Goal: Task Accomplishment & Management: Complete application form

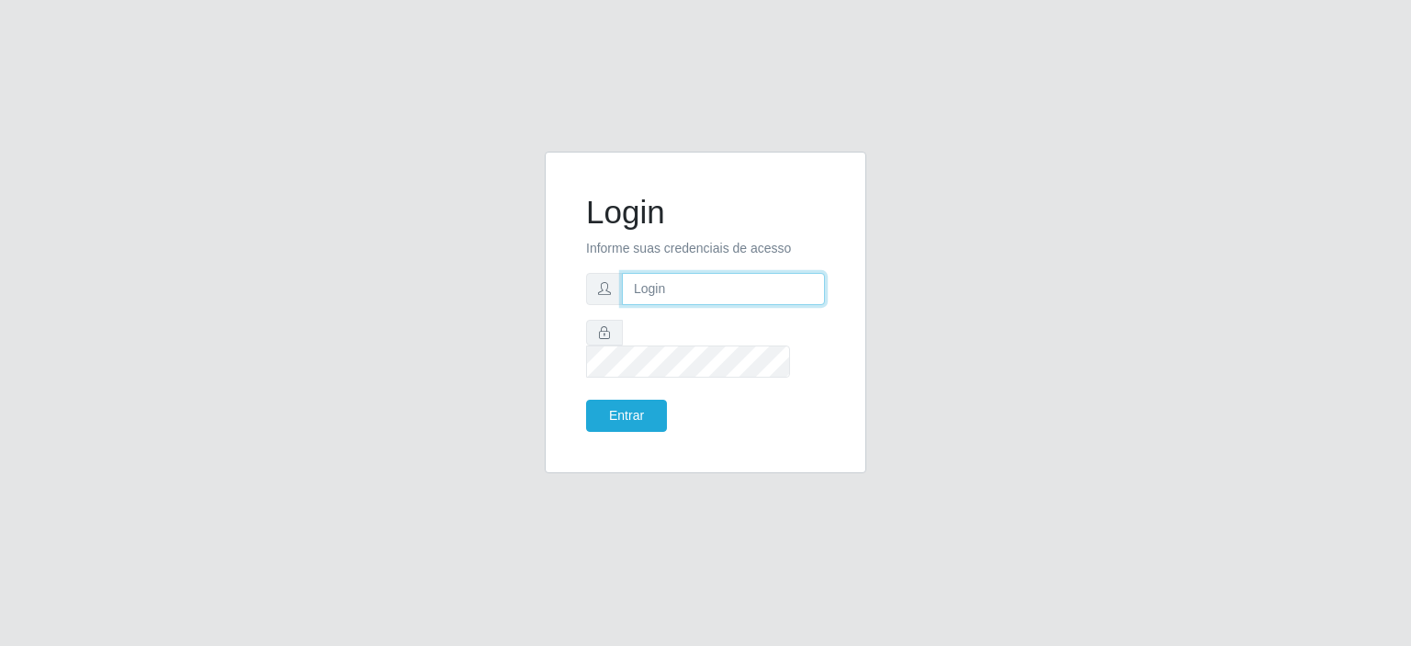
click at [641, 305] on input "text" at bounding box center [723, 289] width 203 height 32
type input "E"
click at [586, 400] on button "Entrar" at bounding box center [626, 416] width 81 height 32
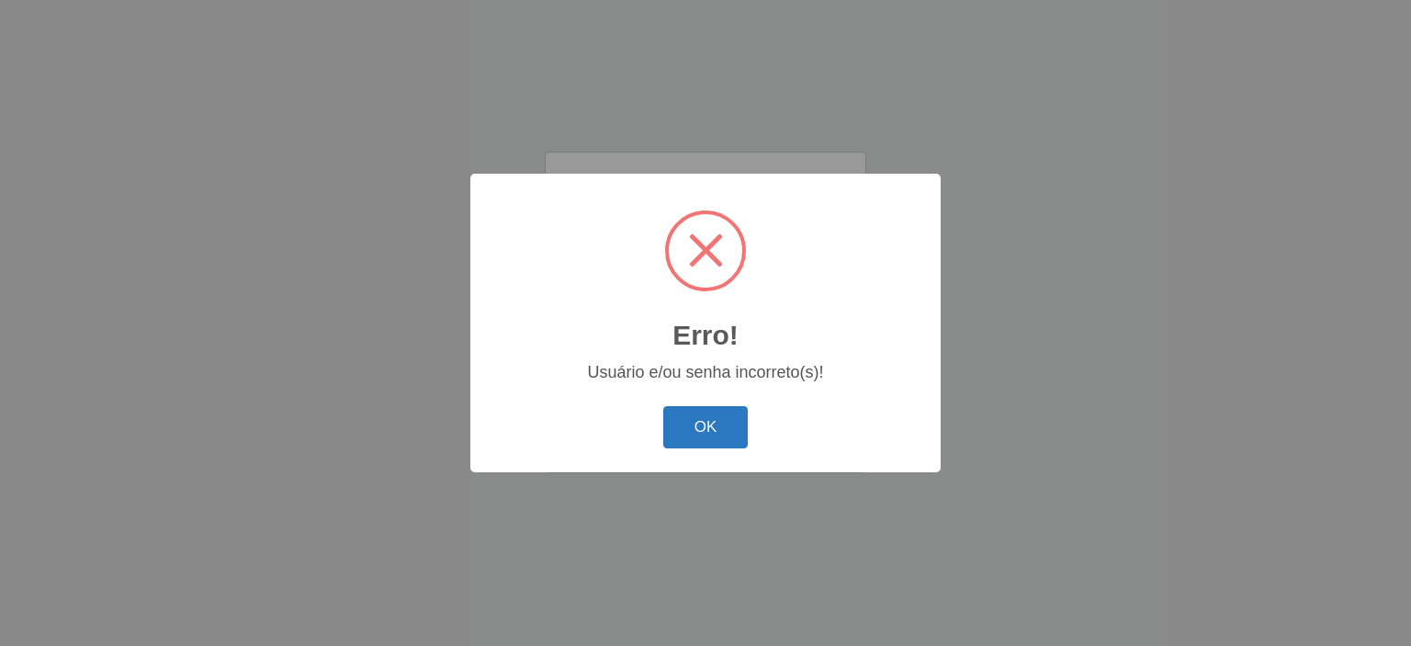
click at [669, 433] on button "OK" at bounding box center [705, 427] width 85 height 43
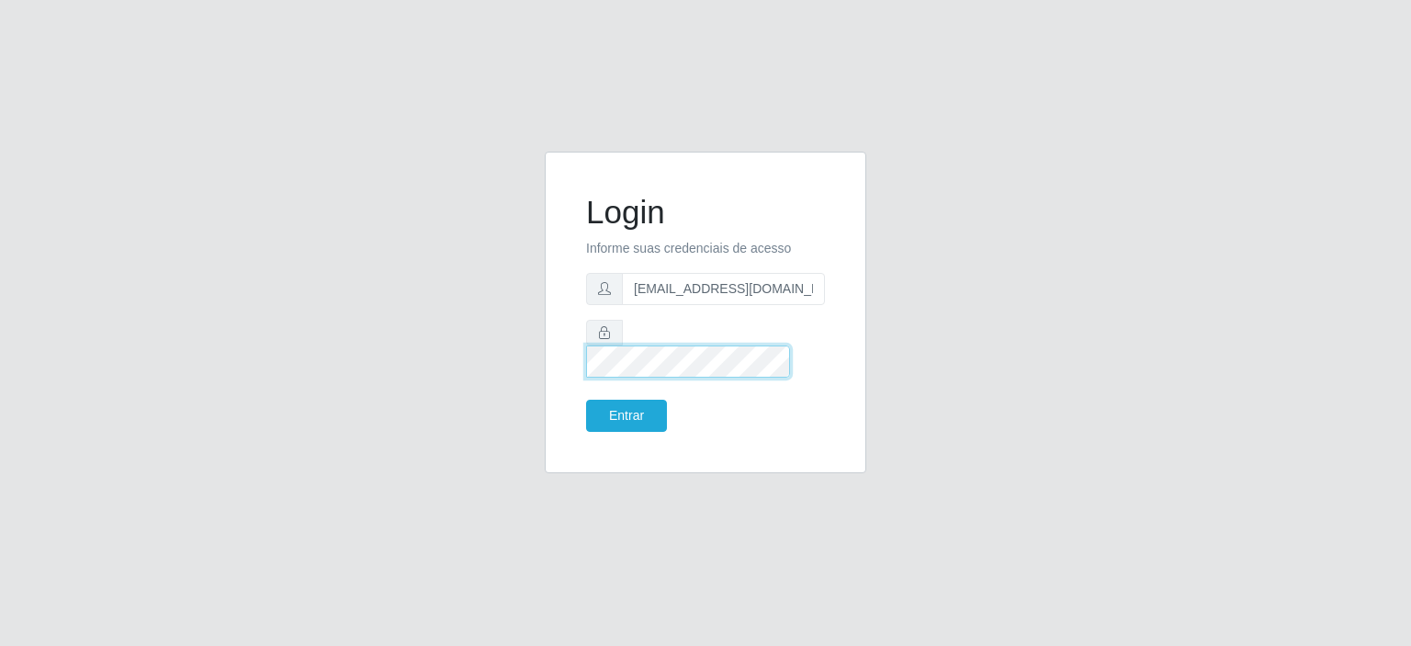
click at [586, 400] on button "Entrar" at bounding box center [626, 416] width 81 height 32
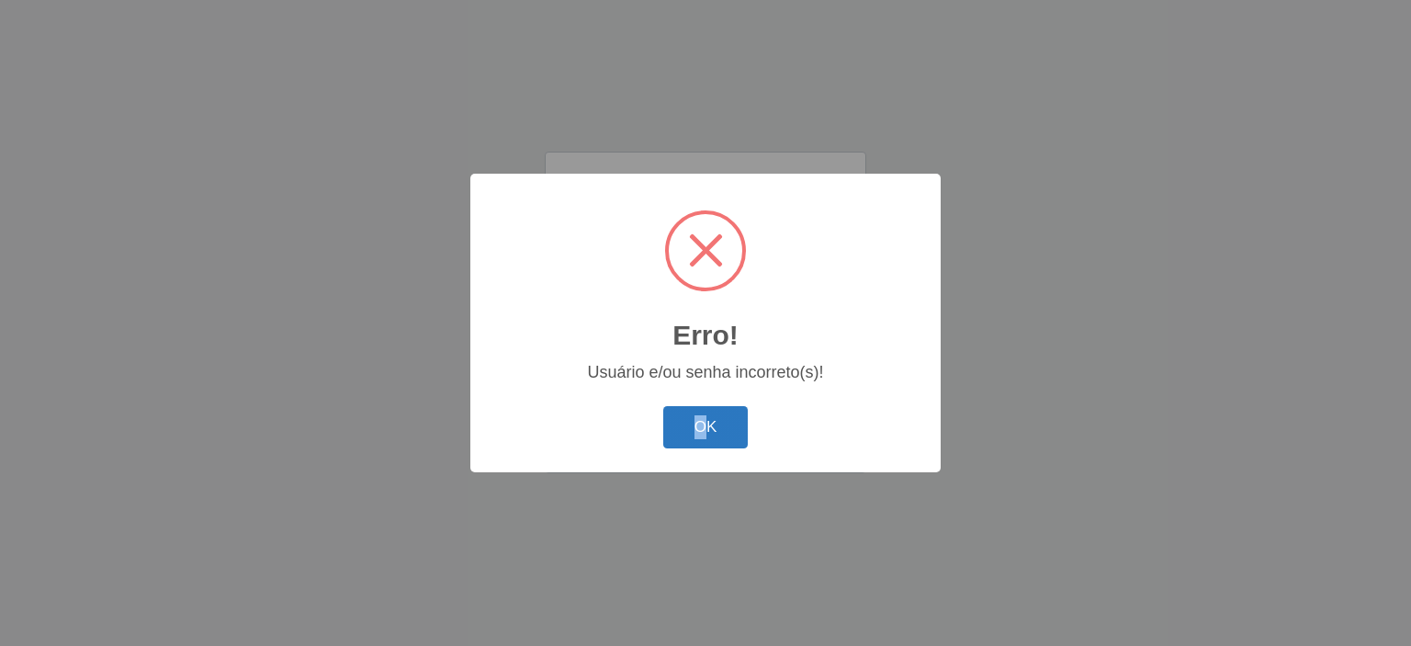
click at [712, 414] on div "OK Cancel" at bounding box center [706, 427] width 434 height 52
click at [713, 420] on button "OK" at bounding box center [705, 427] width 85 height 43
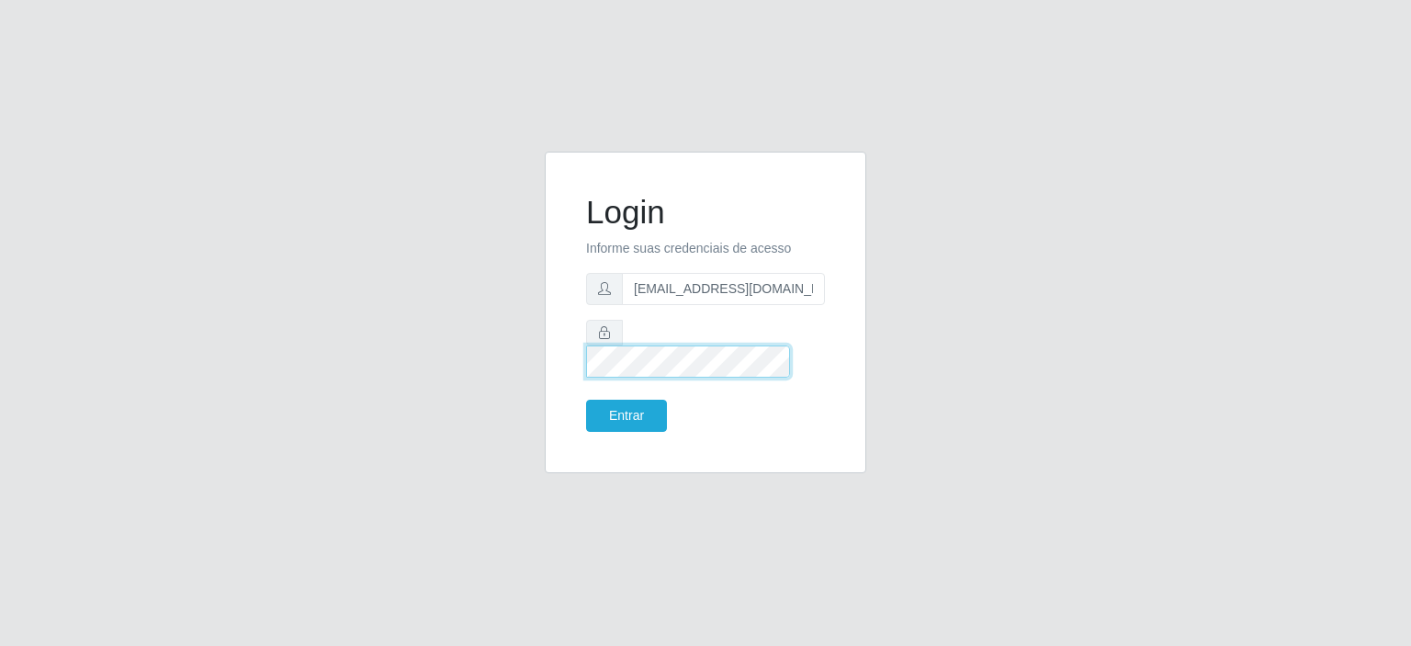
click at [586, 400] on button "Entrar" at bounding box center [626, 416] width 81 height 32
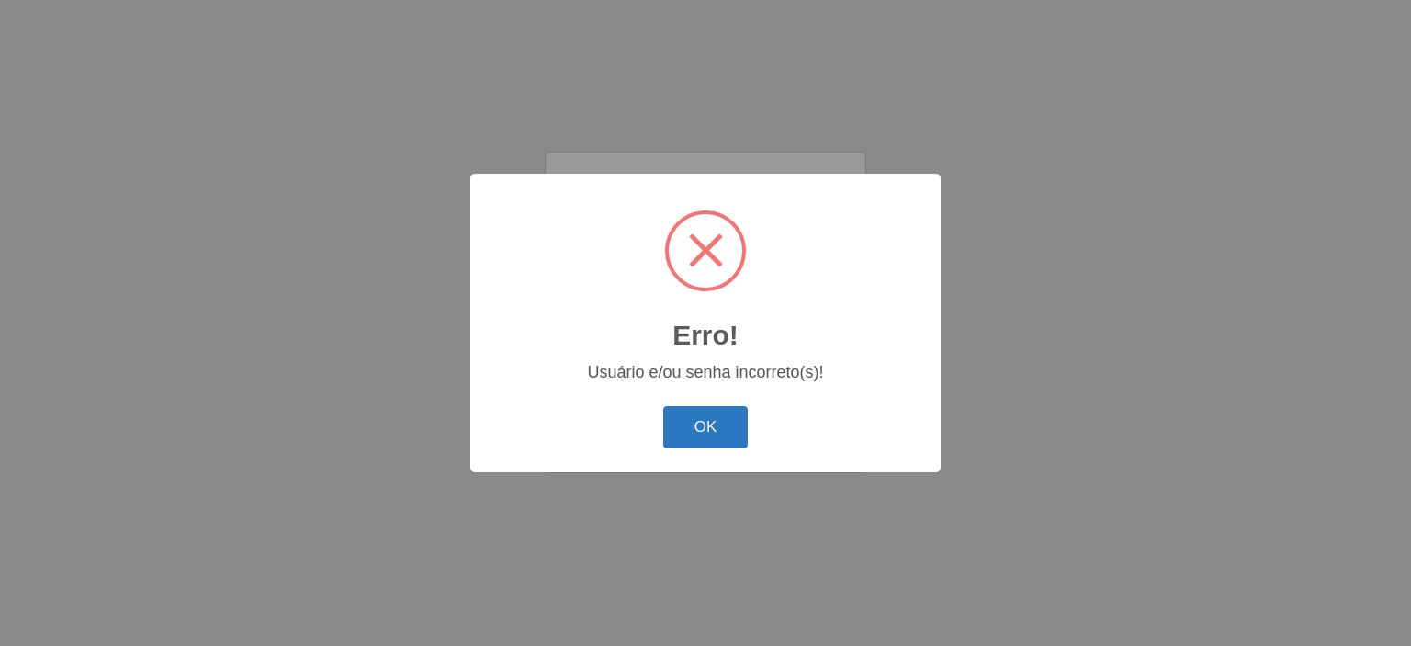
click at [731, 425] on button "OK" at bounding box center [705, 427] width 85 height 43
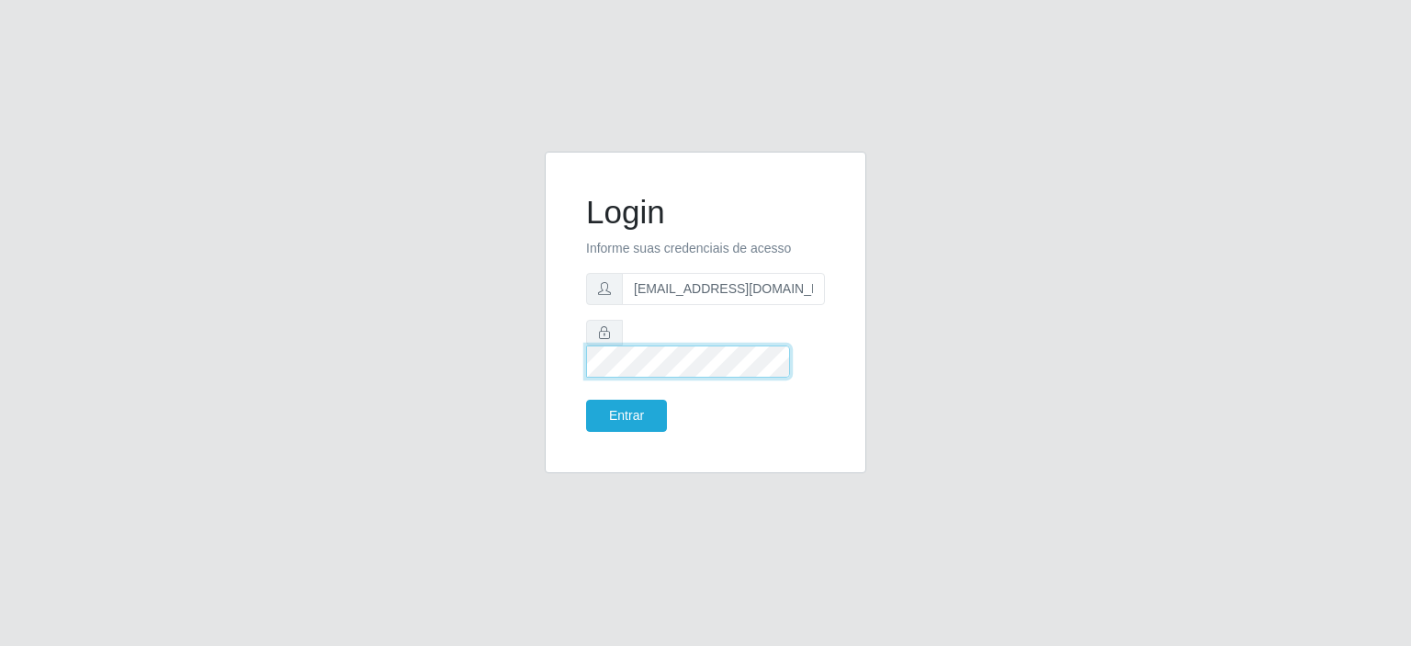
click at [268, 381] on div "Login Informe suas credenciais de acesso emilly.franc12@gmail.com Entrar" at bounding box center [705, 324] width 1047 height 344
click at [791, 305] on input "emilly.franc12@gmail.com" at bounding box center [723, 289] width 203 height 32
click at [845, 404] on div "Login Informe suas credenciais de acesso emilly.franc12@gmail.com Entrar" at bounding box center [706, 313] width 322 height 322
click at [586, 400] on button "Entrar" at bounding box center [626, 416] width 81 height 32
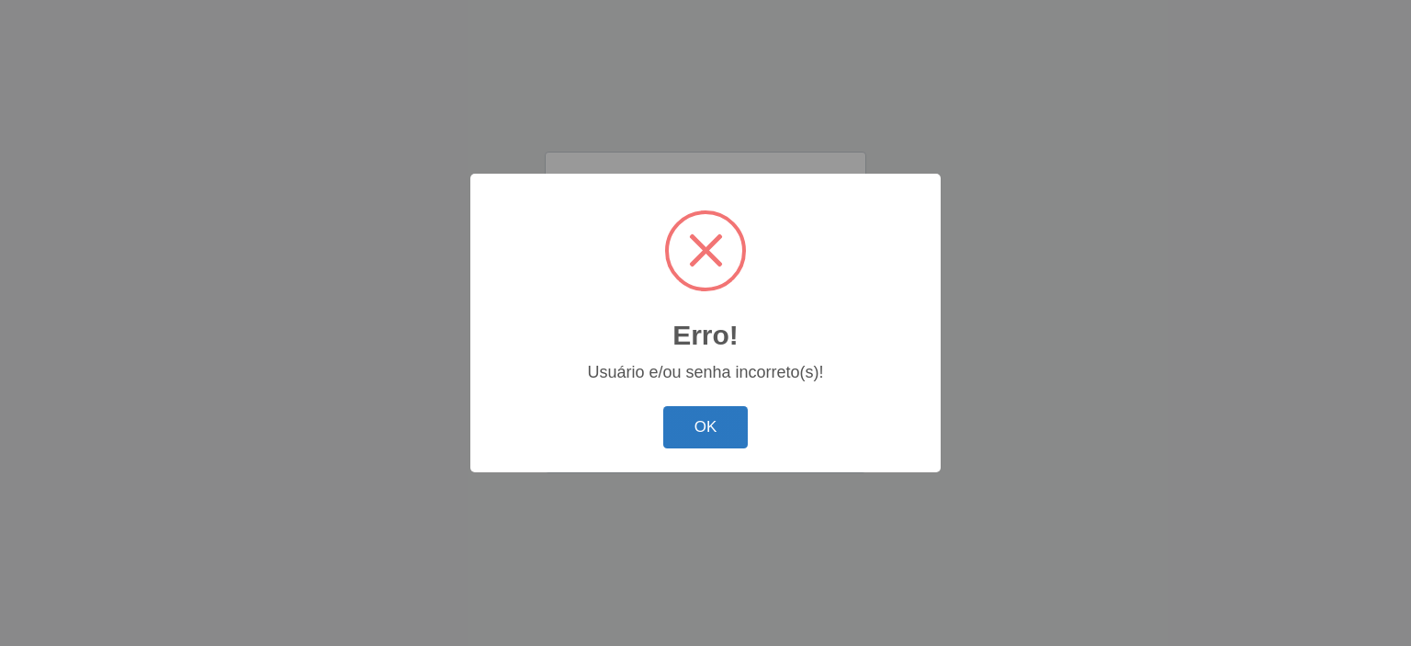
drag, startPoint x: 695, startPoint y: 419, endPoint x: 682, endPoint y: 398, distance: 24.7
click at [698, 425] on button "OK" at bounding box center [705, 427] width 85 height 43
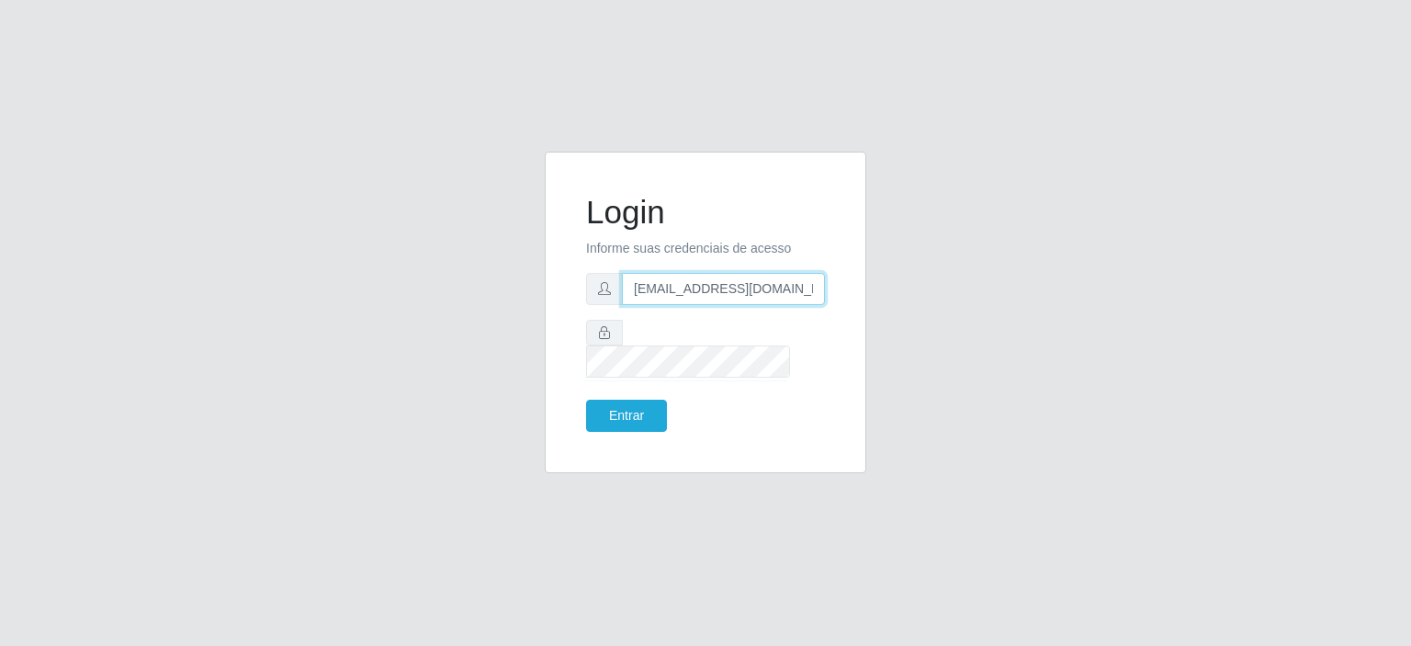
click at [714, 300] on input "emilly.franc12@gmail.com" at bounding box center [723, 289] width 203 height 32
type input "emilly.franc13@gmail.com"
click at [617, 404] on button "Entrar" at bounding box center [626, 416] width 81 height 32
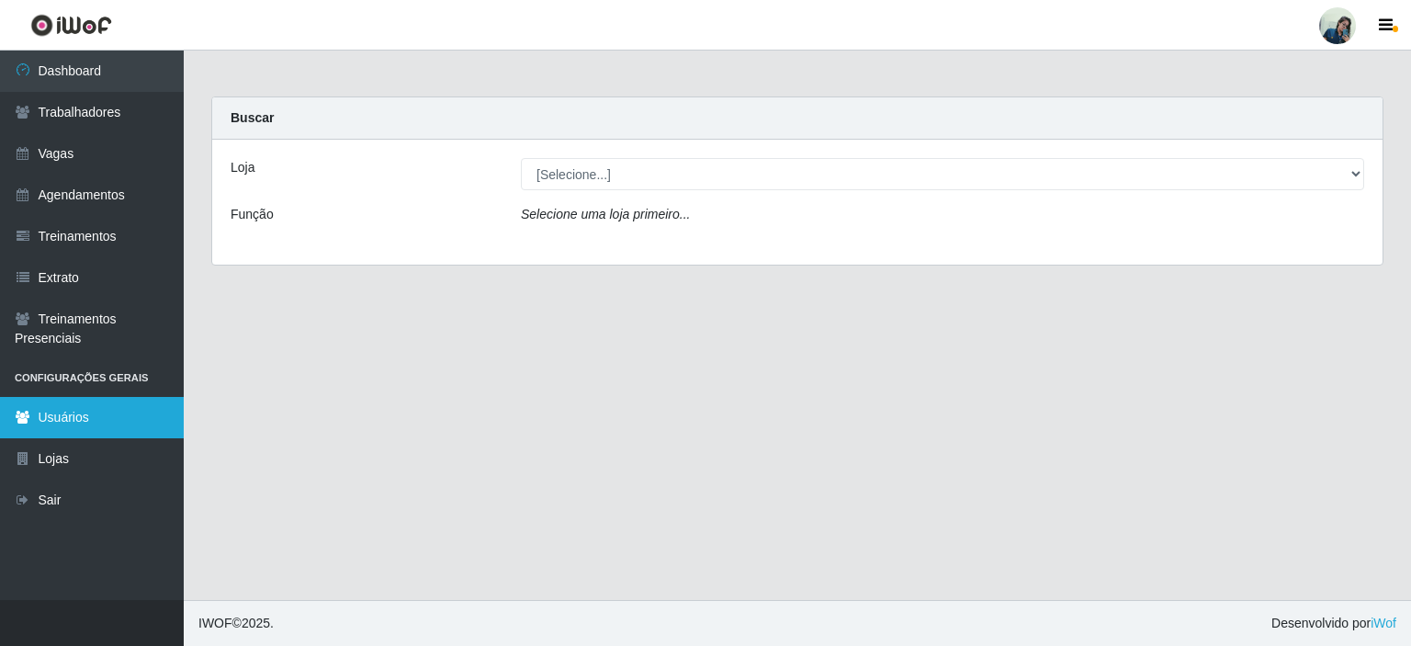
click at [88, 409] on link "Usuários" at bounding box center [92, 417] width 184 height 41
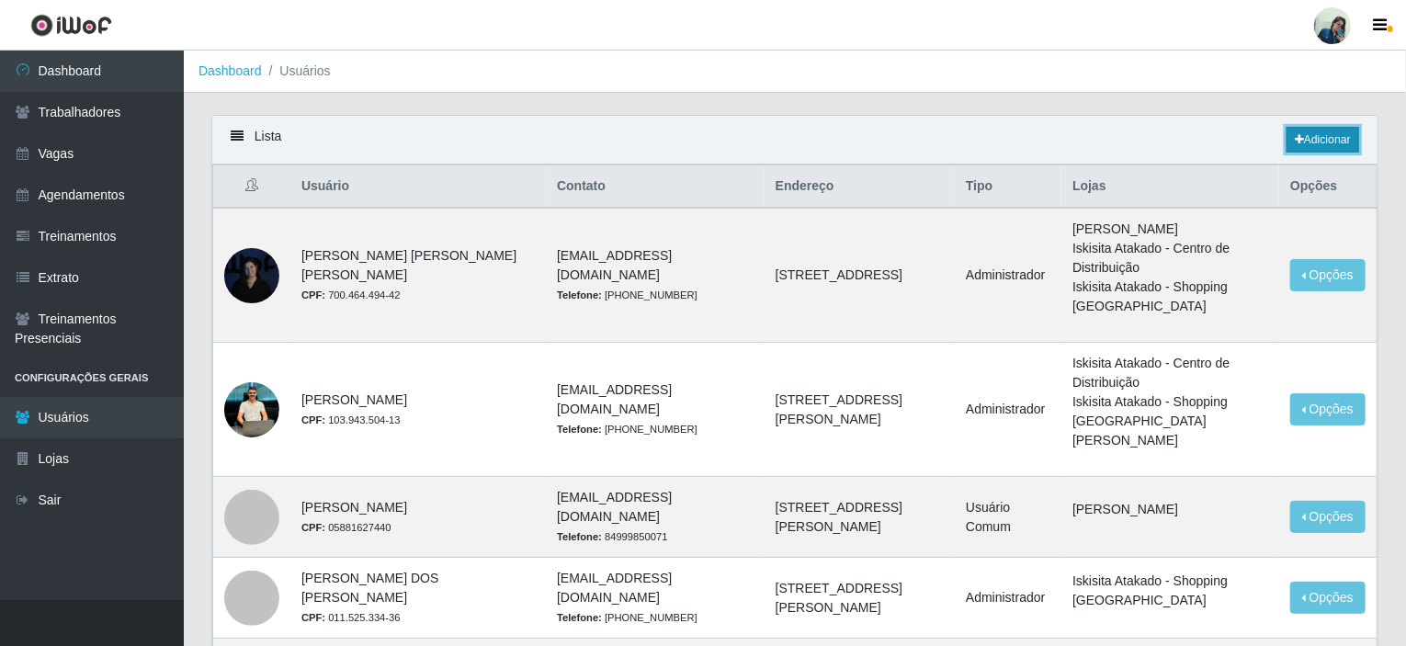
click at [1315, 138] on link "Adicionar" at bounding box center [1322, 140] width 73 height 26
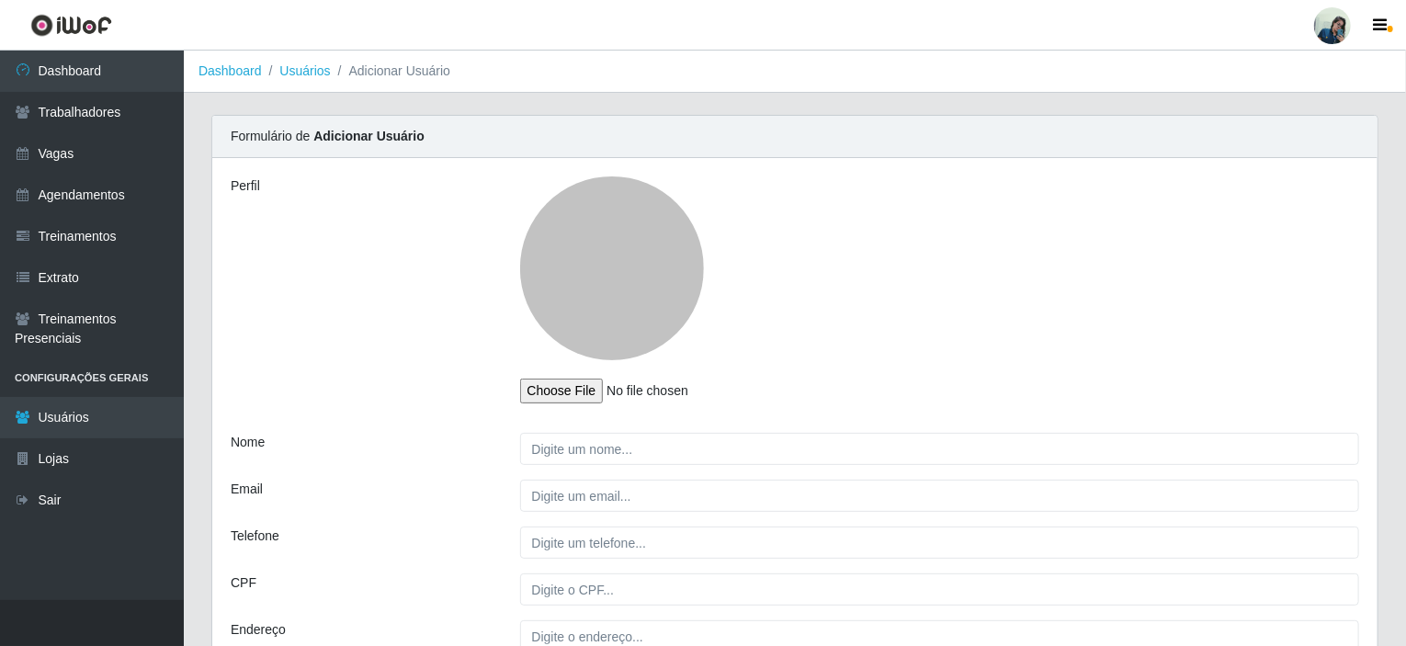
click at [399, 286] on div "Perfil" at bounding box center [361, 297] width 289 height 242
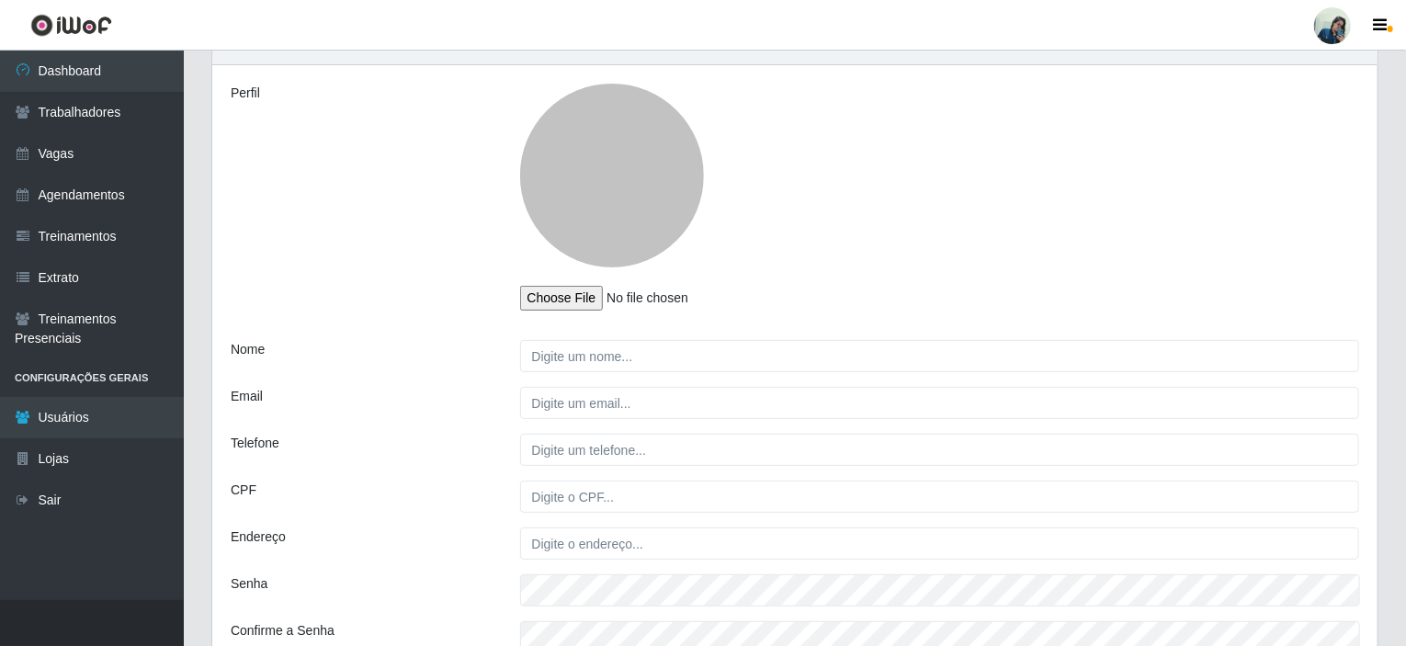
scroll to position [184, 0]
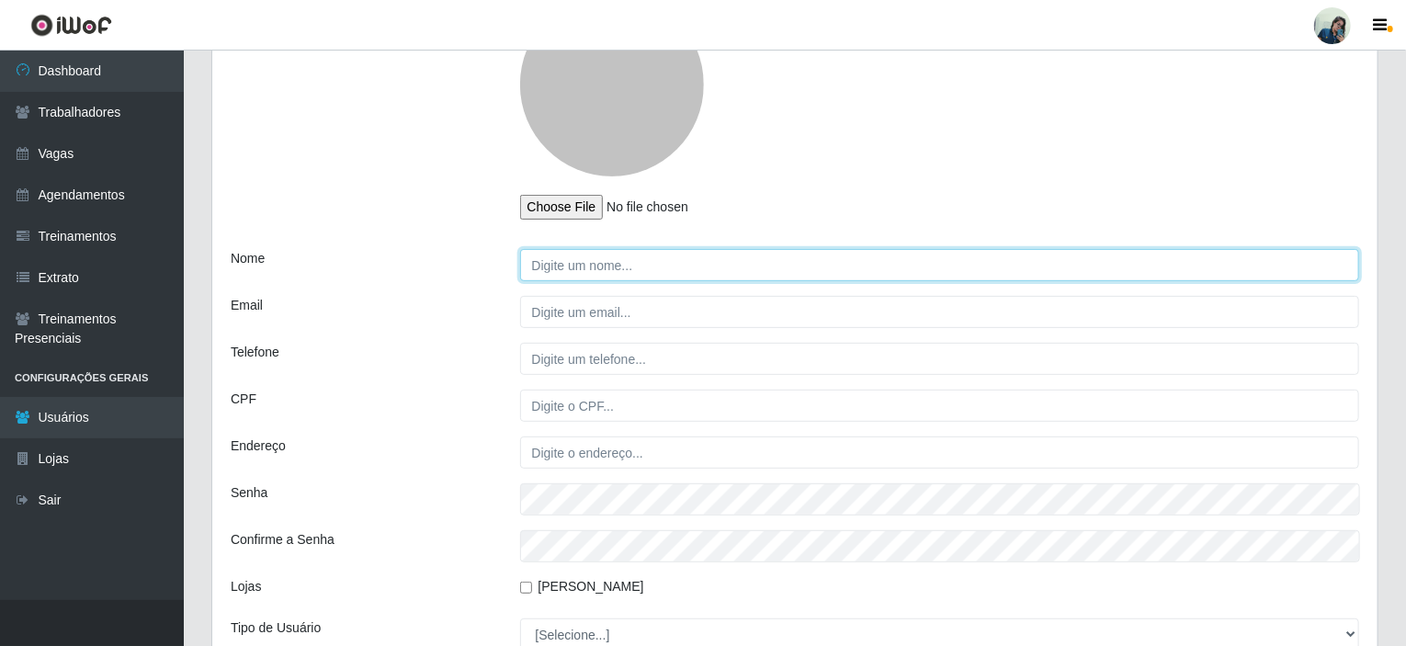
click at [613, 277] on input "Nome" at bounding box center [940, 265] width 840 height 32
type input "Vanessa Josias"
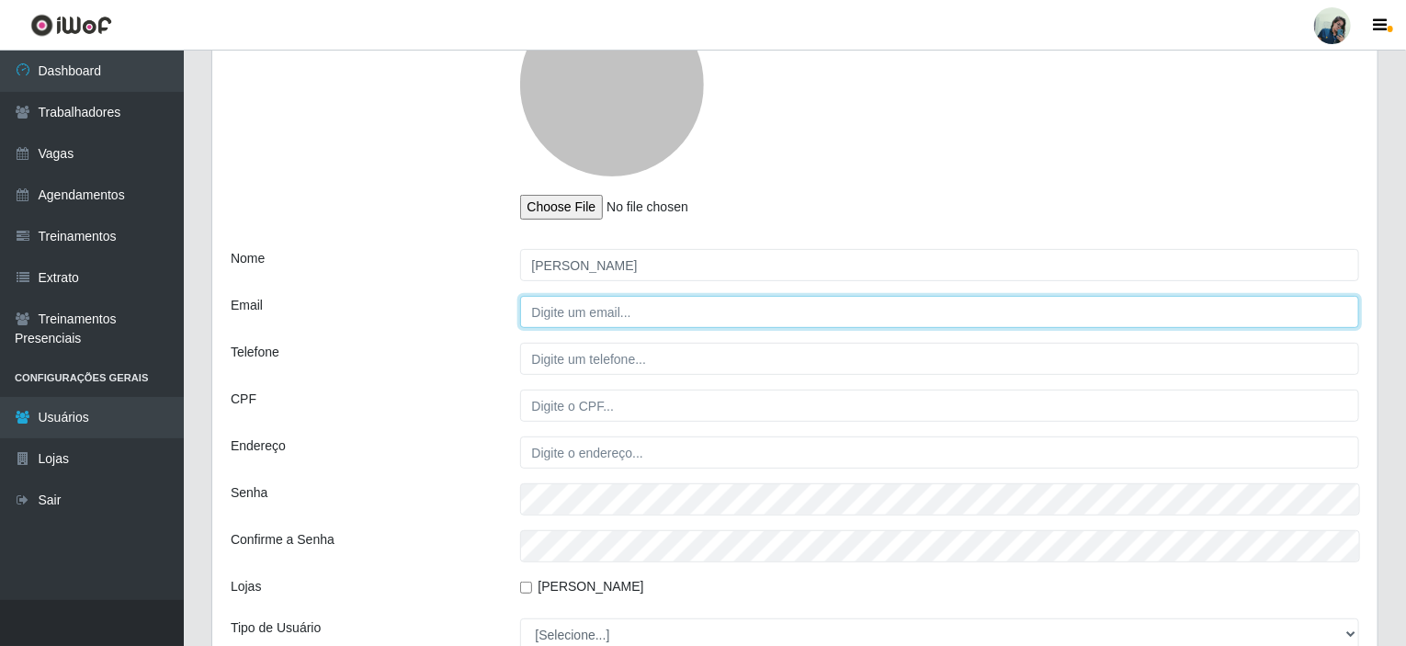
click at [613, 311] on input "Email" at bounding box center [940, 312] width 840 height 32
click at [645, 313] on input "atendimentosa2@" at bounding box center [940, 312] width 840 height 32
click at [615, 313] on input "atendimentosa2@" at bounding box center [940, 312] width 840 height 32
click at [626, 309] on input "atendimentosac2@" at bounding box center [940, 312] width 840 height 32
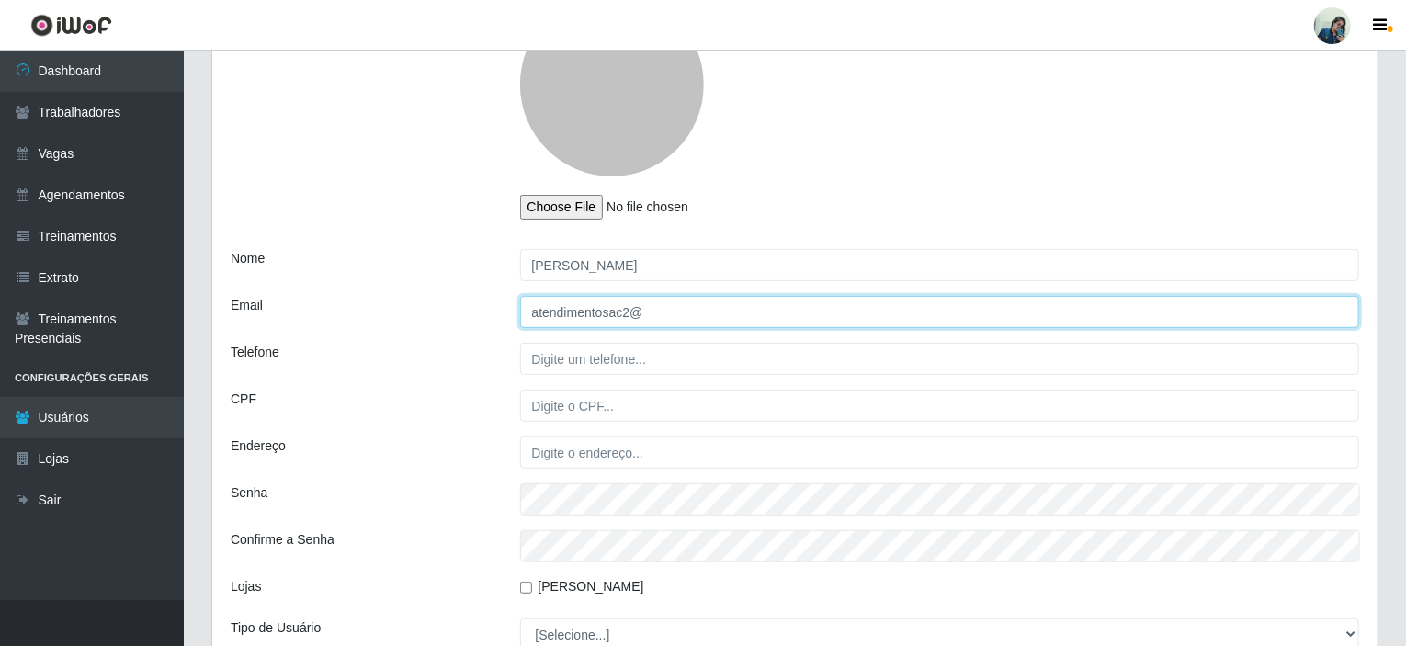
click at [628, 309] on input "atendimentosac2@" at bounding box center [940, 312] width 840 height 32
click at [703, 304] on input "atendimentosac@" at bounding box center [940, 312] width 840 height 32
type input "atendimentosac@iskisita.com.br"
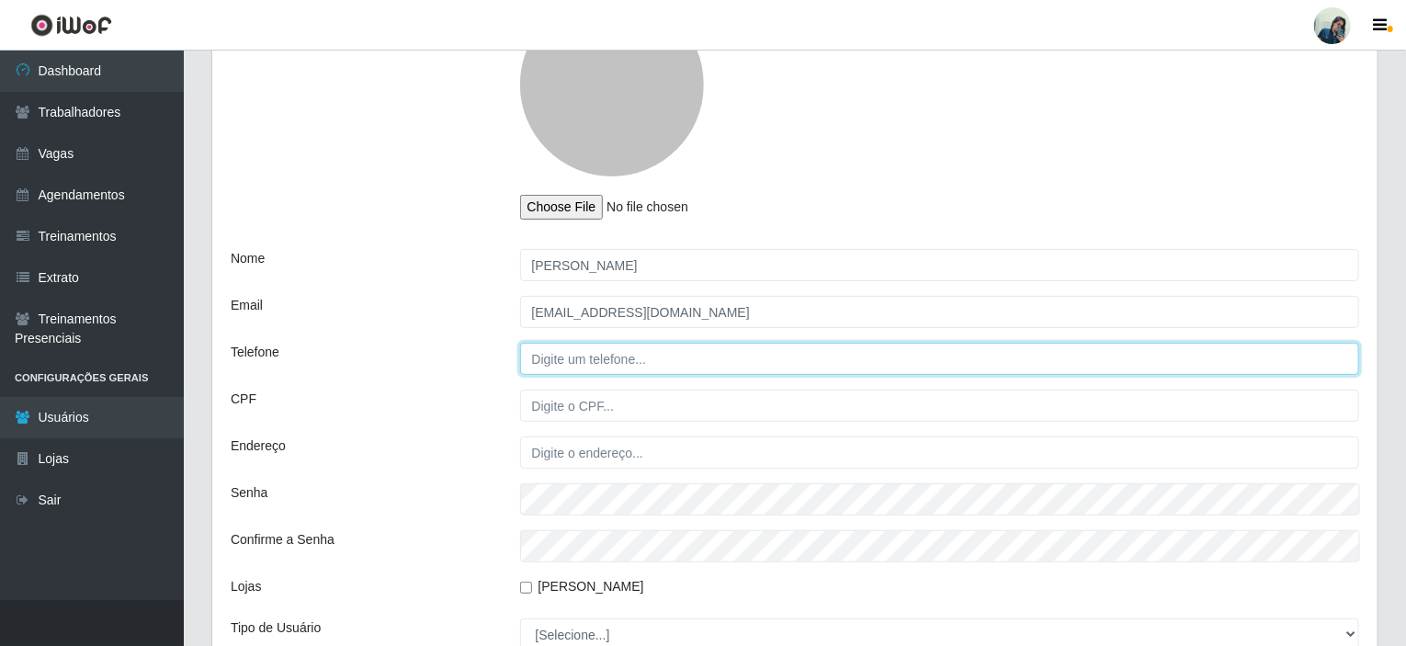
drag, startPoint x: 658, startPoint y: 358, endPoint x: 630, endPoint y: 351, distance: 28.5
click at [657, 359] on input "Telefone" at bounding box center [940, 359] width 840 height 32
type input "84996442021"
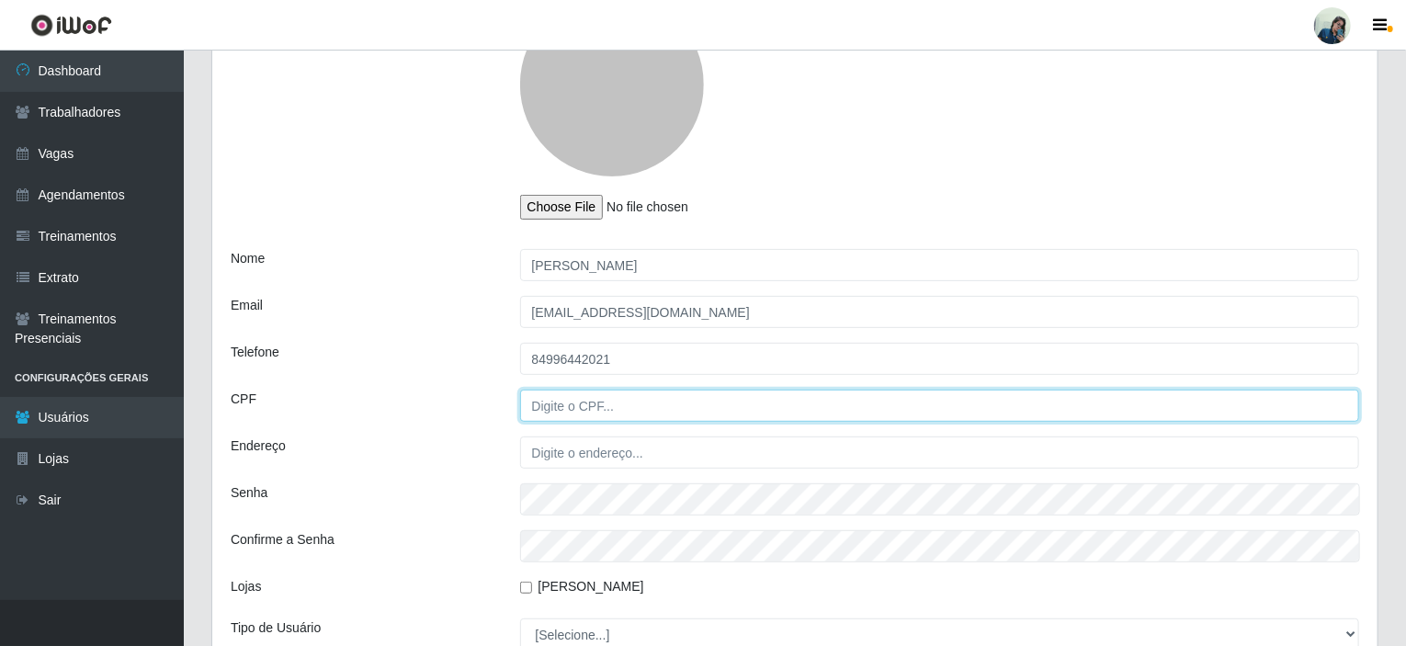
click at [656, 413] on input "CPF" at bounding box center [940, 406] width 840 height 32
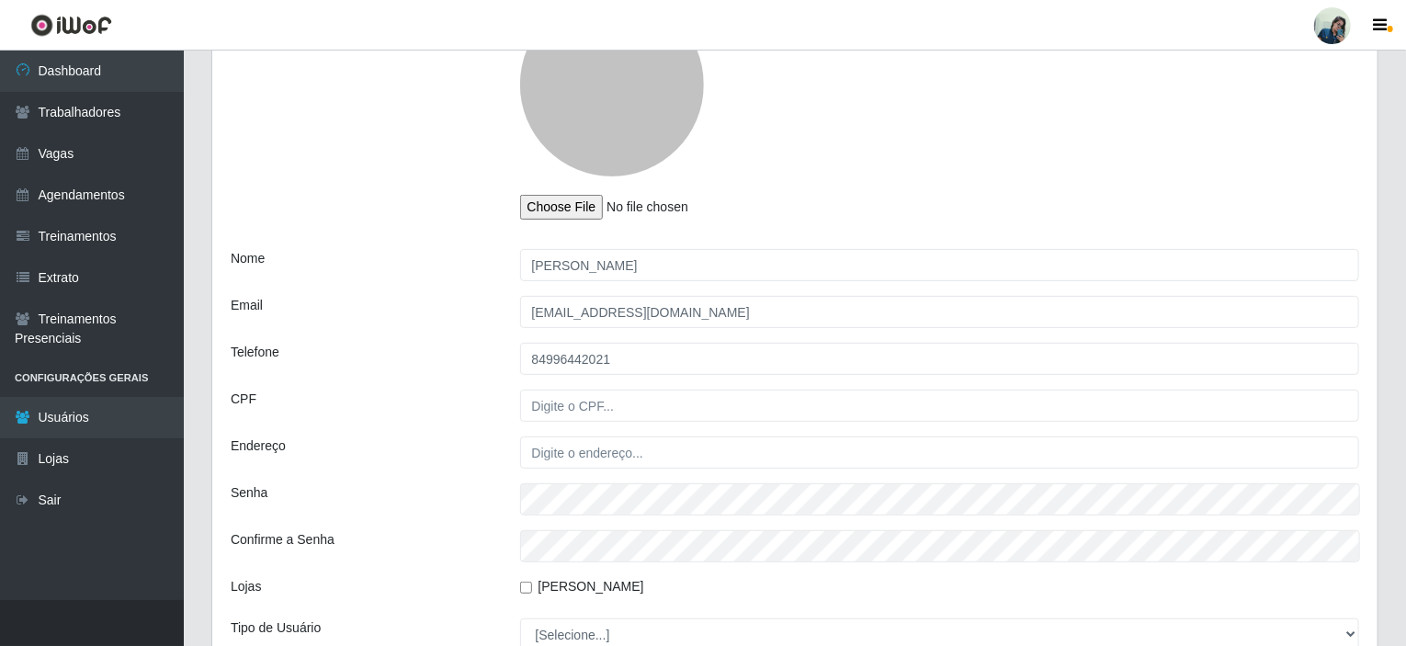
drag, startPoint x: 953, startPoint y: 201, endPoint x: 908, endPoint y: 225, distance: 51.0
click at [953, 201] on div at bounding box center [939, 106] width 867 height 227
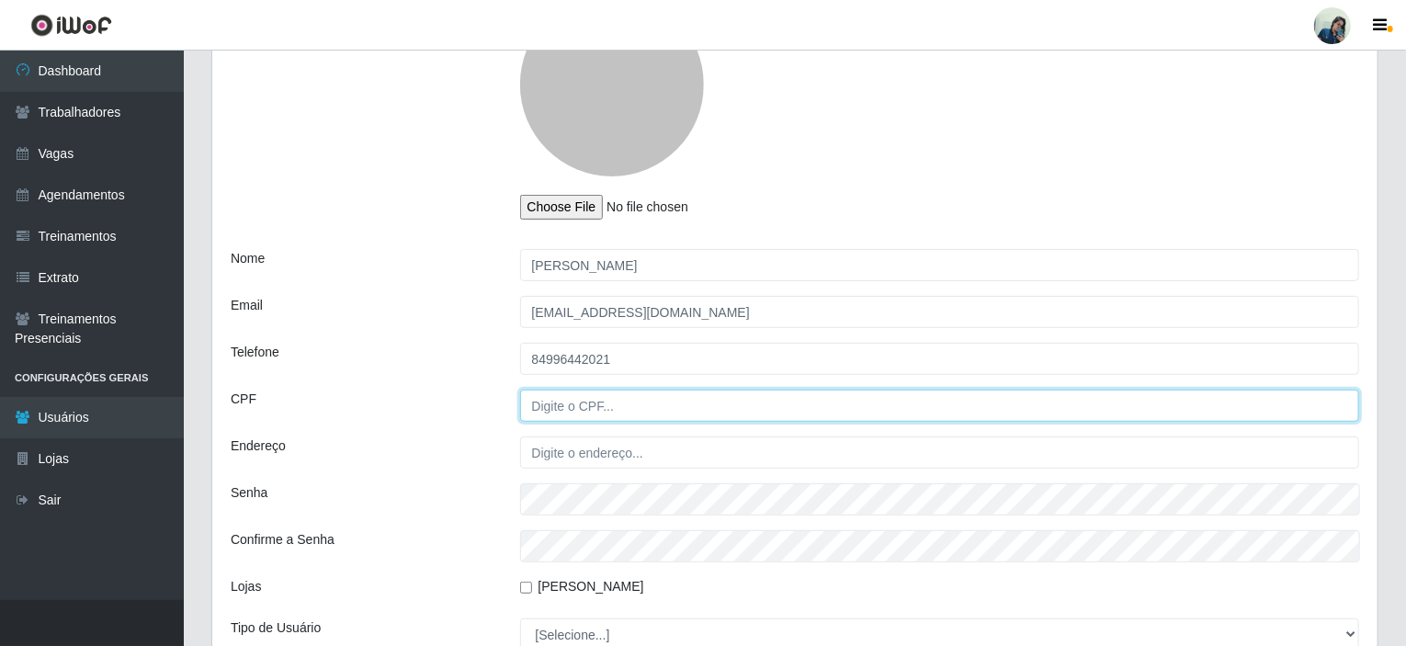
click at [534, 397] on input "CPF" at bounding box center [940, 406] width 840 height 32
paste input "72838554"
type input "07283855467"
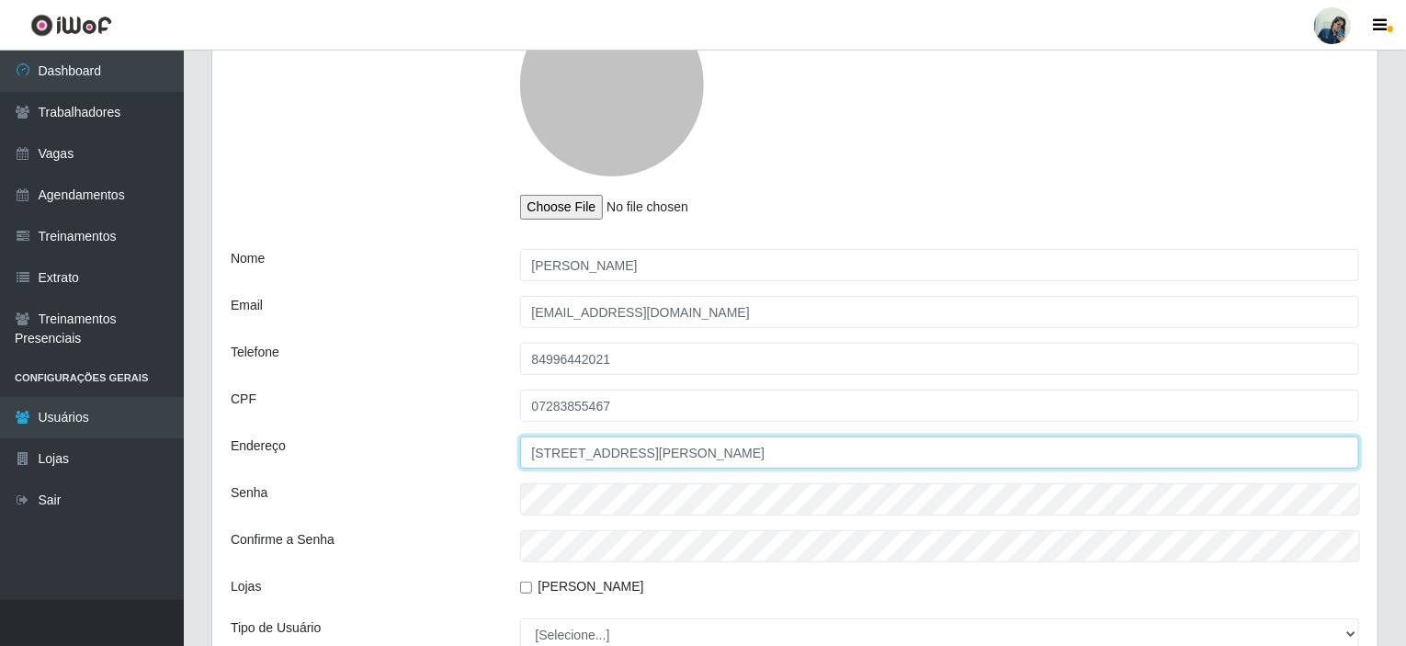
type input "Rua Leonel Leite 1415"
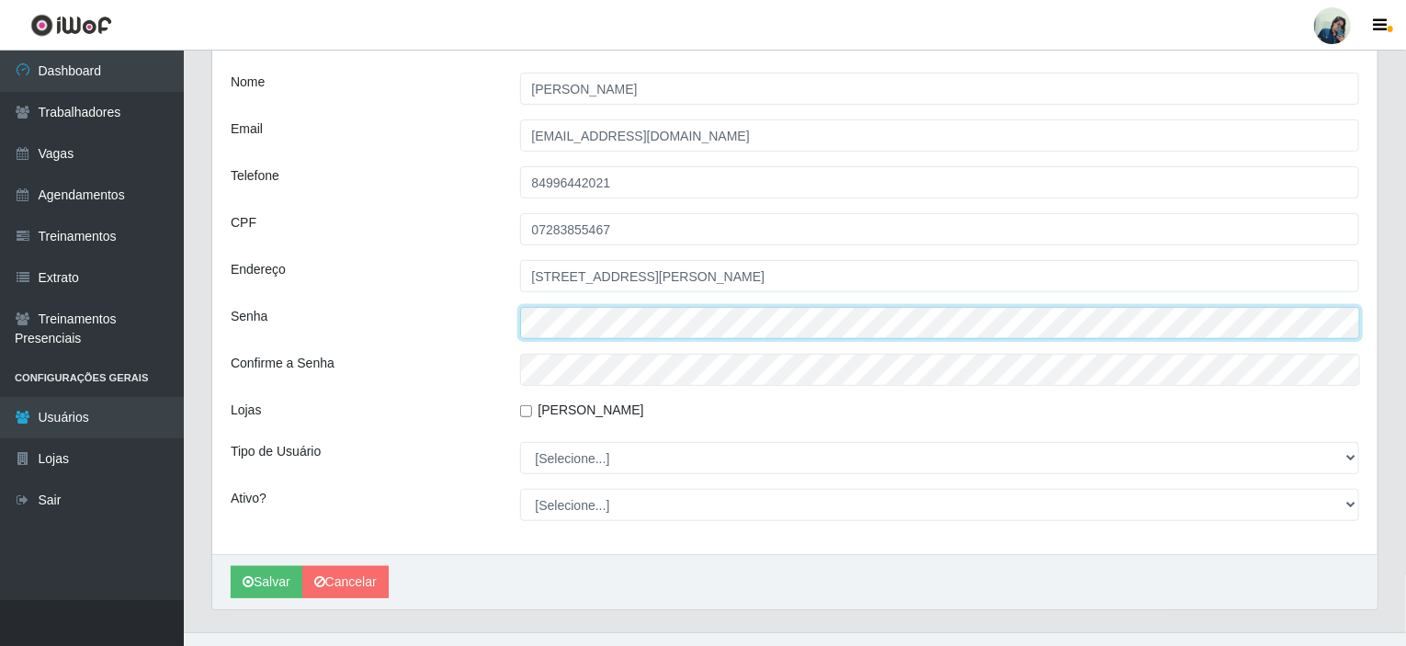
scroll to position [368, 0]
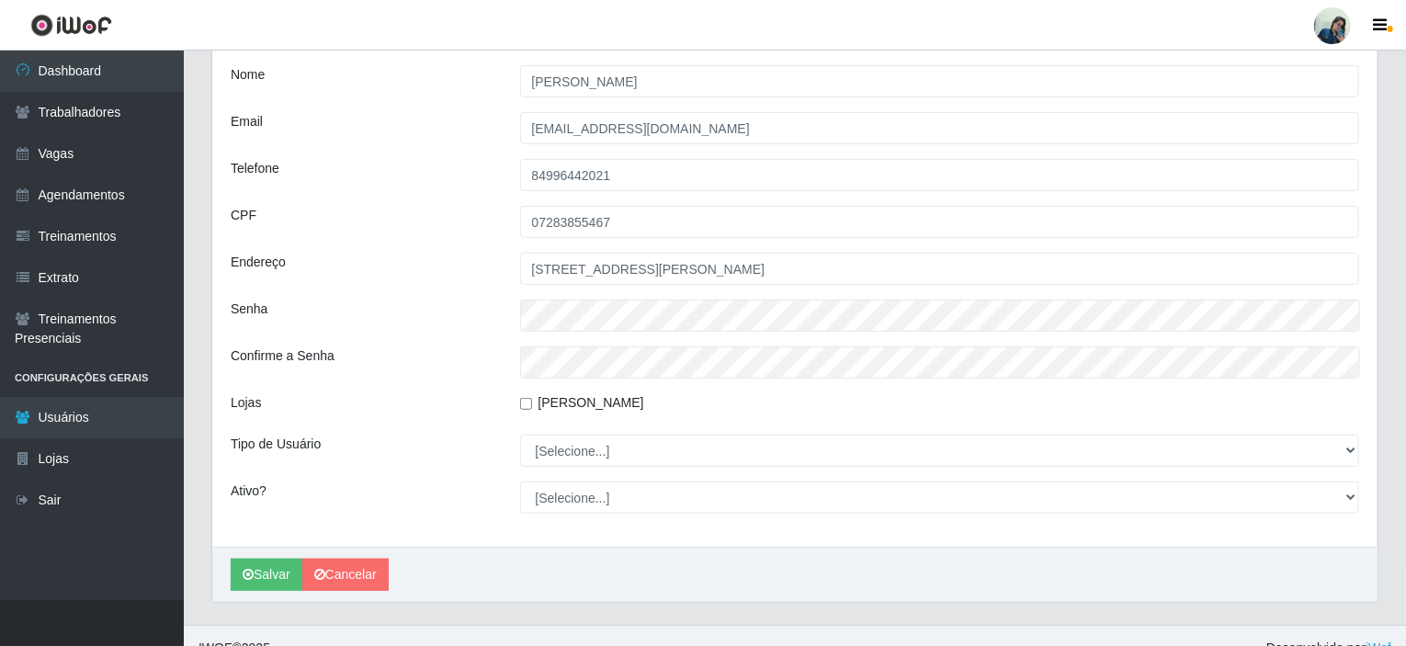
click at [524, 402] on input "[PERSON_NAME]" at bounding box center [526, 404] width 12 height 12
checkbox input "true"
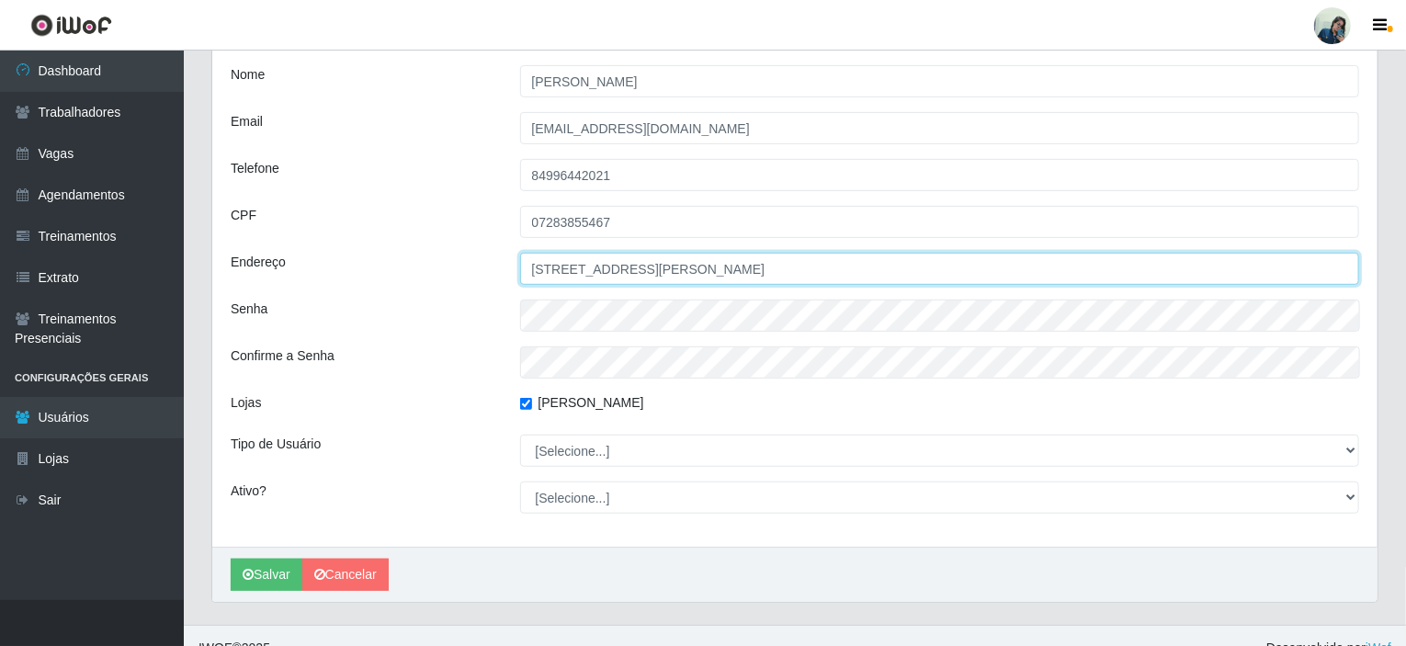
click at [676, 267] on input "Rua Leonel Leite 1415" at bounding box center [940, 269] width 840 height 32
click at [731, 268] on input "Rua Leonel Leite 1415" at bounding box center [940, 269] width 840 height 32
type input "Rua Leonel Leite 1415"
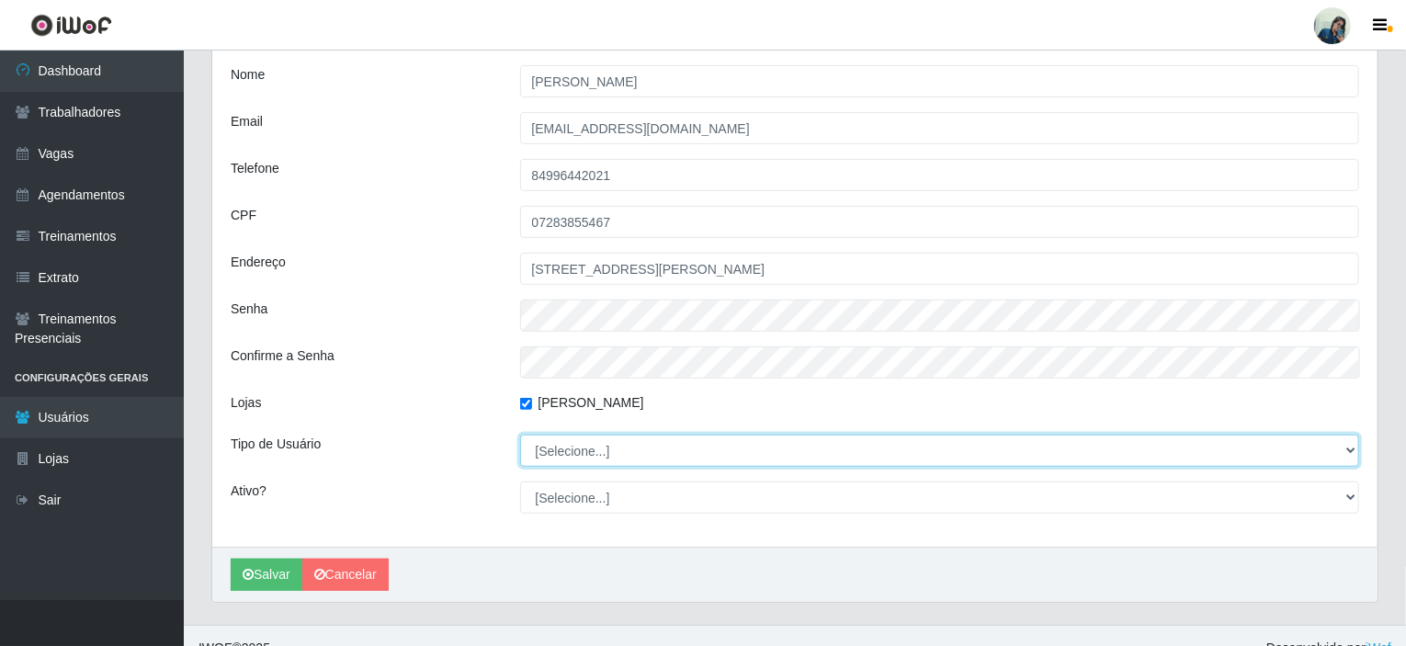
click at [564, 448] on select "[Selecione...] Administrador Usuário Comum" at bounding box center [940, 451] width 840 height 32
select select "1"
click at [520, 435] on select "[Selecione...] Administrador Usuário Comum" at bounding box center [940, 451] width 840 height 32
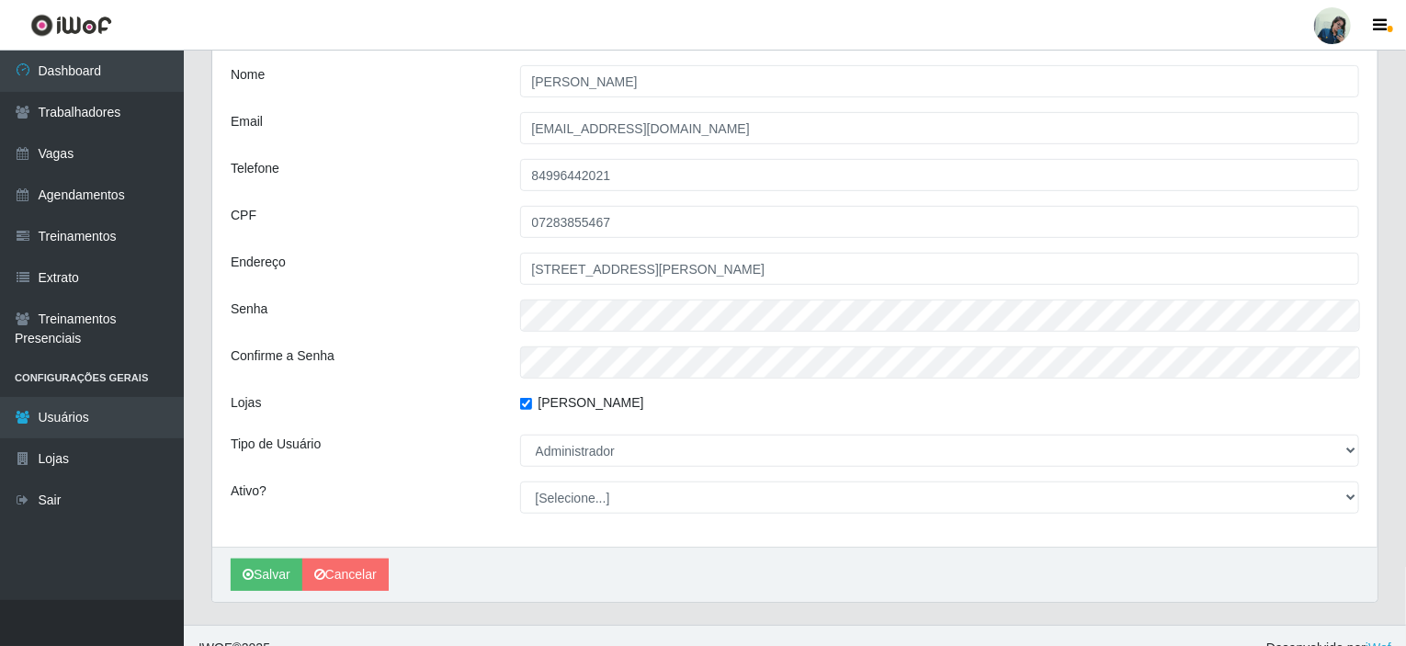
click at [410, 424] on div "Perfil Nome Vanessa Josias Email atendimentosac@iskisita.com.br Telefone 849964…" at bounding box center [794, 169] width 1165 height 756
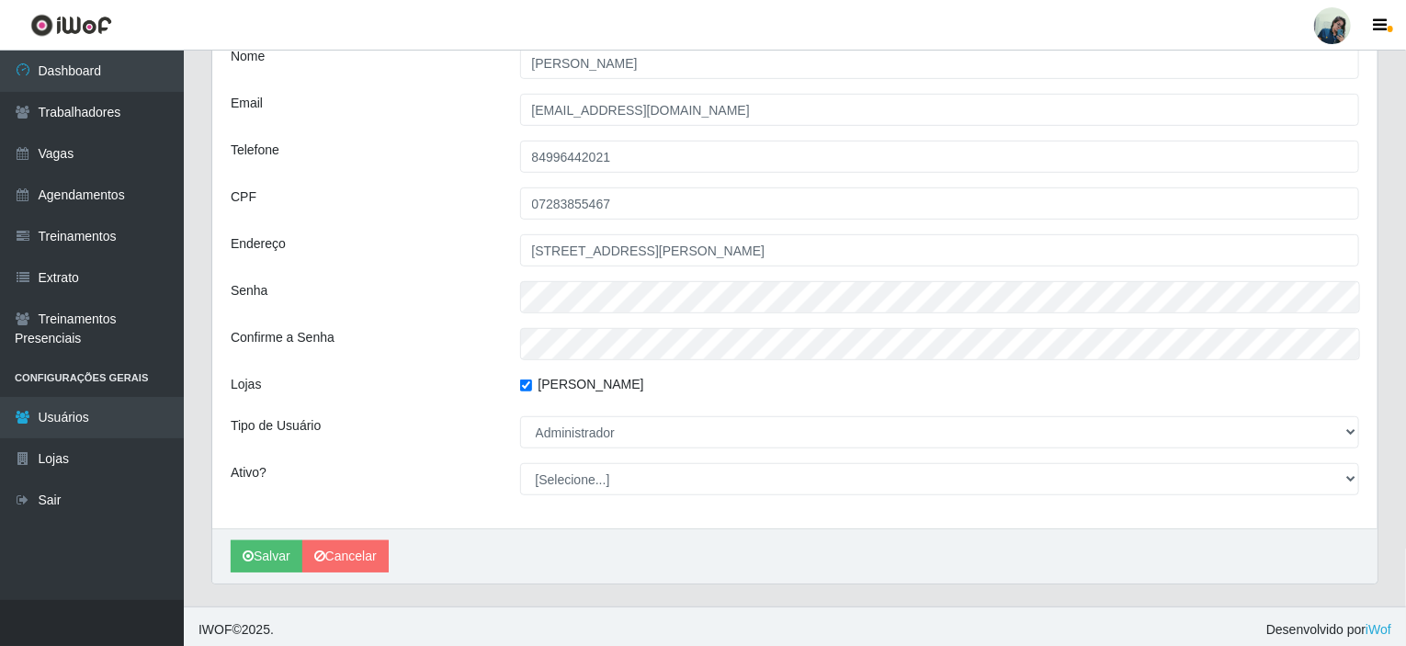
scroll to position [390, 0]
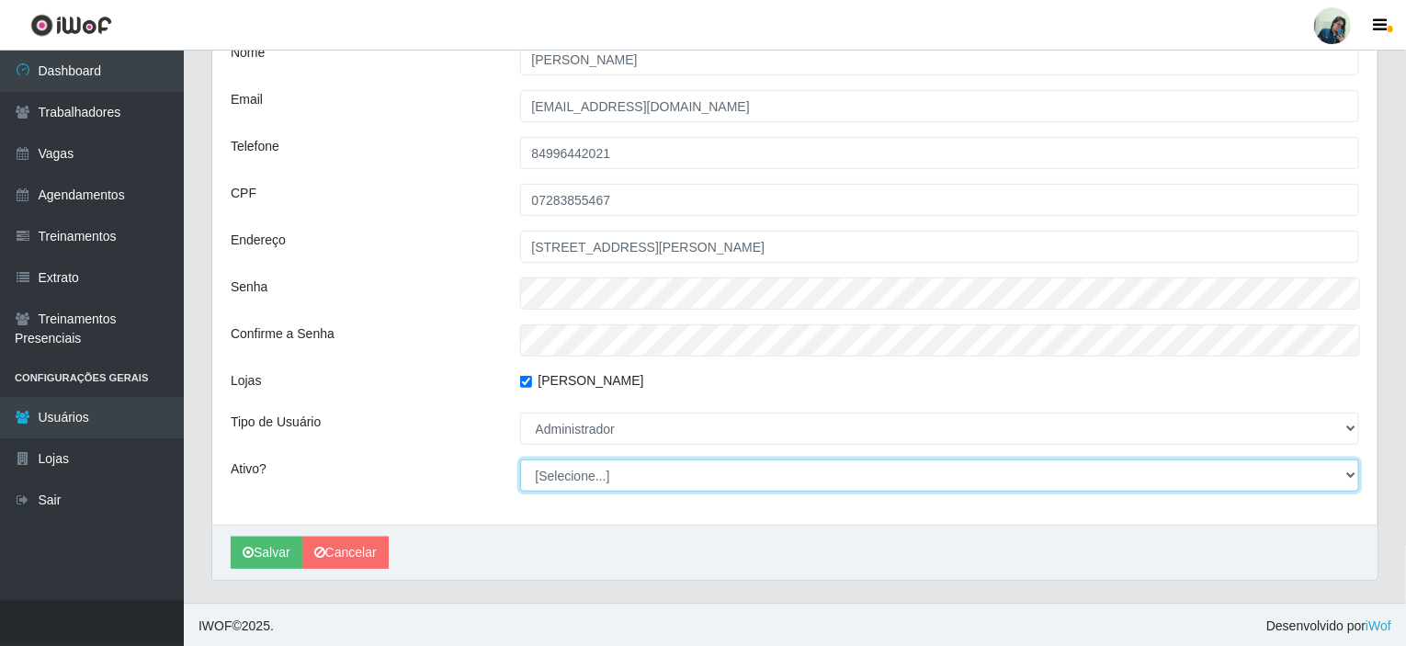
click at [557, 467] on select "[Selecione...] Não Sim" at bounding box center [940, 475] width 840 height 32
select select "1"
click at [520, 459] on select "[Selecione...] Não Sim" at bounding box center [940, 475] width 840 height 32
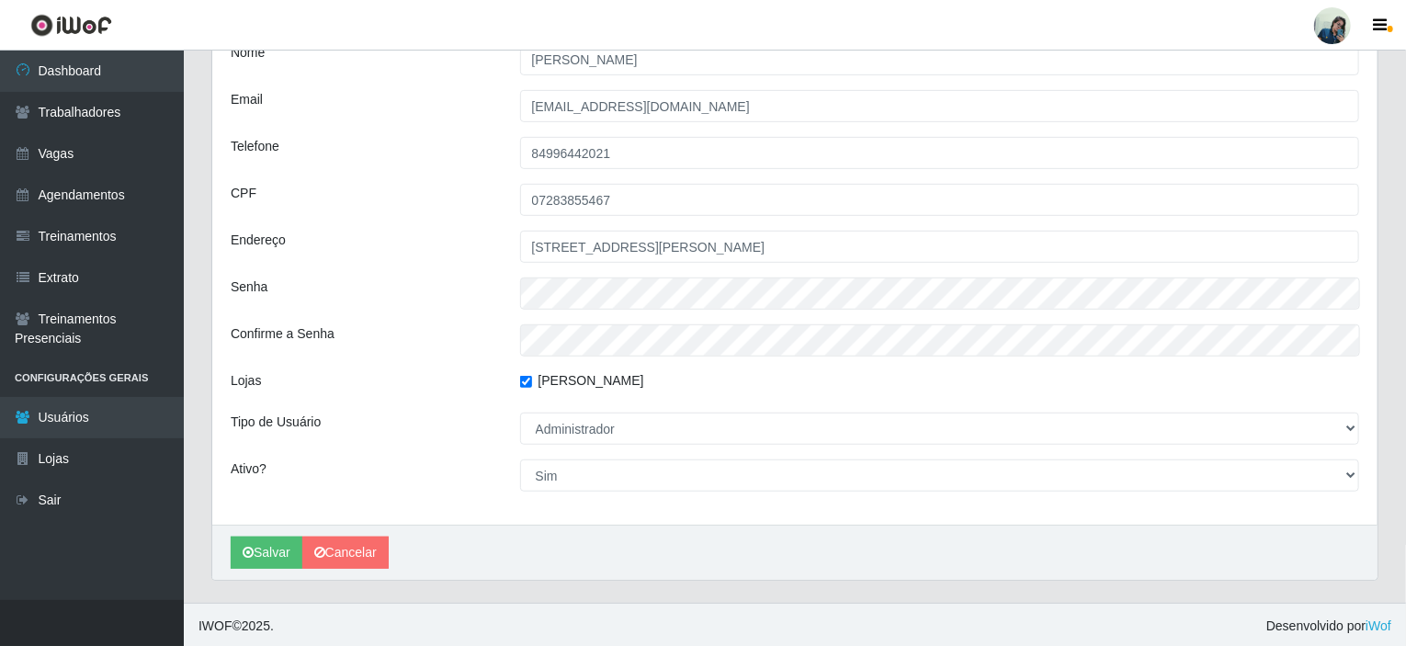
click at [430, 451] on div "Perfil Nome Vanessa Josias Email atendimentosac@iskisita.com.br Telefone 849964…" at bounding box center [794, 146] width 1165 height 756
click at [283, 545] on button "Salvar" at bounding box center [267, 553] width 72 height 32
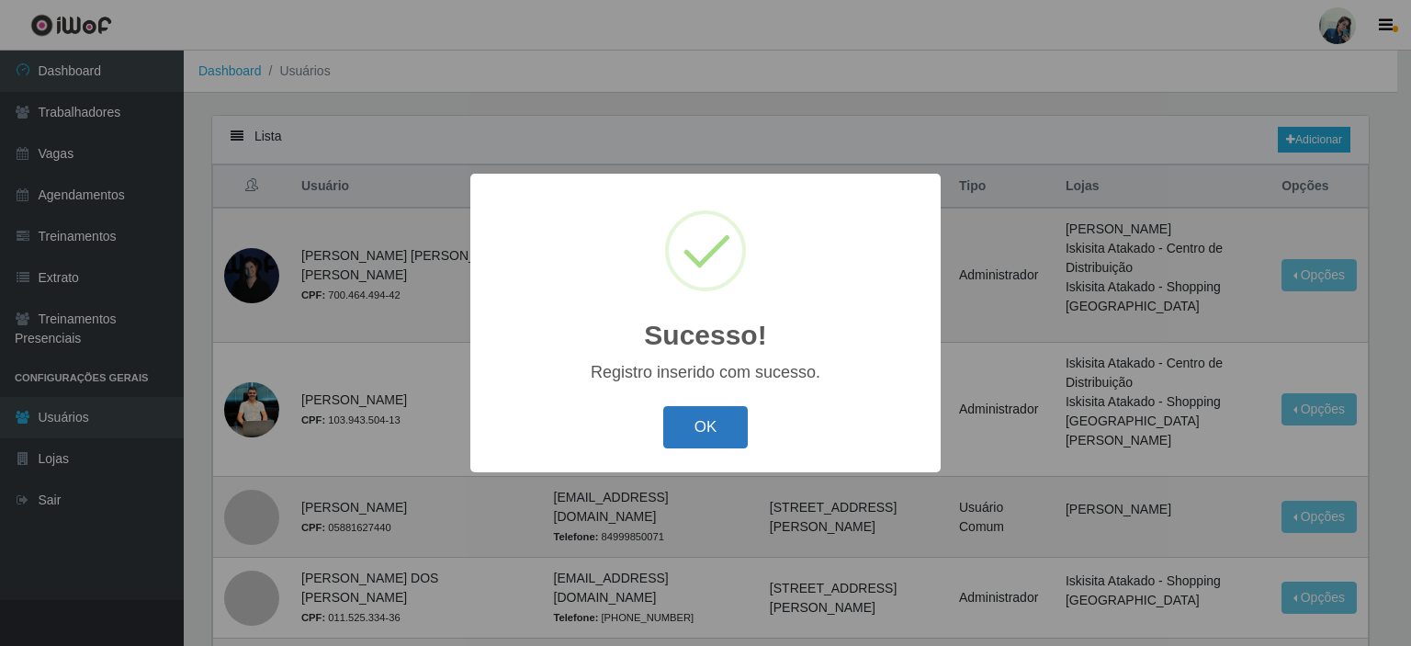
click at [695, 434] on button "OK" at bounding box center [705, 427] width 85 height 43
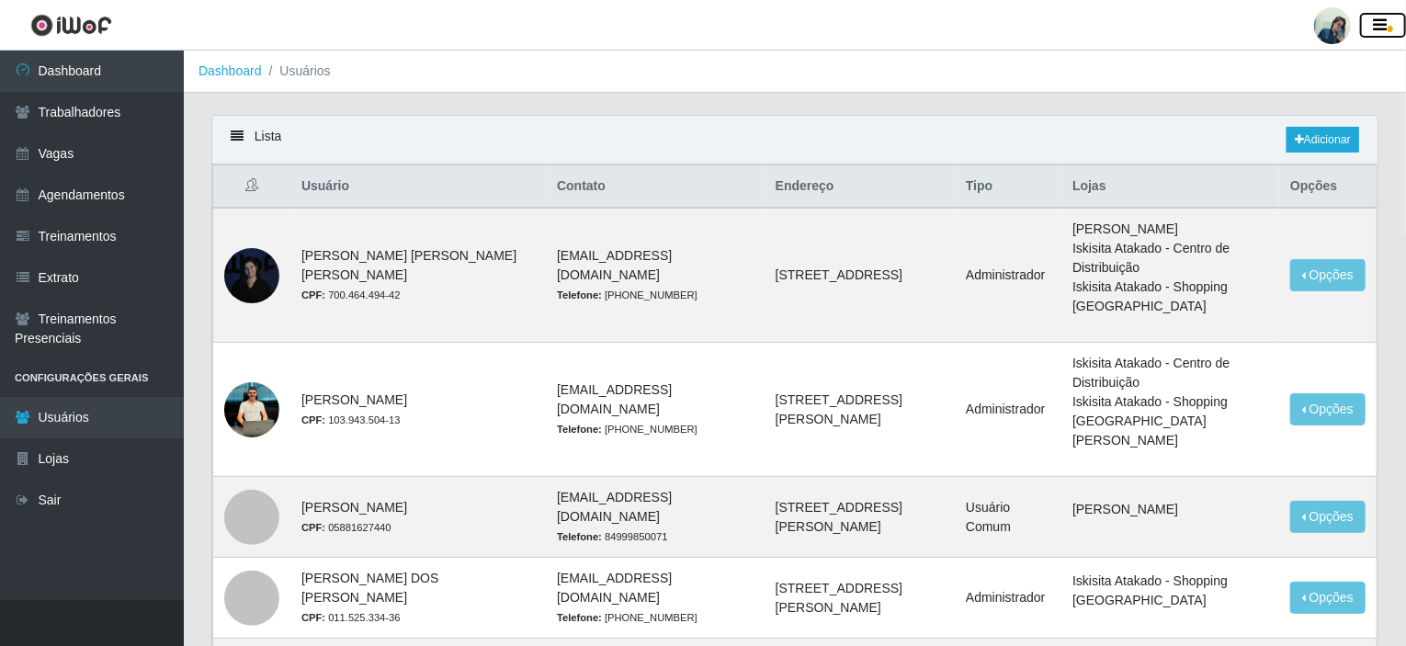
click at [1377, 34] on button "button" at bounding box center [1383, 26] width 46 height 26
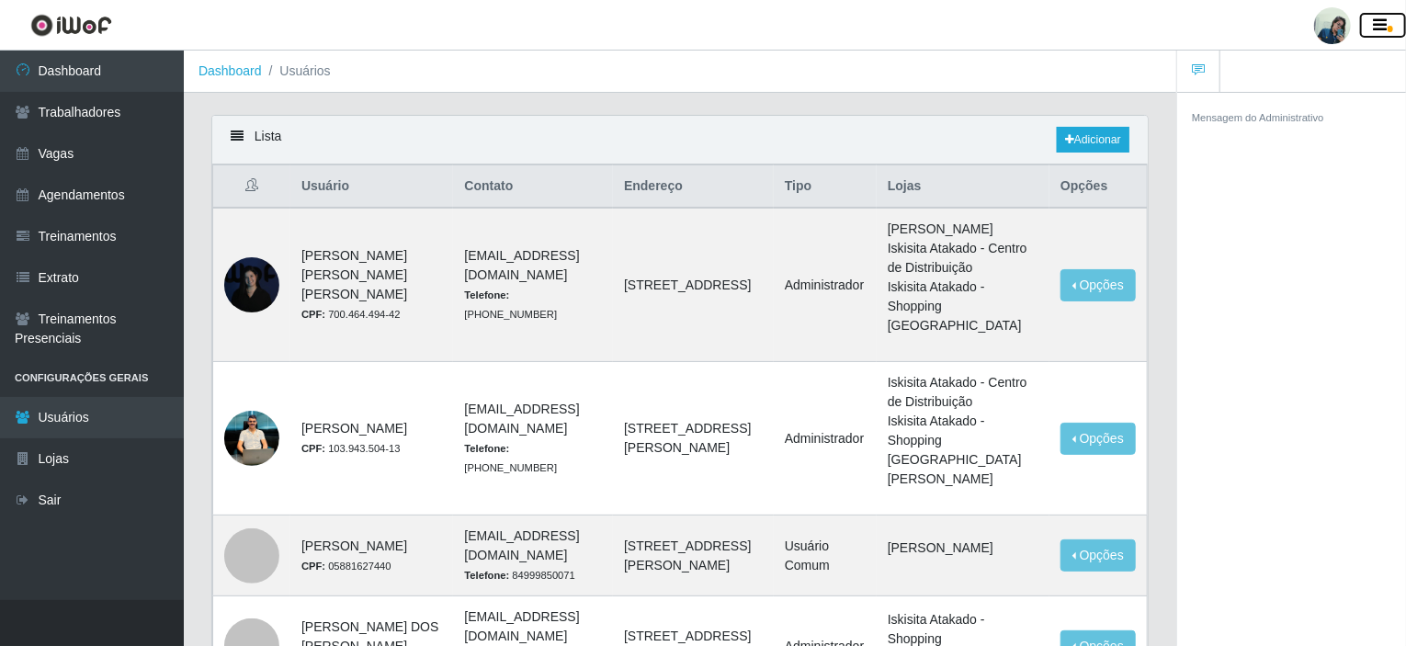
click at [1372, 20] on button "button" at bounding box center [1383, 26] width 46 height 26
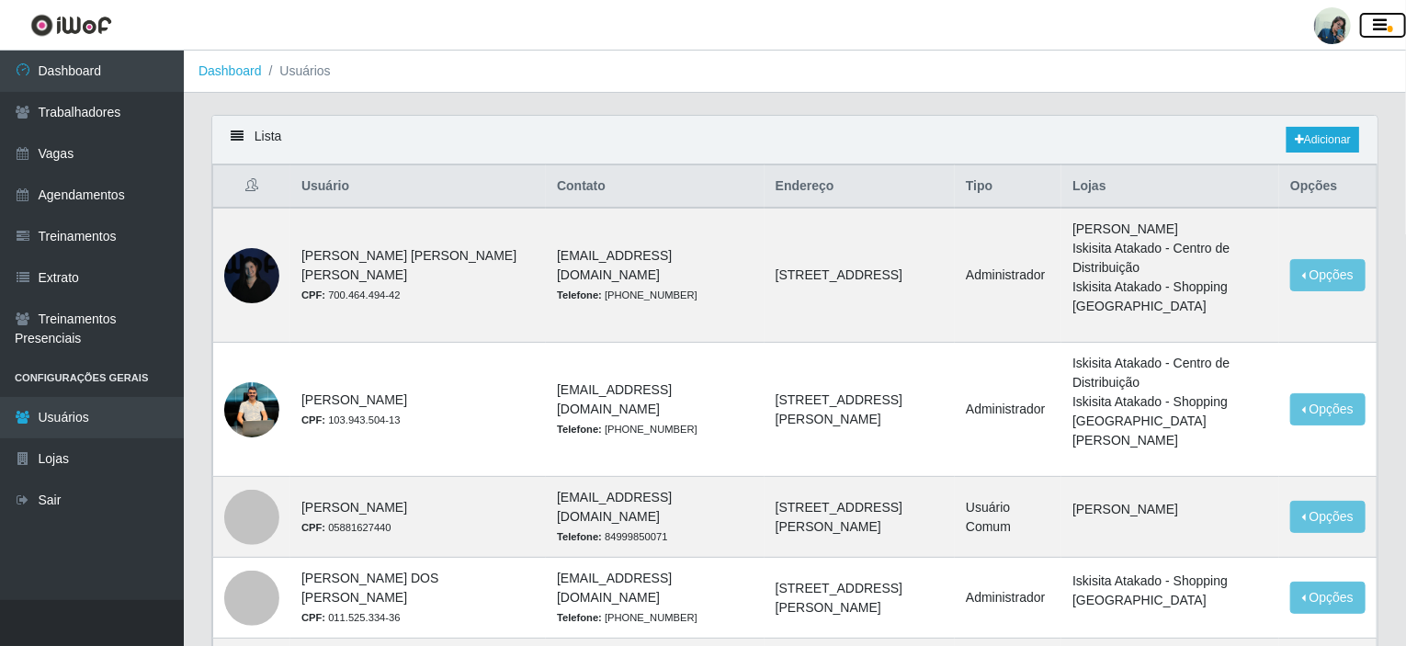
click at [1375, 21] on icon "button" at bounding box center [1381, 25] width 14 height 17
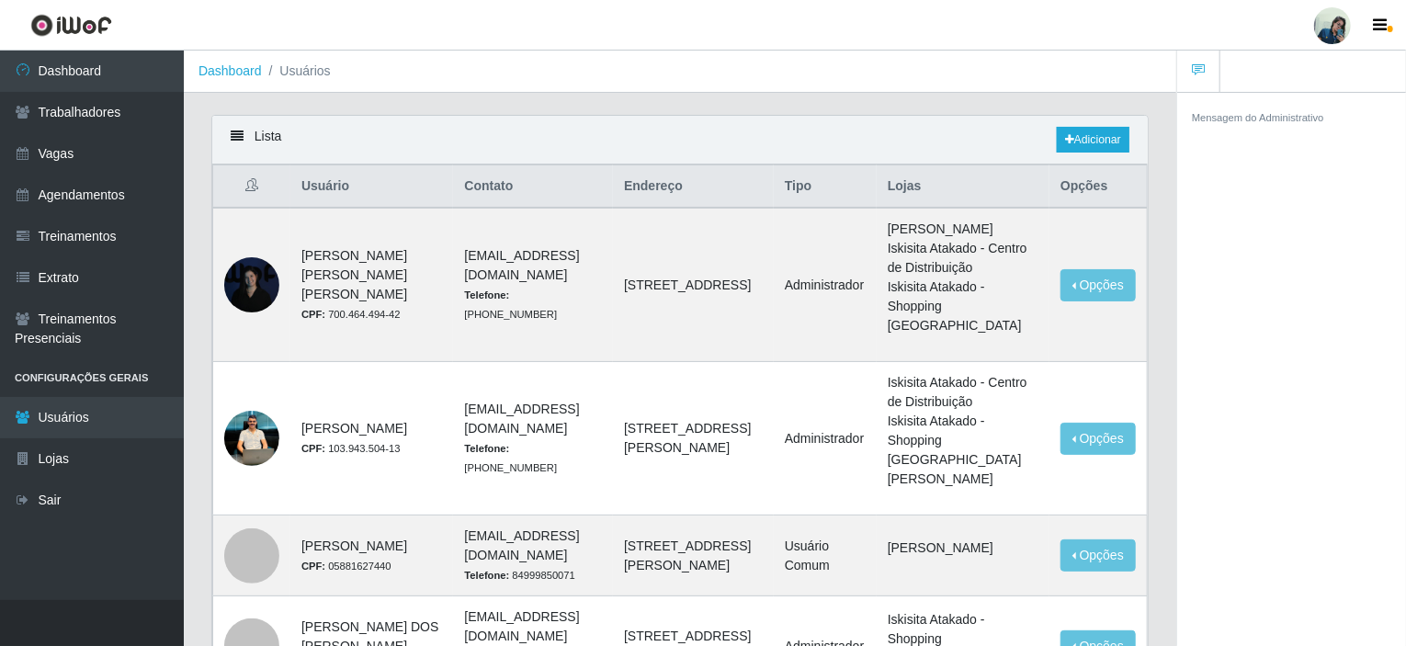
click at [1326, 29] on div at bounding box center [1332, 25] width 37 height 37
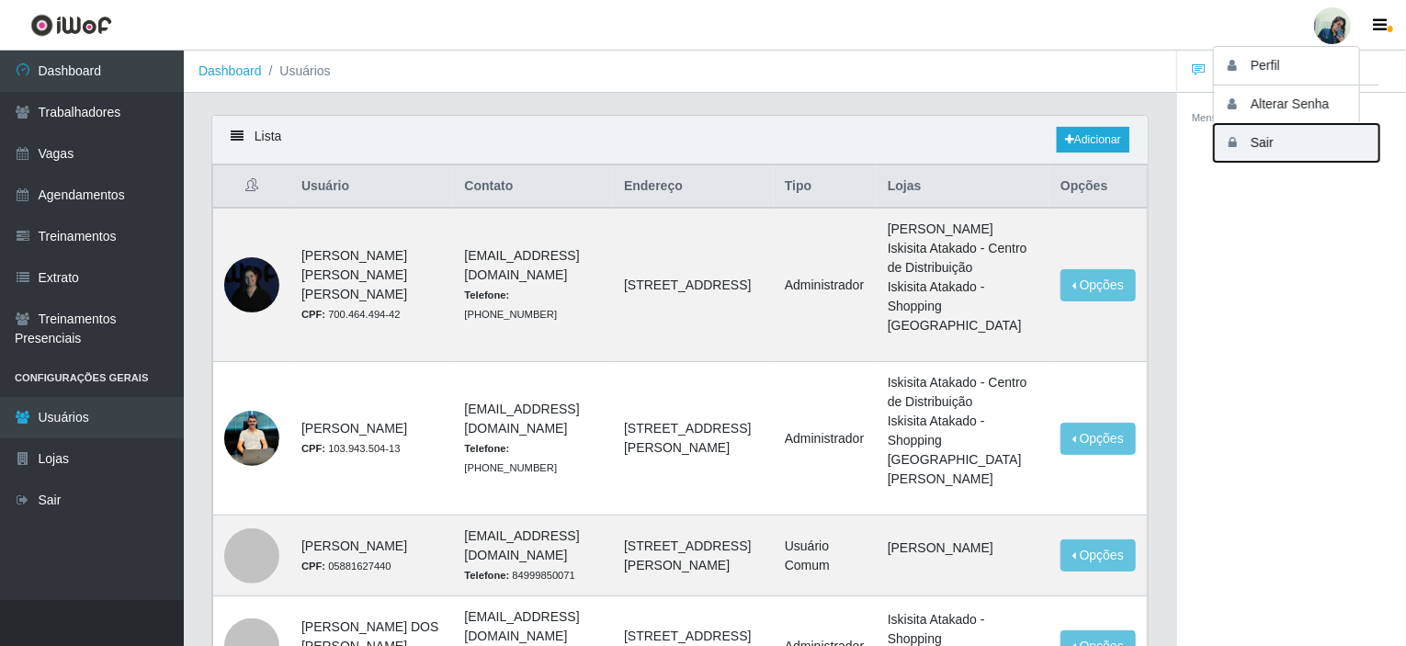
click at [1275, 143] on button "Sair" at bounding box center [1296, 143] width 165 height 38
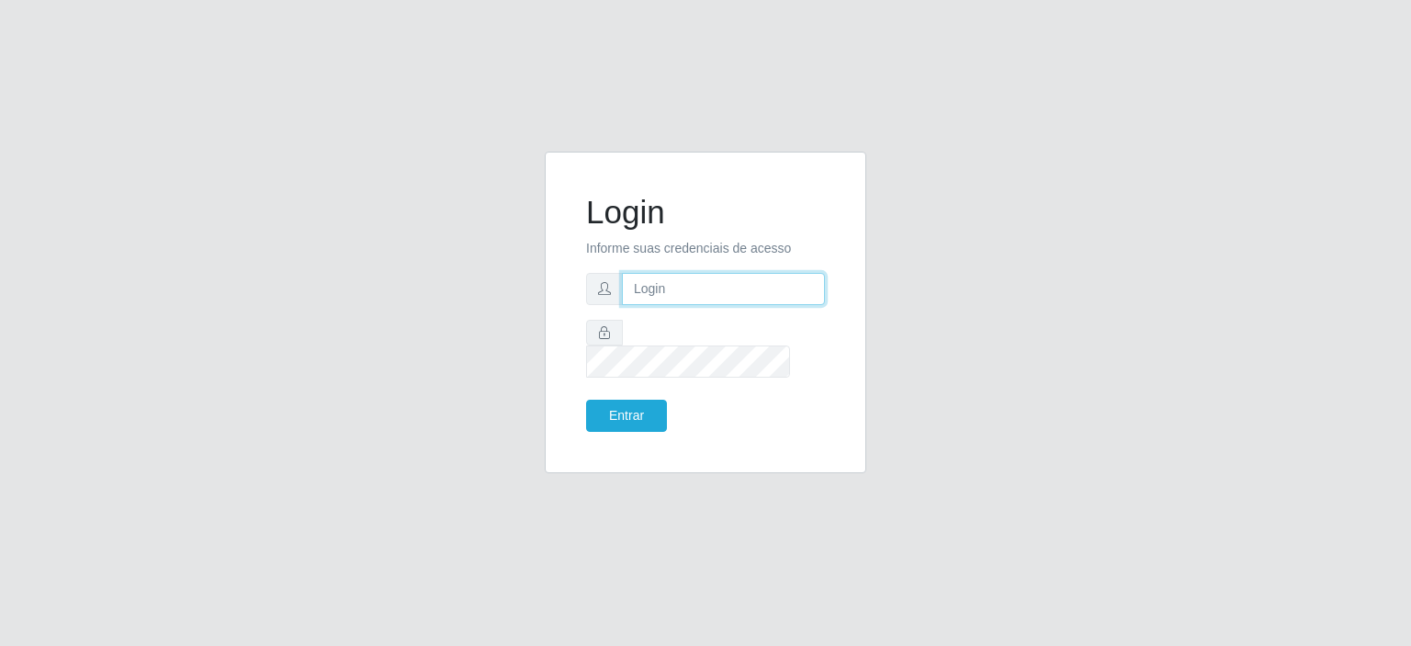
click at [643, 304] on input "text" at bounding box center [723, 289] width 203 height 32
type input "S"
type input "s"
type input "atendimentosac@iskisita.com.br"
click at [629, 418] on button "Entrar" at bounding box center [626, 416] width 81 height 32
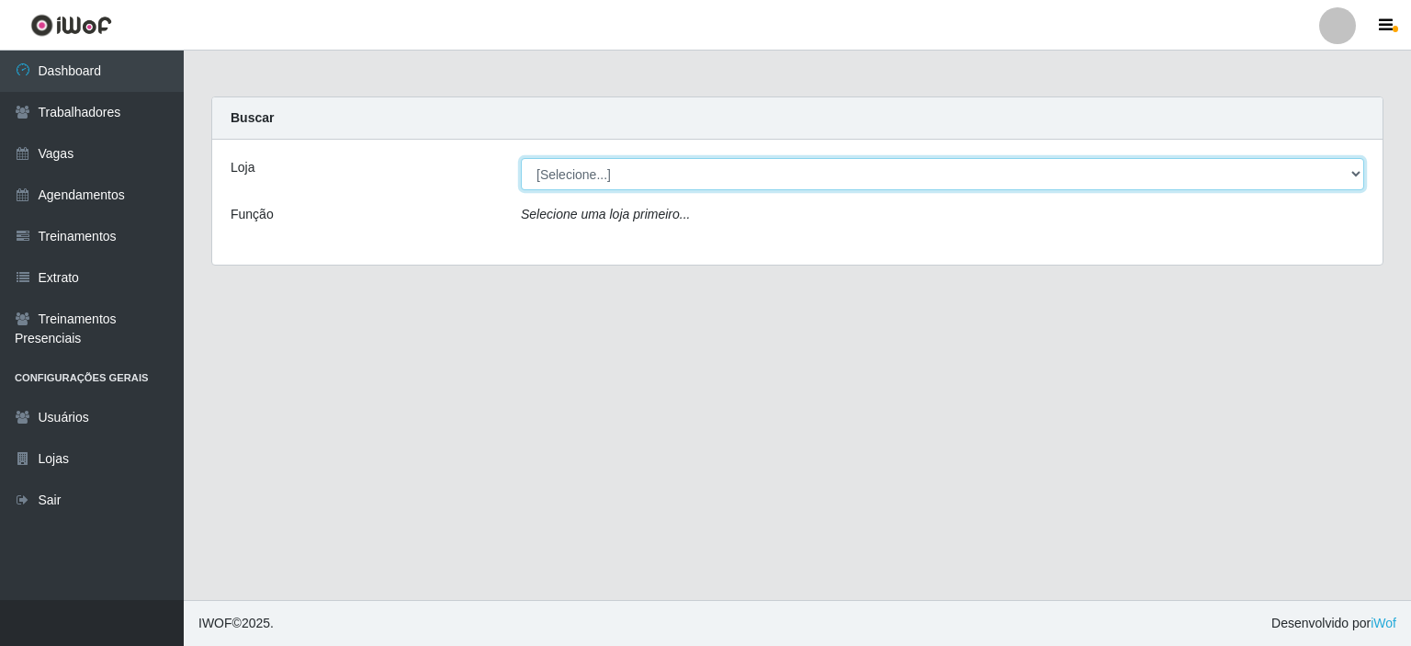
click at [594, 180] on select "[Selecione...] Iskisita Atakado - Alecrim" at bounding box center [942, 174] width 843 height 32
select select "430"
click at [521, 158] on select "[Selecione...] Iskisita Atakado - Alecrim" at bounding box center [942, 174] width 843 height 32
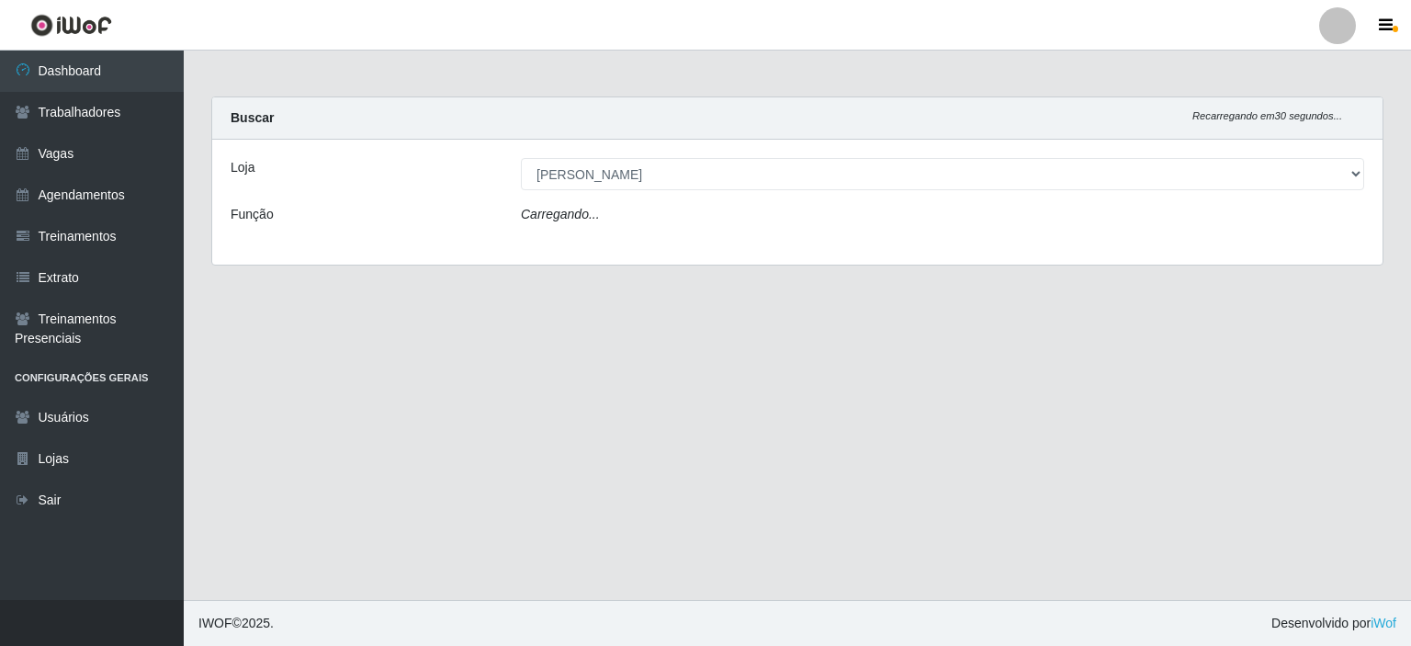
click at [591, 213] on icon "Carregando..." at bounding box center [560, 214] width 79 height 15
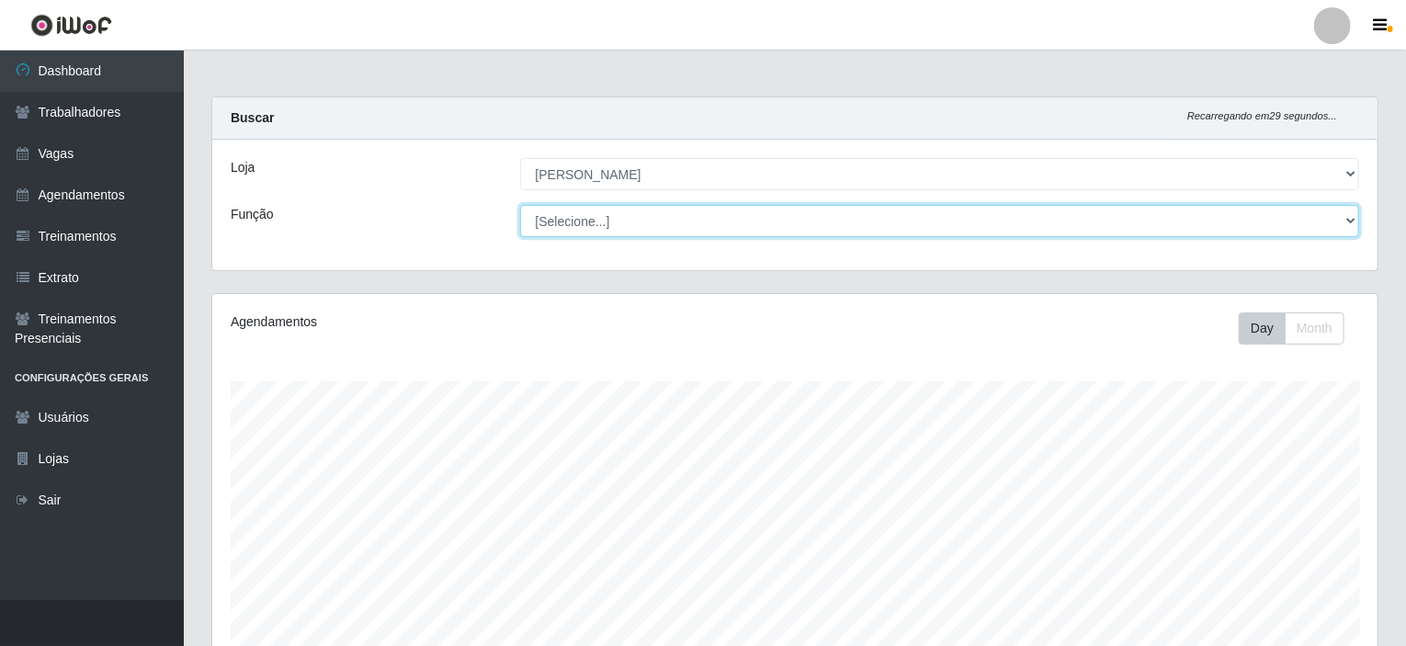
click at [578, 213] on select "[Selecione...] Auxiliar de Estacionamento Auxiliar de Estacionamento + Auxiliar…" at bounding box center [940, 221] width 840 height 32
select select "1"
click at [520, 205] on select "[Selecione...] Auxiliar de Estacionamento Auxiliar de Estacionamento + Auxiliar…" at bounding box center [940, 221] width 840 height 32
click at [621, 212] on select "[Selecione...] Auxiliar de Estacionamento Auxiliar de Estacionamento + Auxiliar…" at bounding box center [940, 221] width 840 height 32
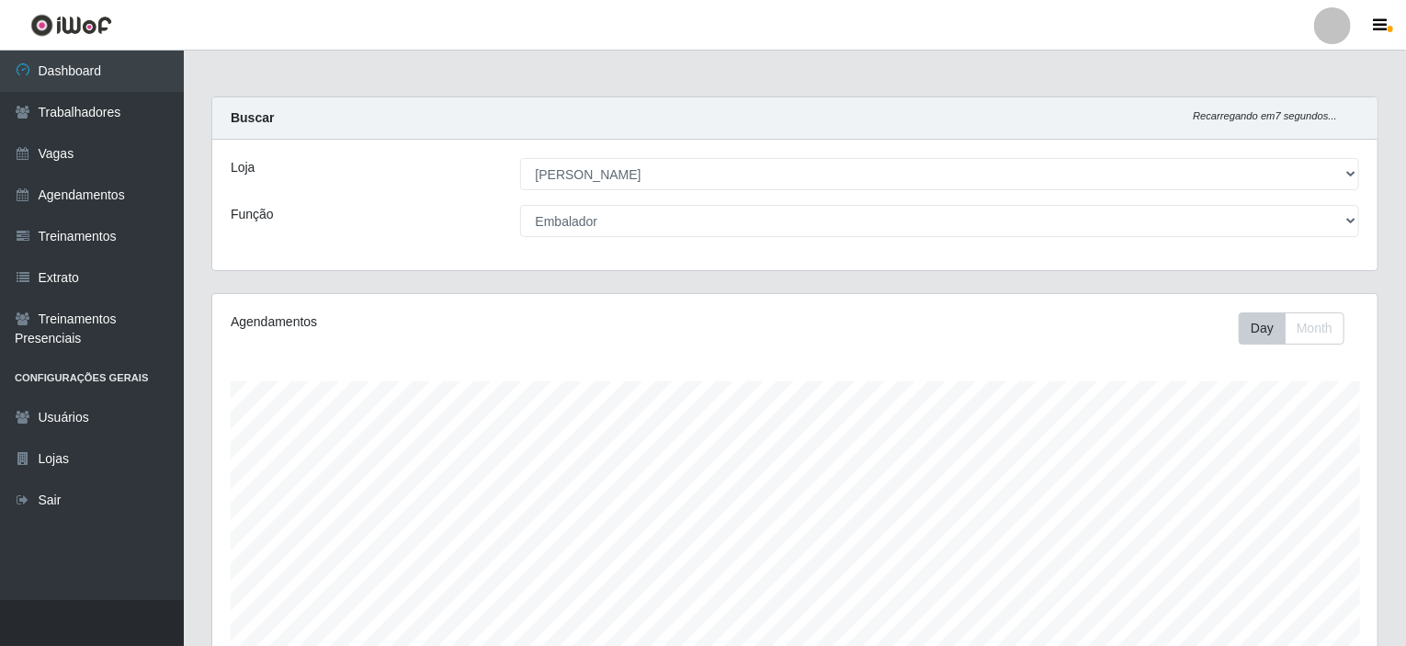
click at [309, 232] on div "Função" at bounding box center [361, 221] width 289 height 32
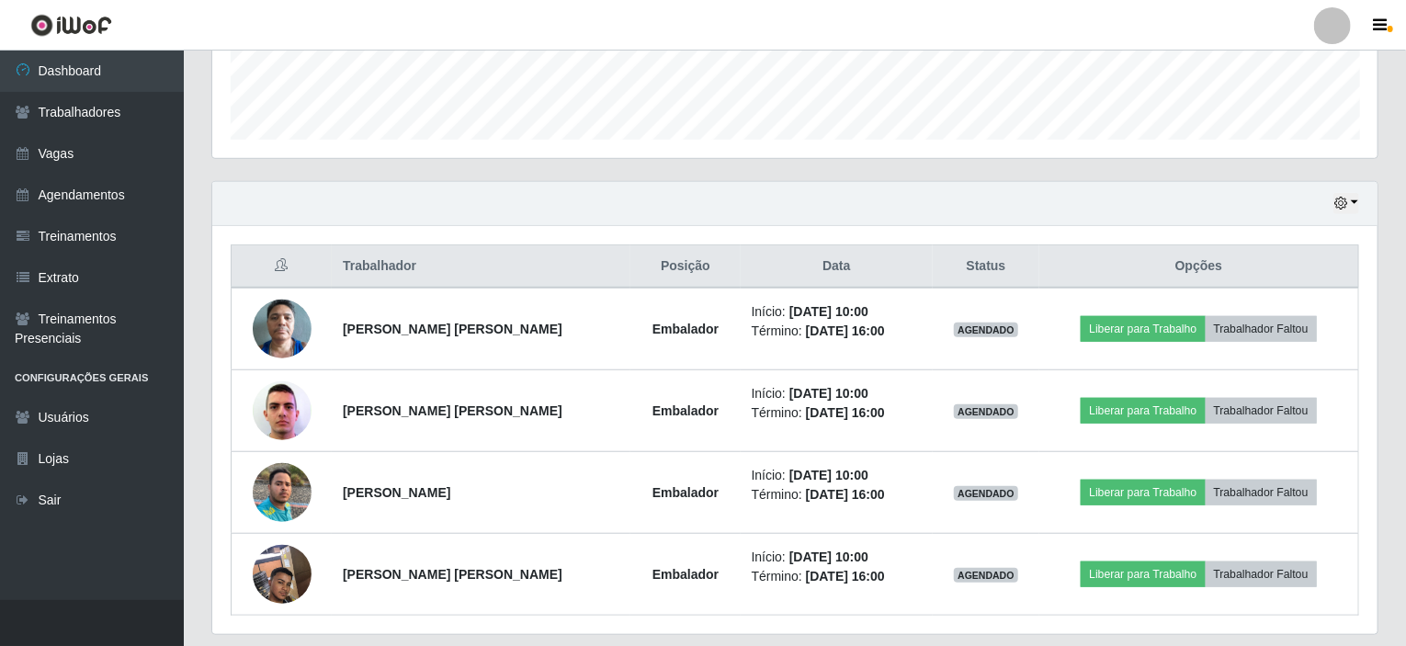
scroll to position [570, 0]
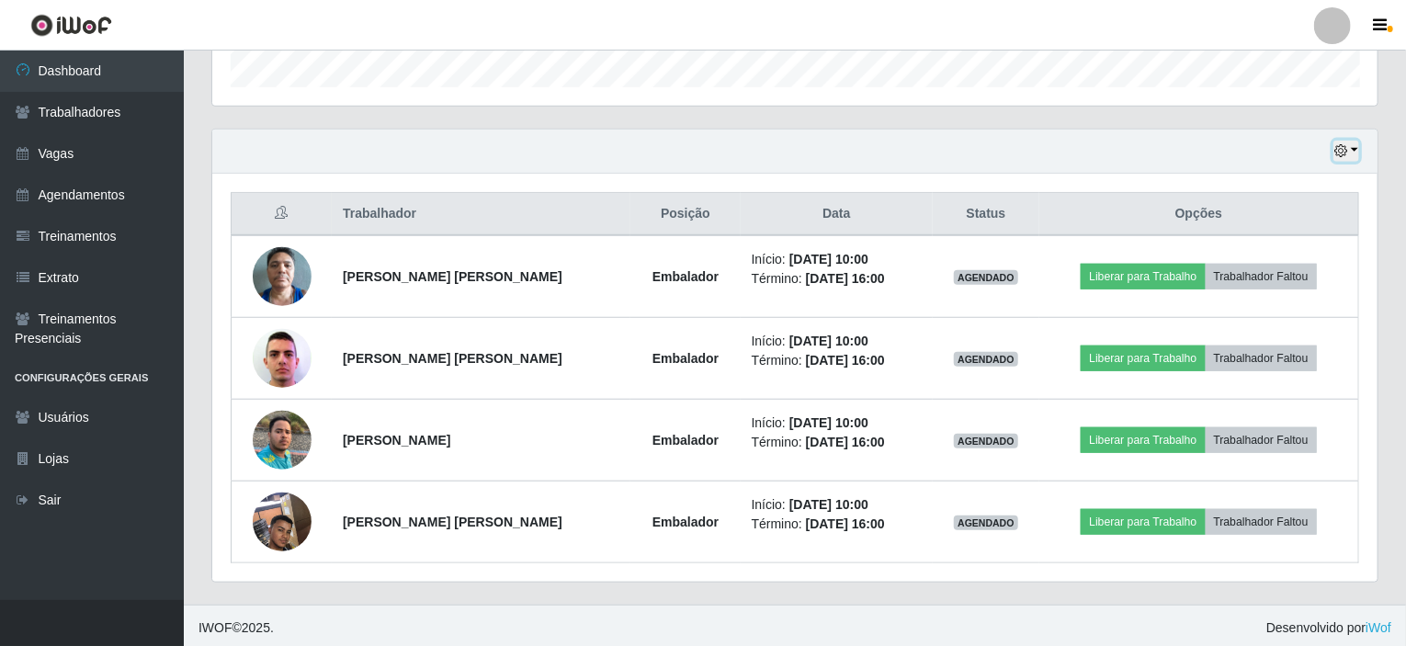
click at [1356, 143] on button "button" at bounding box center [1346, 151] width 26 height 21
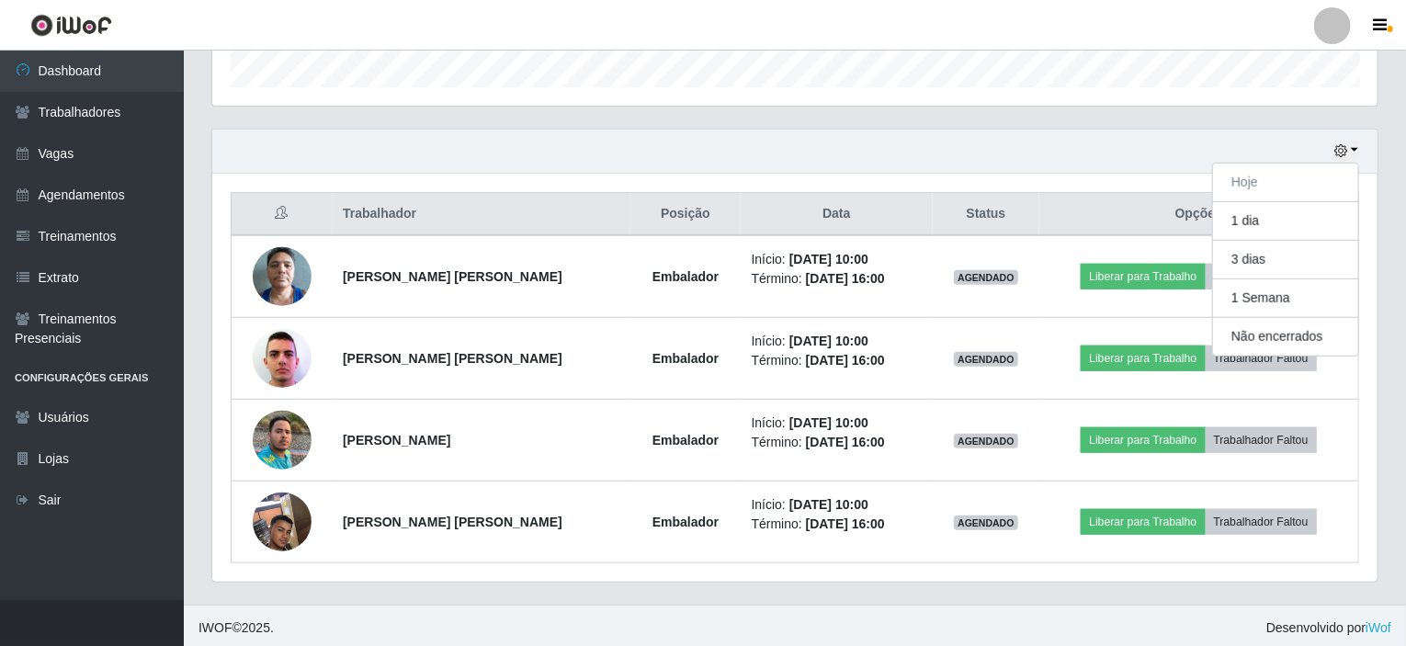
click at [530, 157] on div "Hoje 1 dia 3 dias 1 Semana Não encerrados" at bounding box center [794, 152] width 1165 height 44
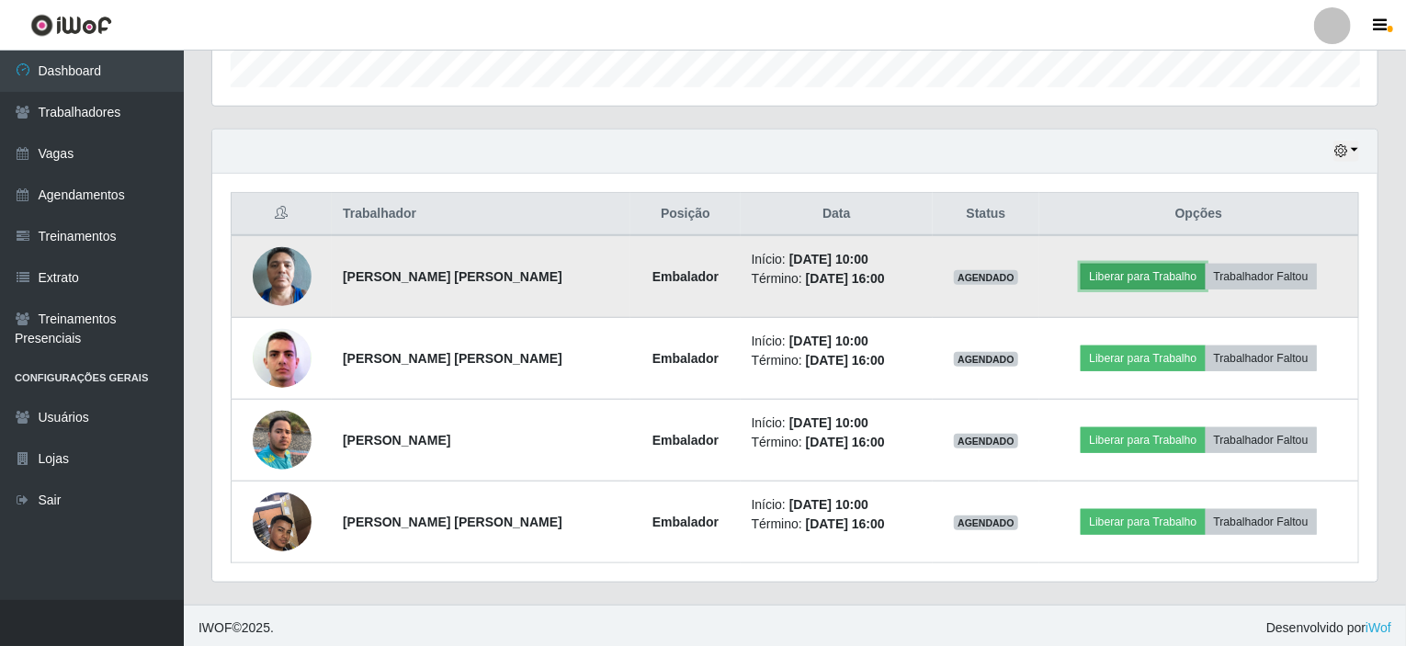
click at [1176, 270] on button "Liberar para Trabalho" at bounding box center [1143, 277] width 124 height 26
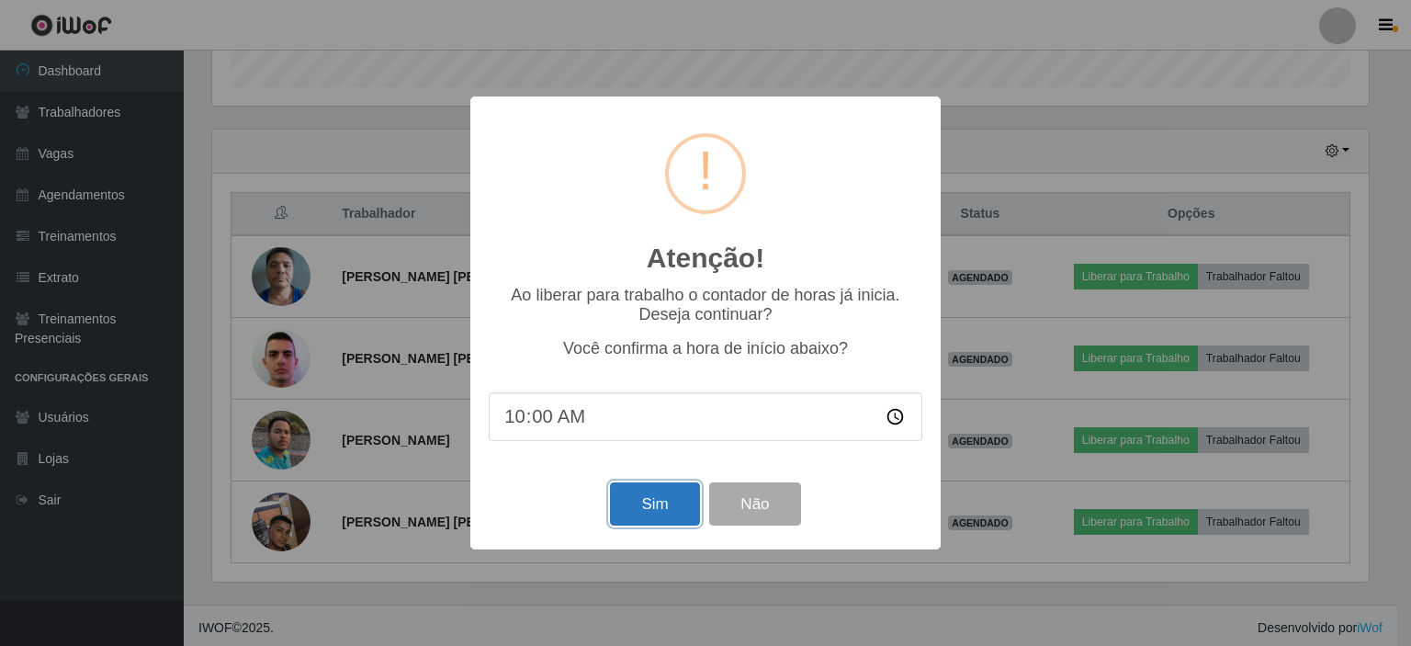
click at [658, 519] on button "Sim" at bounding box center [654, 503] width 89 height 43
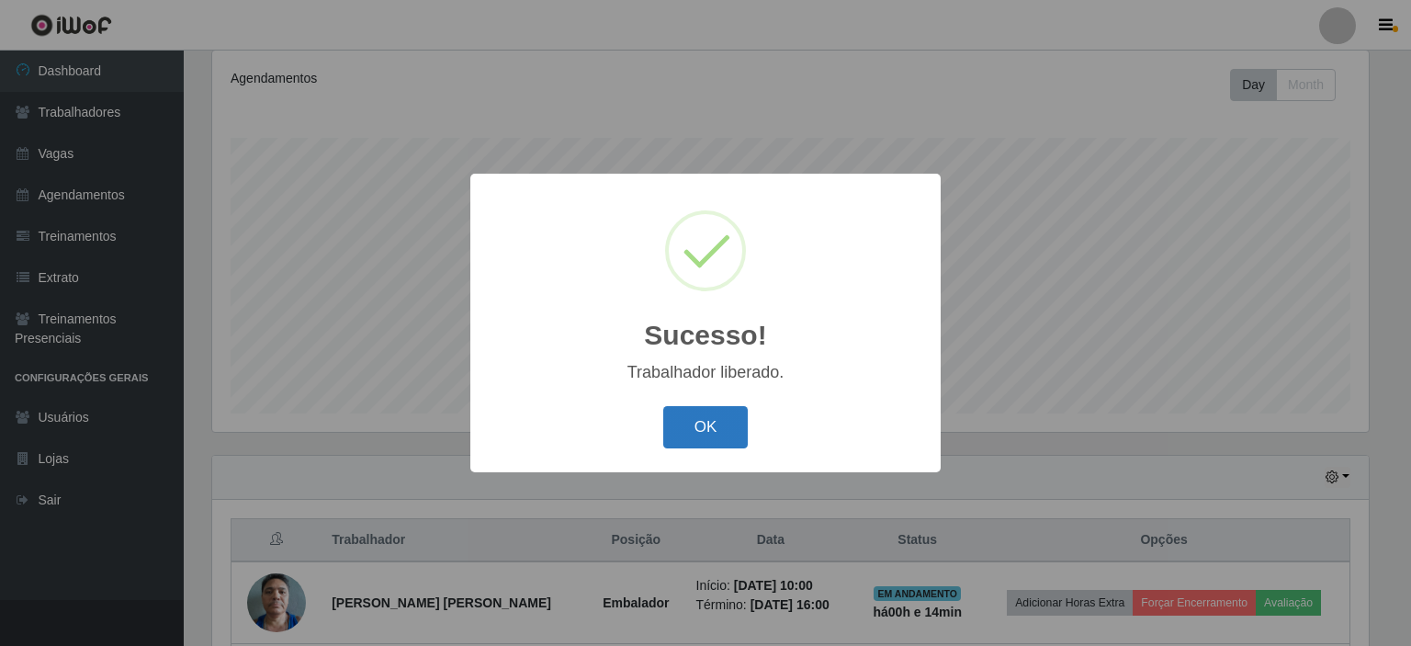
click at [719, 425] on button "OK" at bounding box center [705, 427] width 85 height 43
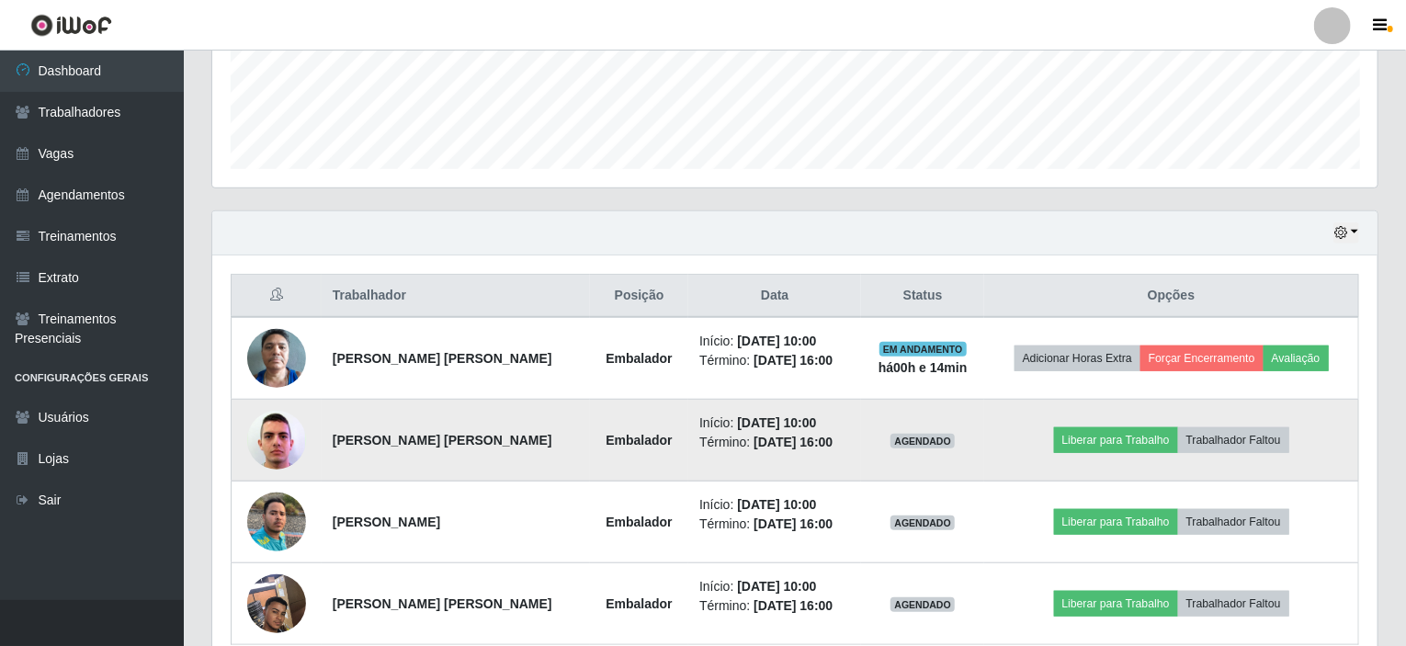
scroll to position [570, 0]
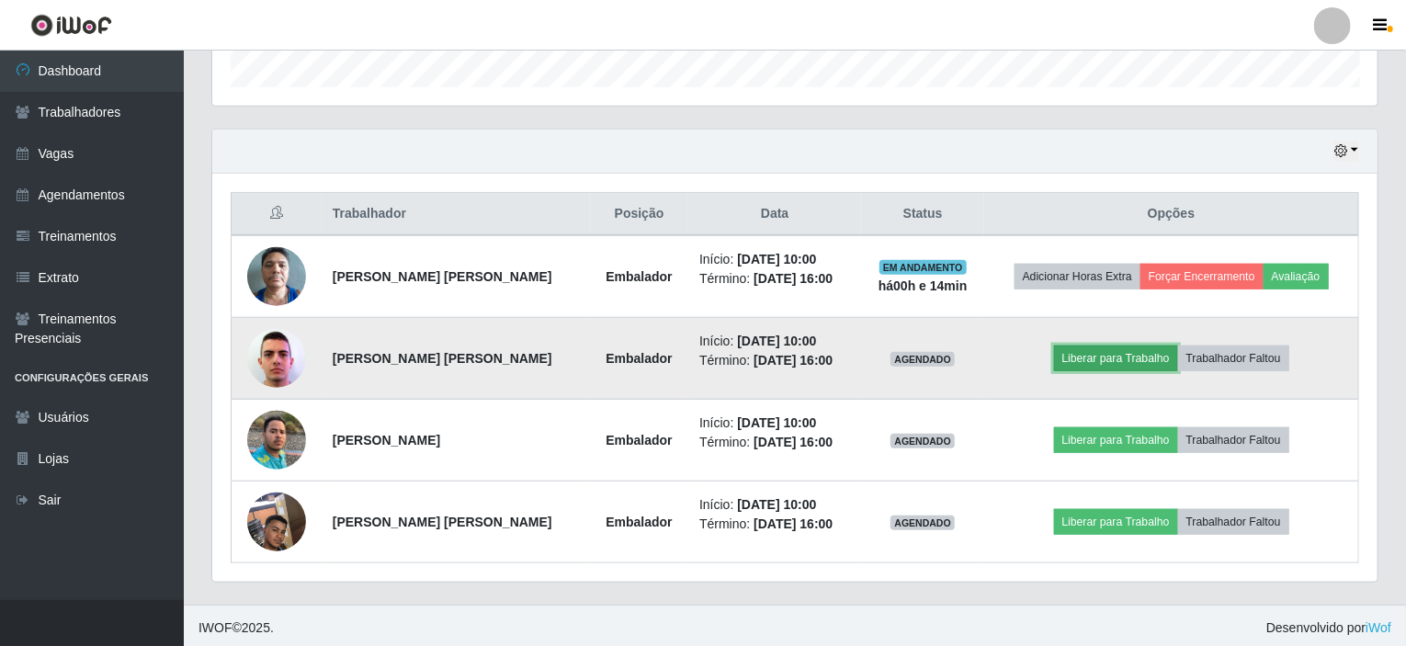
click at [1139, 348] on button "Liberar para Trabalho" at bounding box center [1116, 358] width 124 height 26
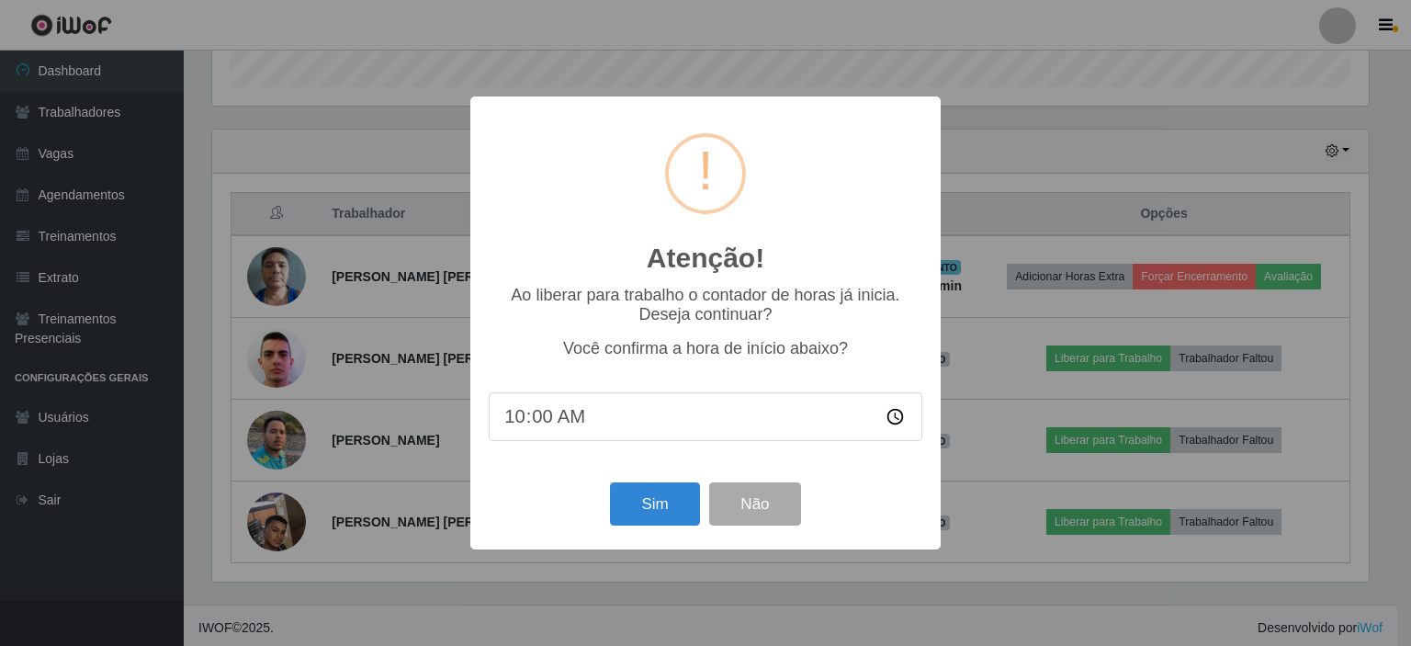
click at [326, 71] on div "Atenção! × Ao liberar para trabalho o contador de horas já inicia. Deseja conti…" at bounding box center [705, 323] width 1411 height 646
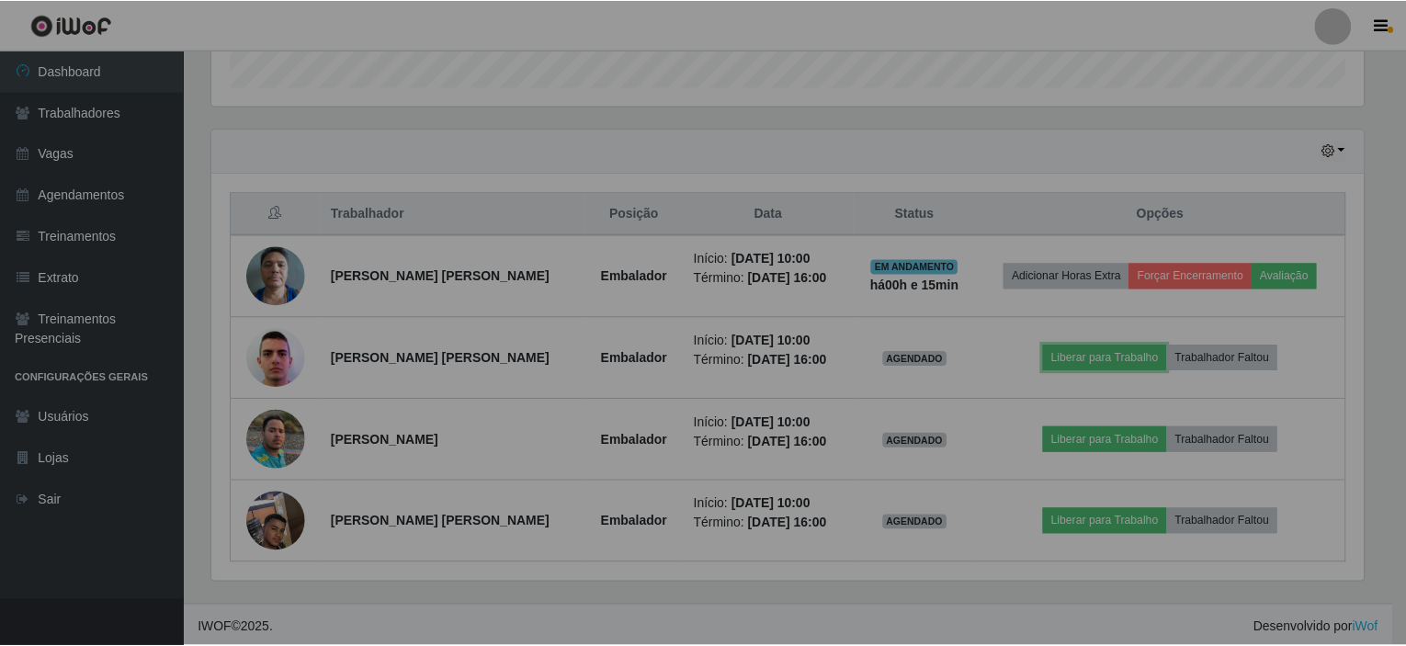
scroll to position [381, 1165]
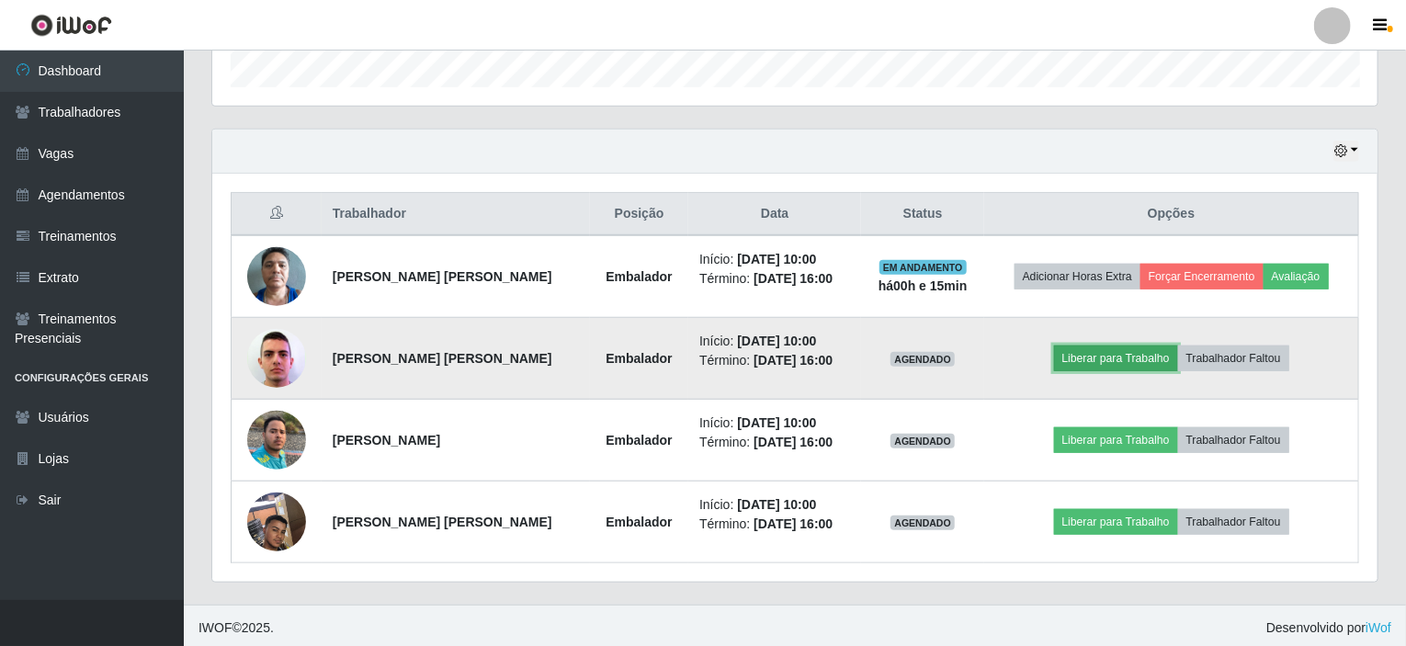
click at [1103, 359] on button "Liberar para Trabalho" at bounding box center [1116, 358] width 124 height 26
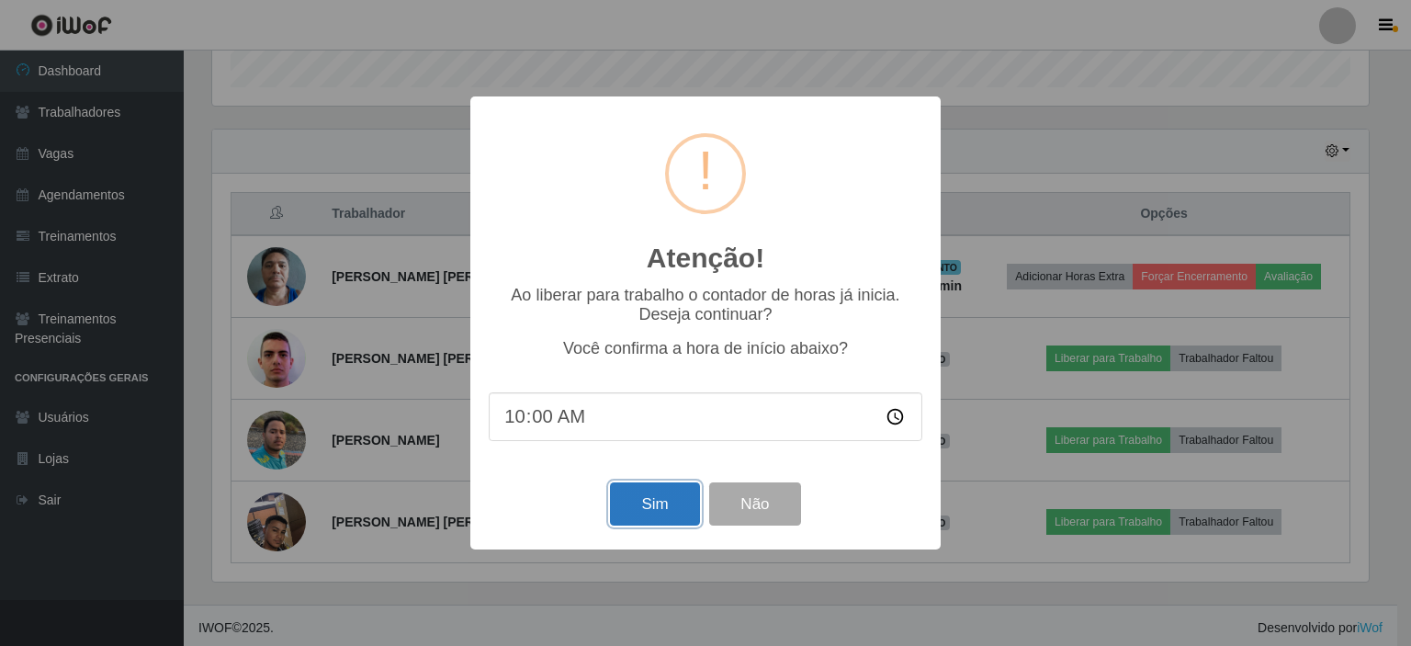
click at [642, 510] on button "Sim" at bounding box center [654, 503] width 89 height 43
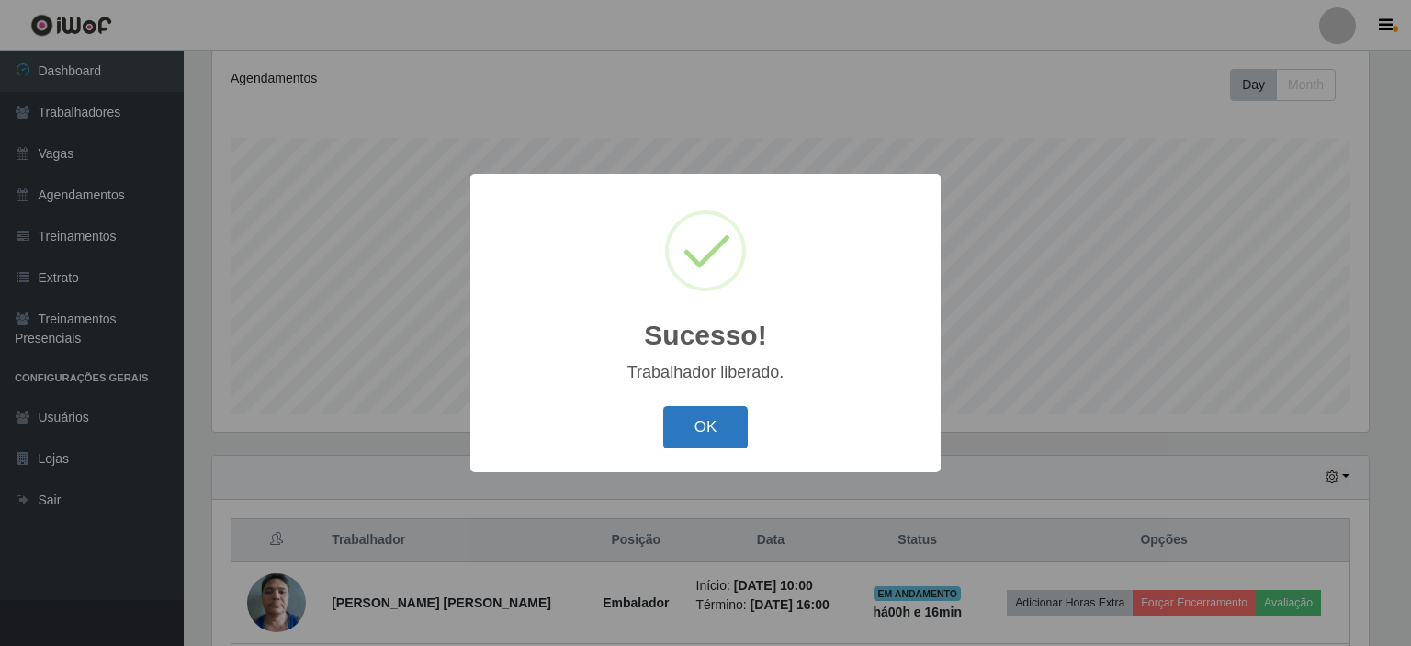
click at [687, 420] on button "OK" at bounding box center [705, 427] width 85 height 43
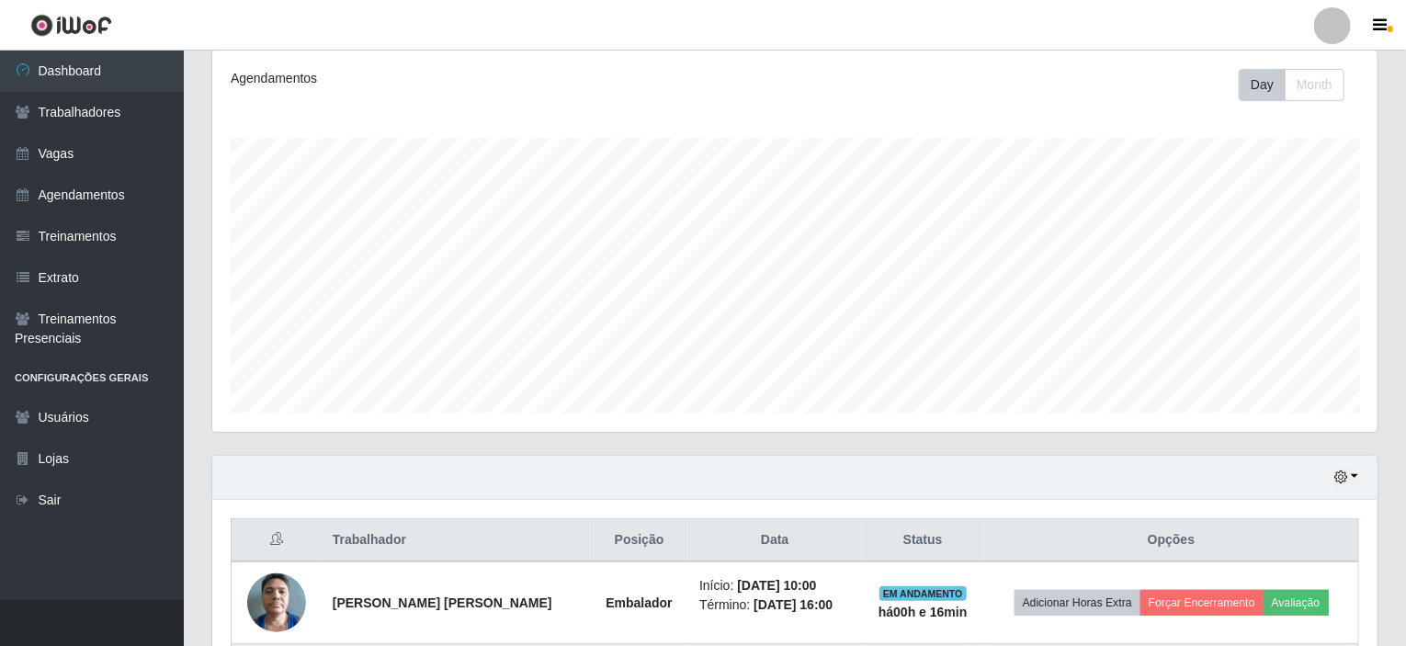
scroll to position [570, 0]
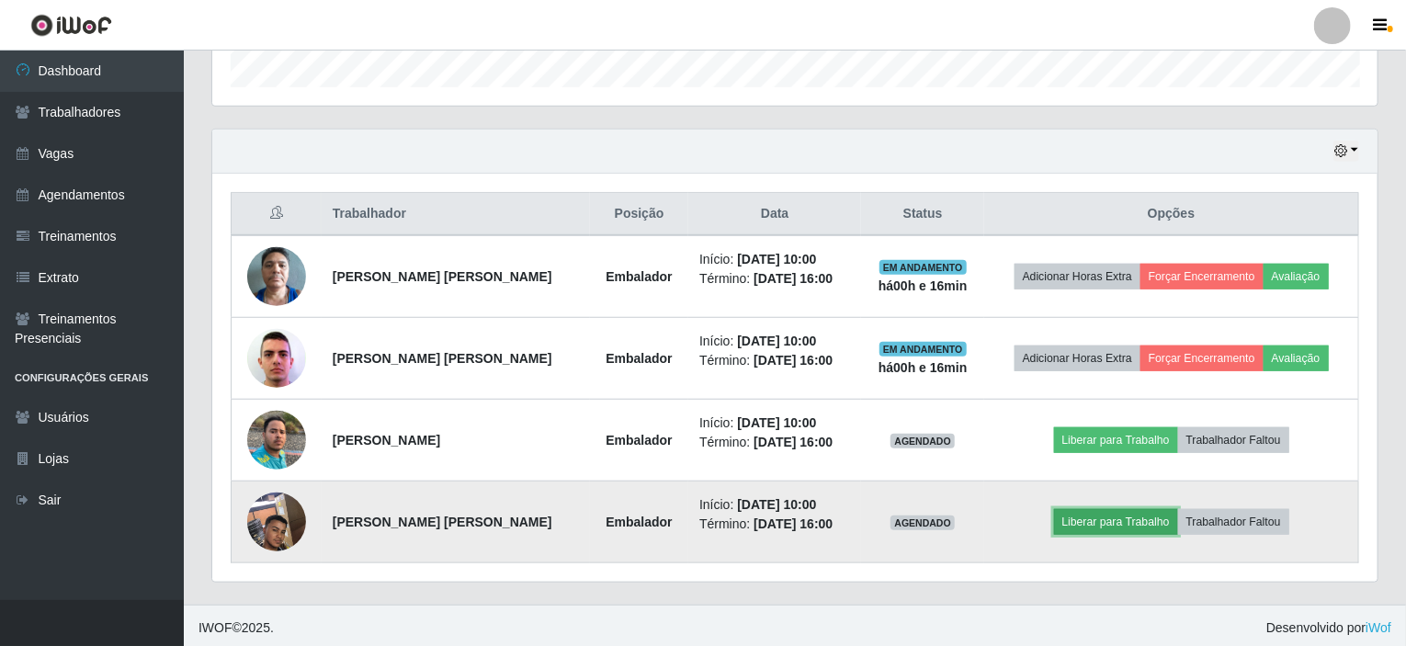
click at [1095, 515] on button "Liberar para Trabalho" at bounding box center [1116, 522] width 124 height 26
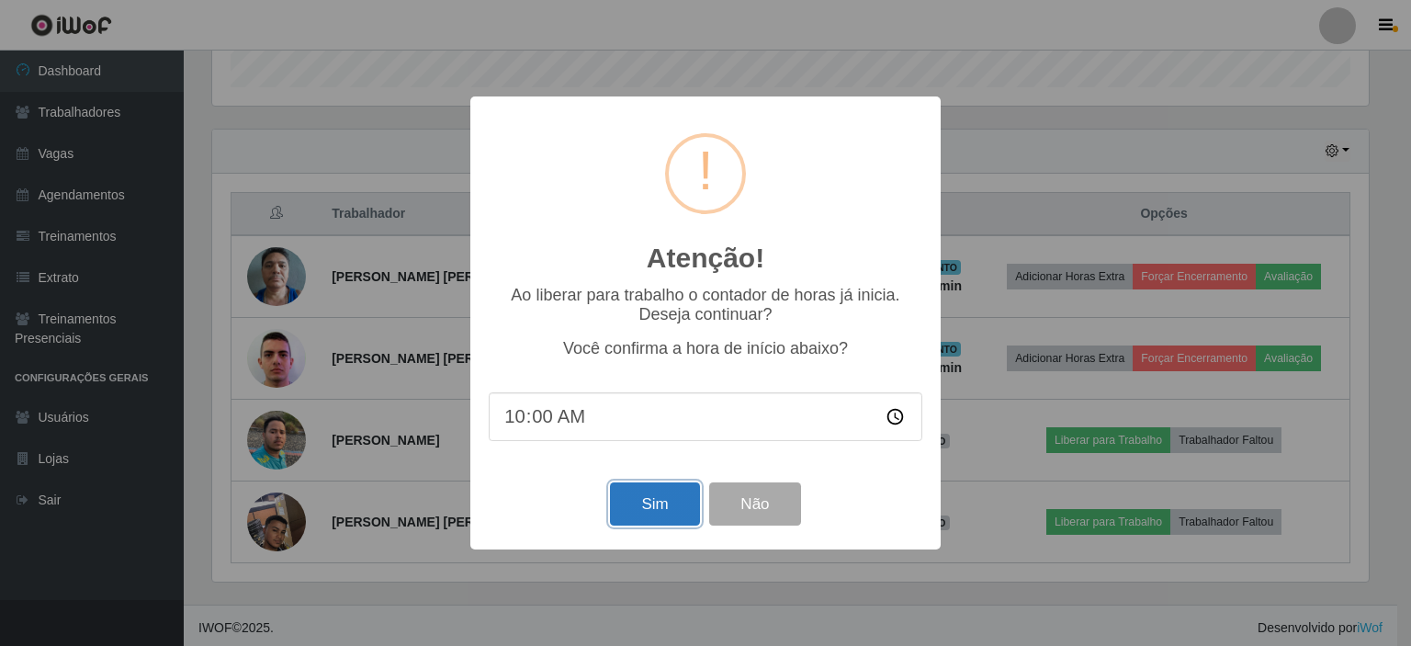
click at [635, 505] on button "Sim" at bounding box center [654, 503] width 89 height 43
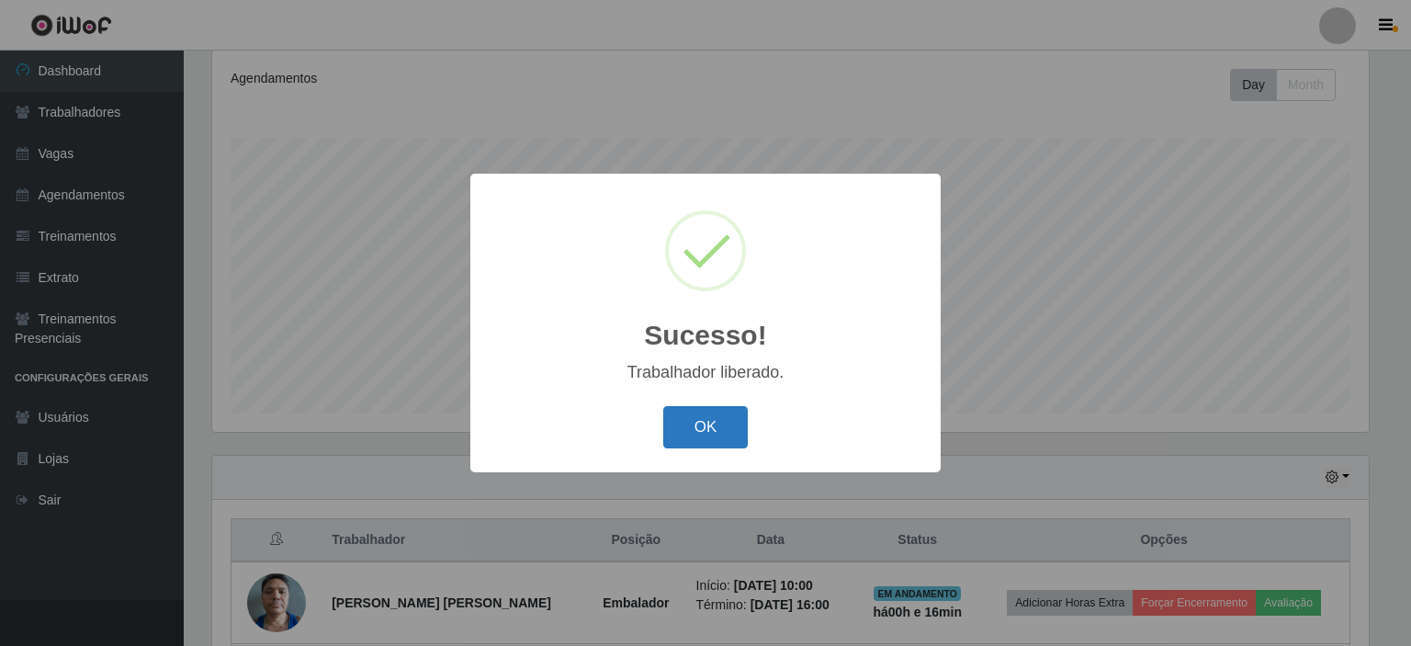
click at [730, 414] on button "OK" at bounding box center [705, 427] width 85 height 43
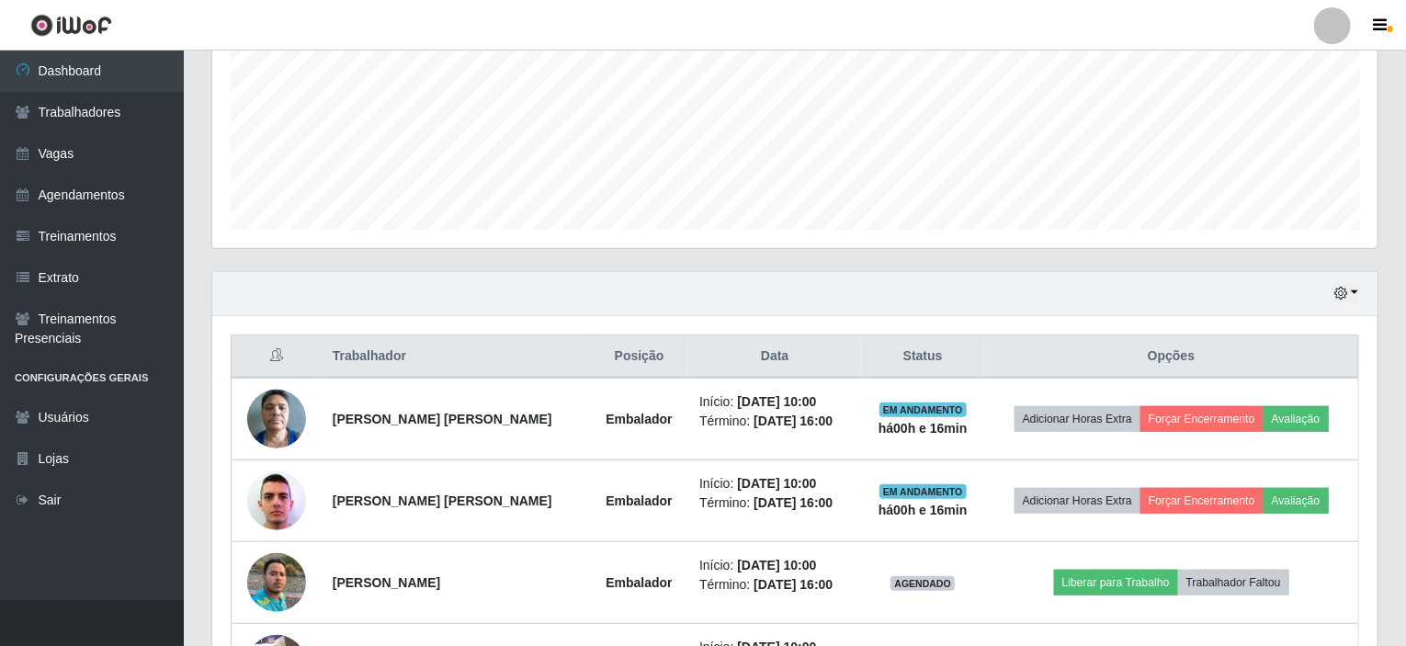
scroll to position [570, 0]
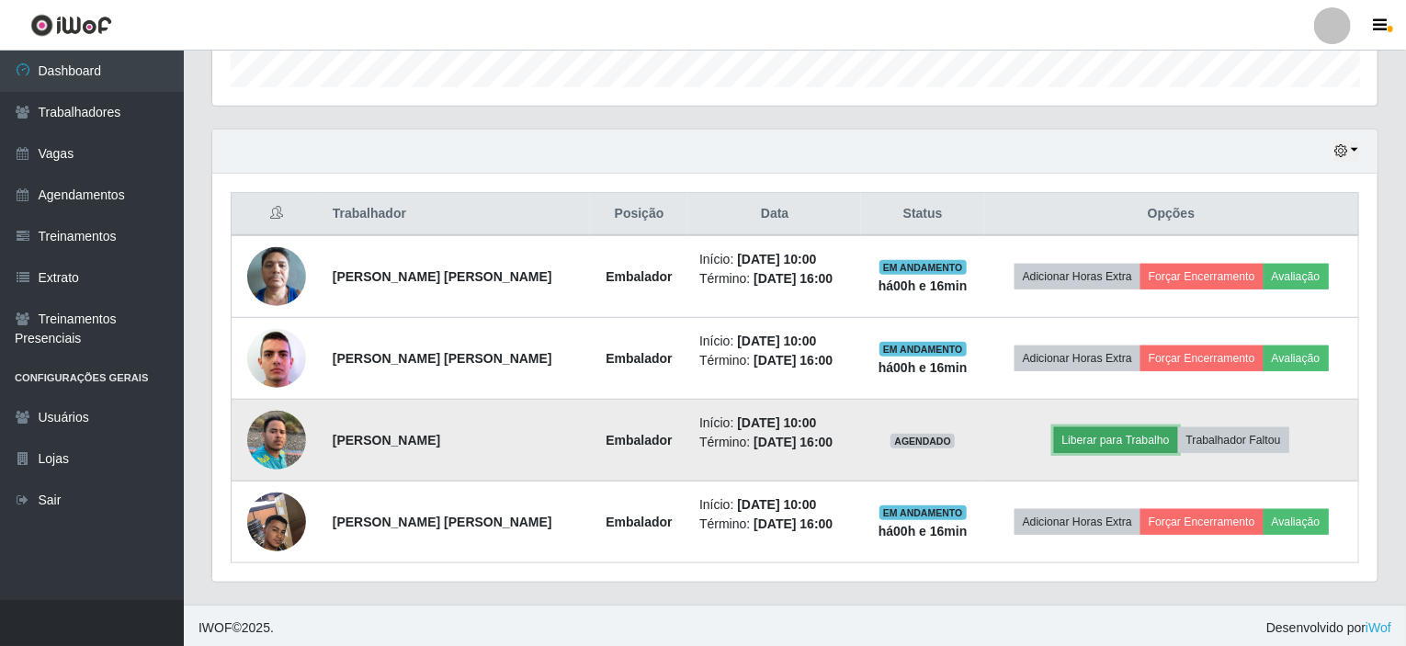
click at [1120, 444] on button "Liberar para Trabalho" at bounding box center [1116, 440] width 124 height 26
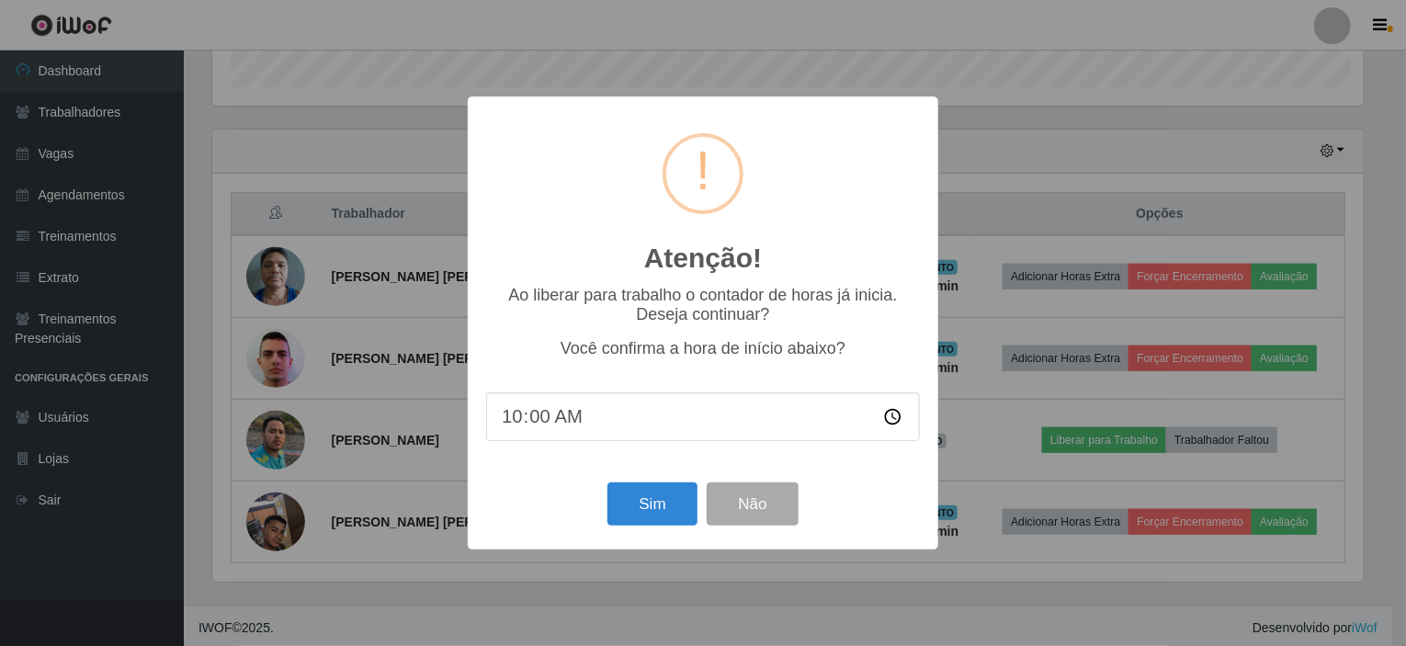
scroll to position [381, 1158]
click at [610, 425] on input "10:00" at bounding box center [706, 416] width 434 height 49
click at [549, 425] on input "10:00" at bounding box center [706, 416] width 434 height 49
type input "10:15"
click at [676, 504] on button "Sim" at bounding box center [654, 503] width 89 height 43
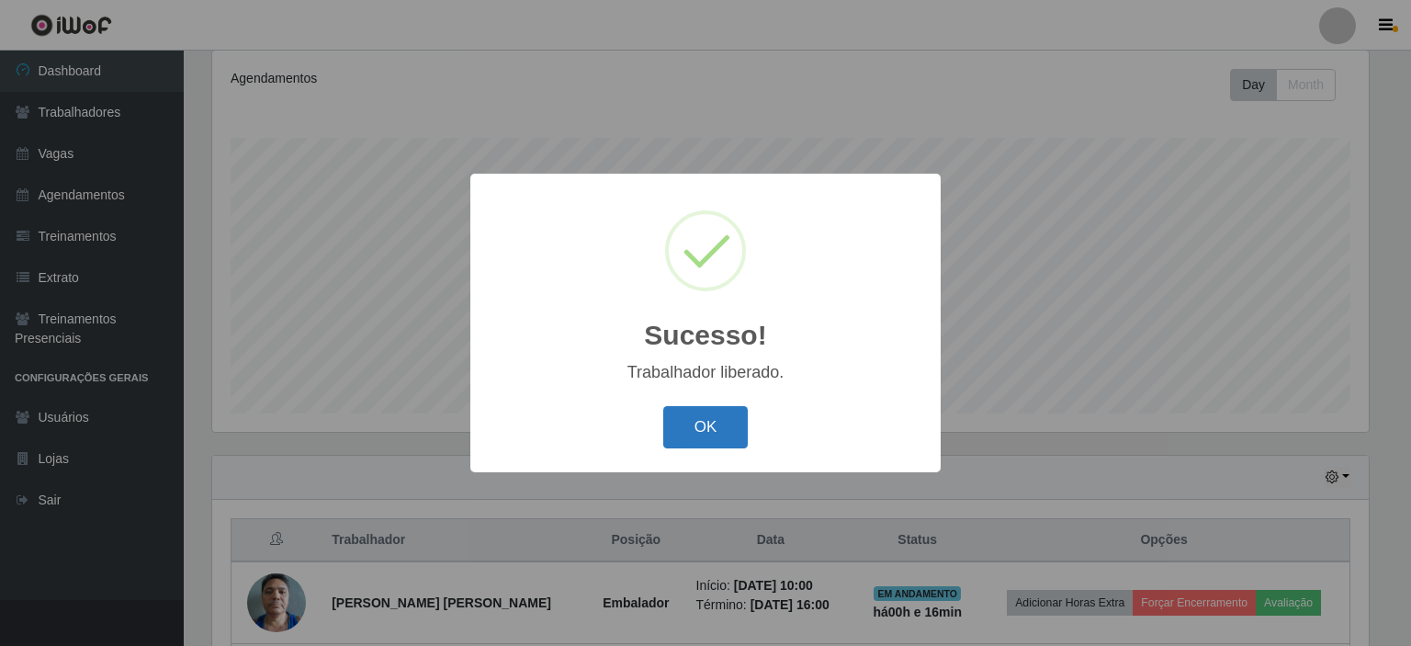
click at [679, 433] on button "OK" at bounding box center [705, 427] width 85 height 43
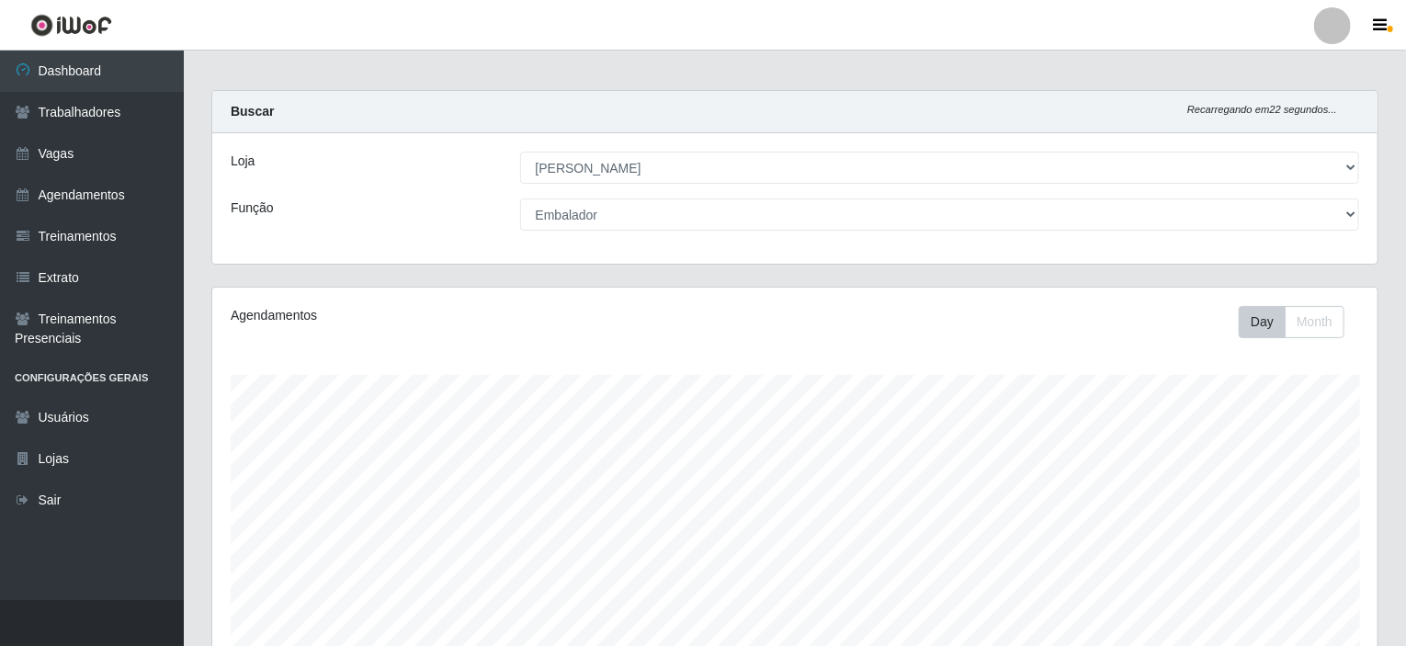
scroll to position [0, 0]
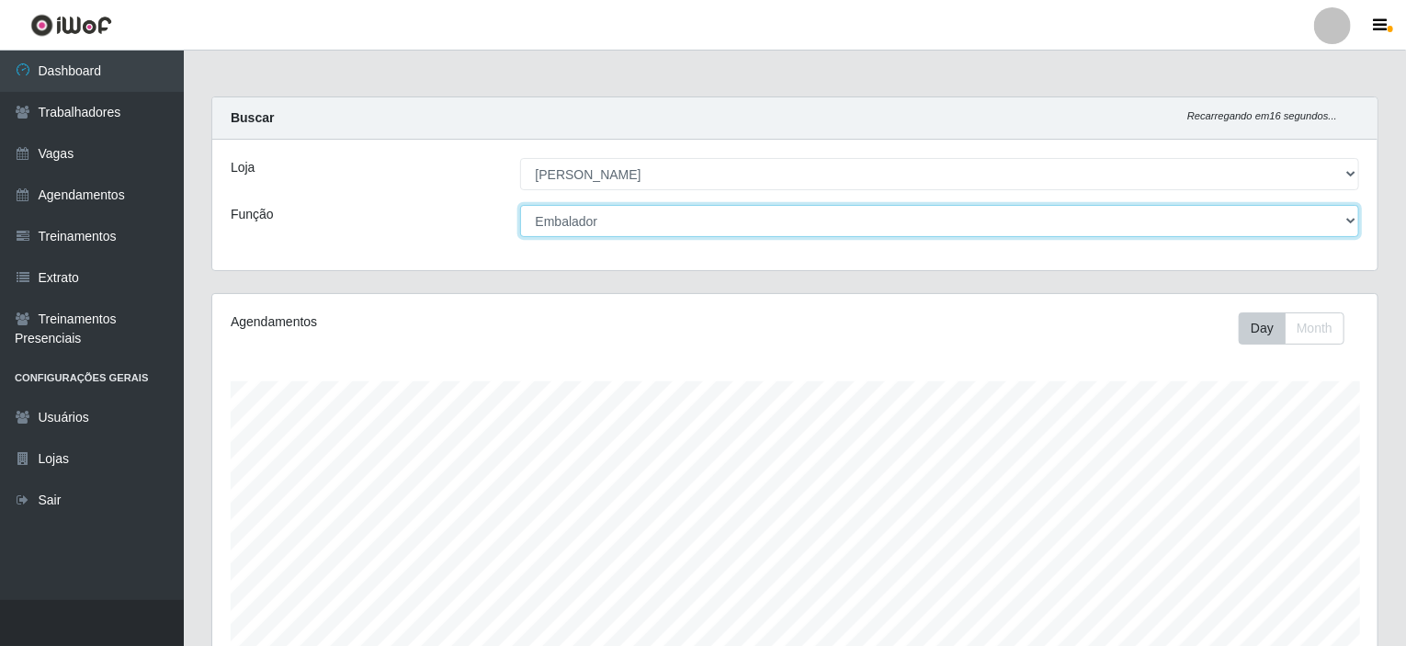
click at [1348, 223] on select "[Selecione...] Auxiliar de Estacionamento Auxiliar de Estacionamento + Auxiliar…" at bounding box center [940, 221] width 840 height 32
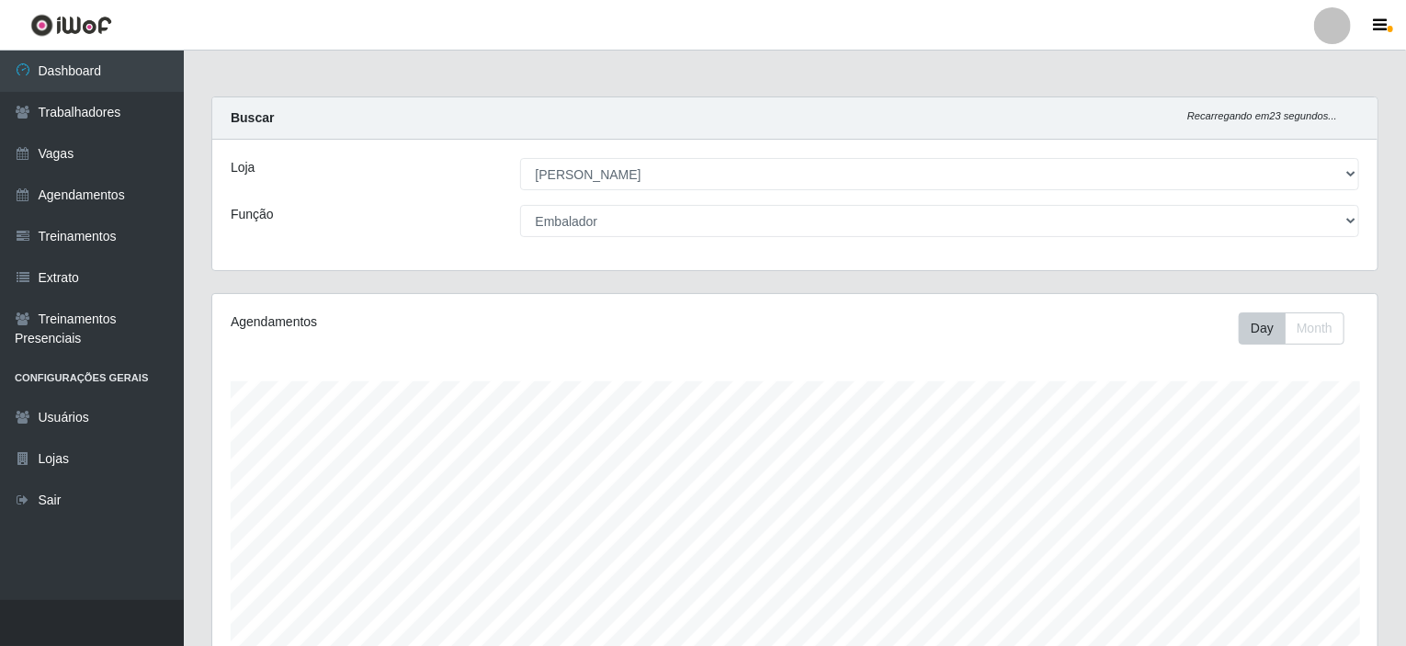
click at [1333, 26] on div at bounding box center [1332, 25] width 37 height 37
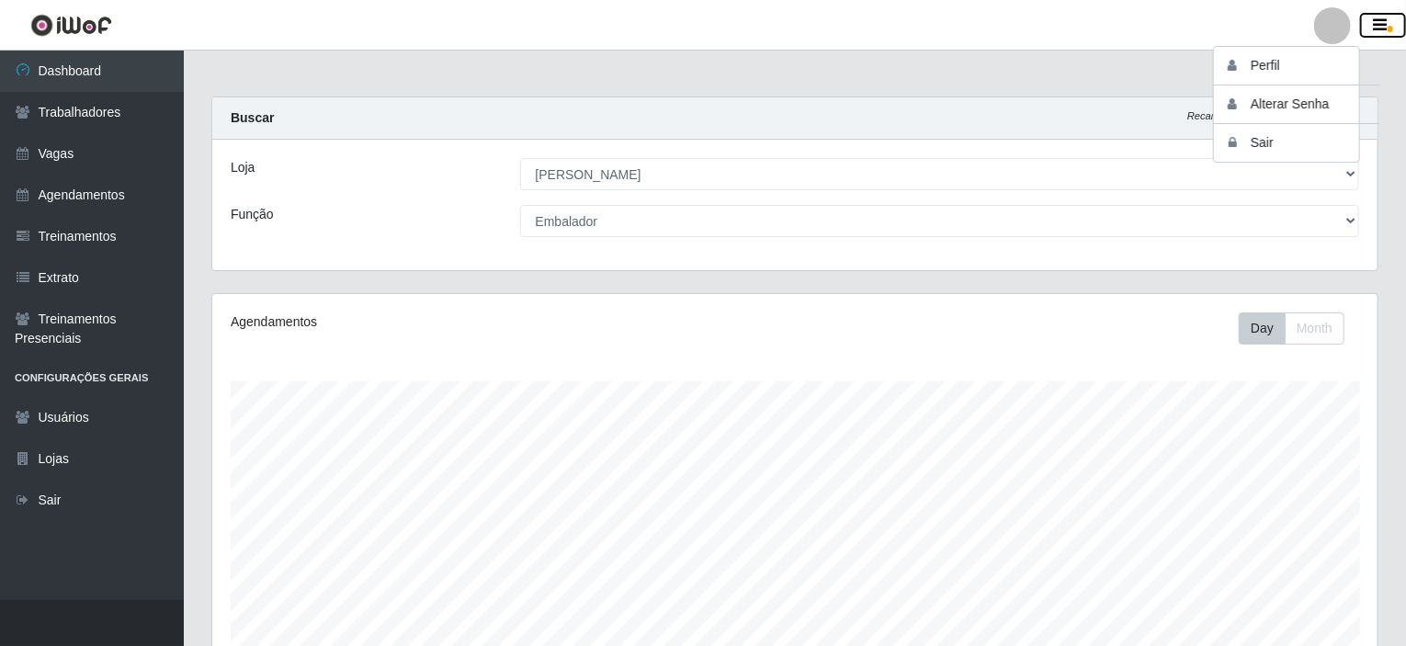
click at [1371, 18] on button "button" at bounding box center [1383, 26] width 46 height 26
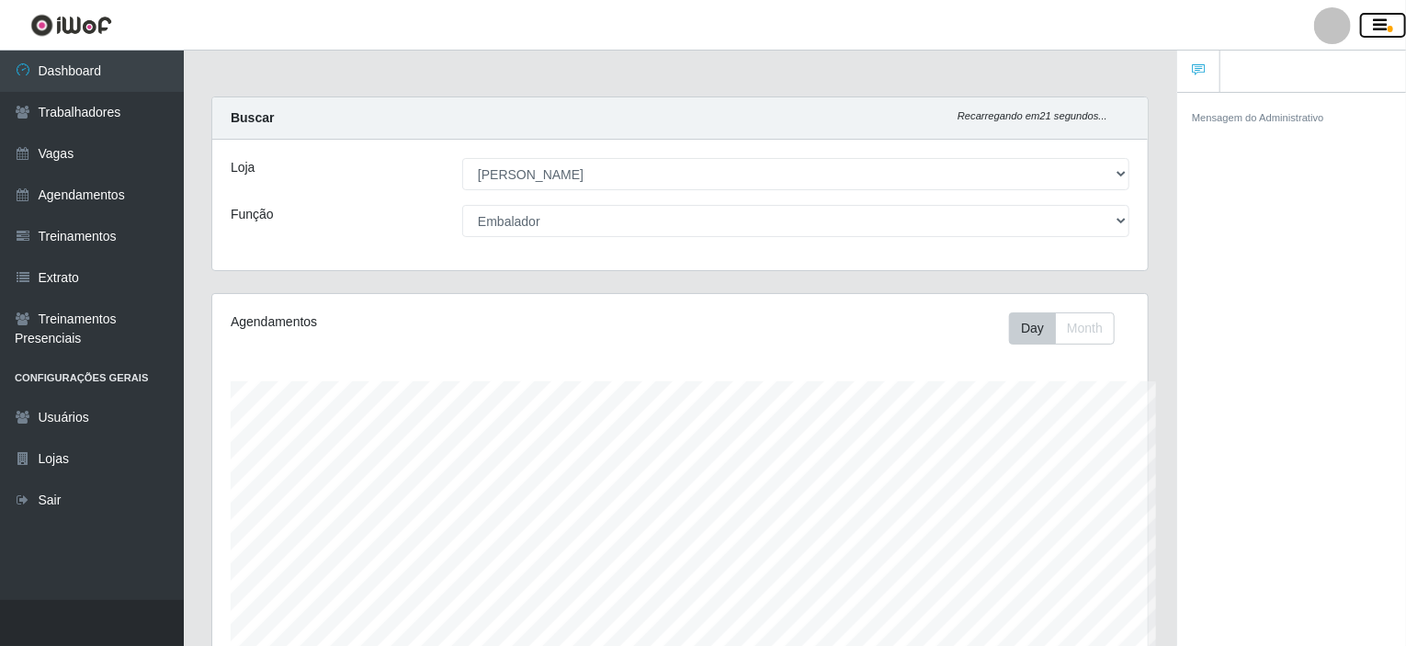
scroll to position [381, 935]
click at [1372, 22] on button "button" at bounding box center [1383, 26] width 46 height 26
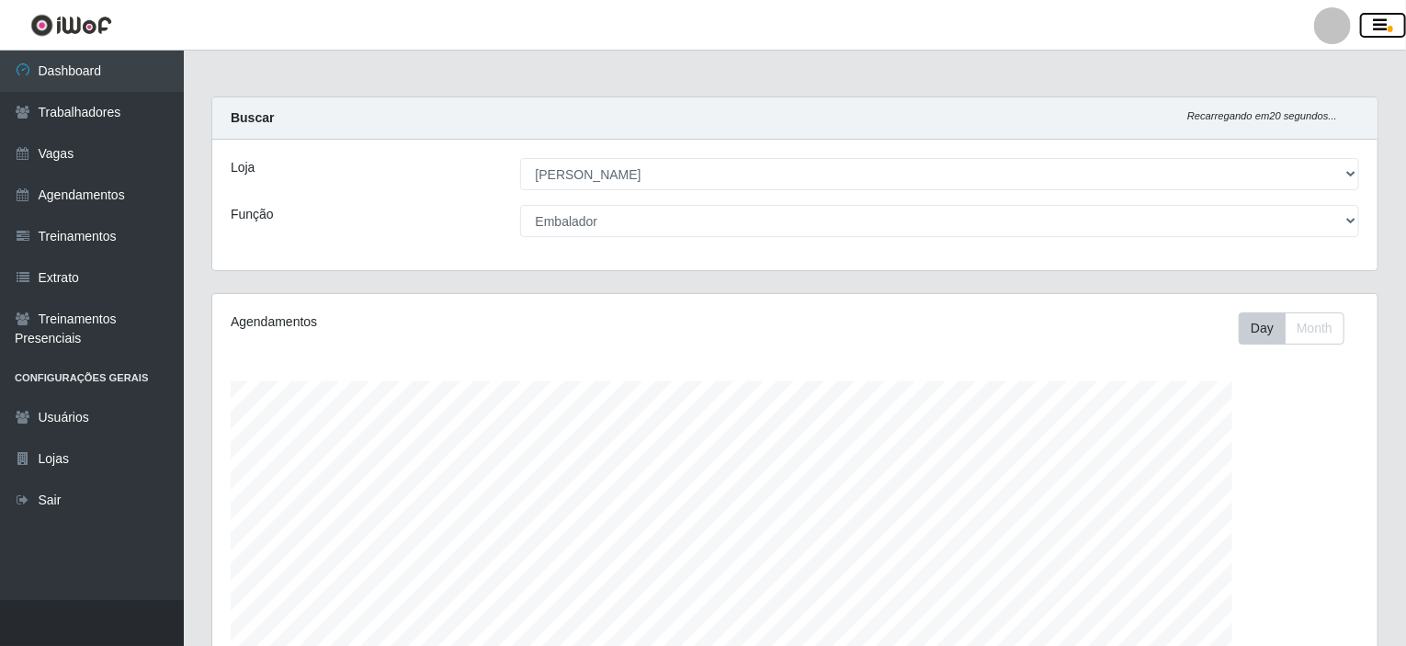
scroll to position [381, 1165]
click at [1335, 21] on div at bounding box center [1332, 25] width 37 height 37
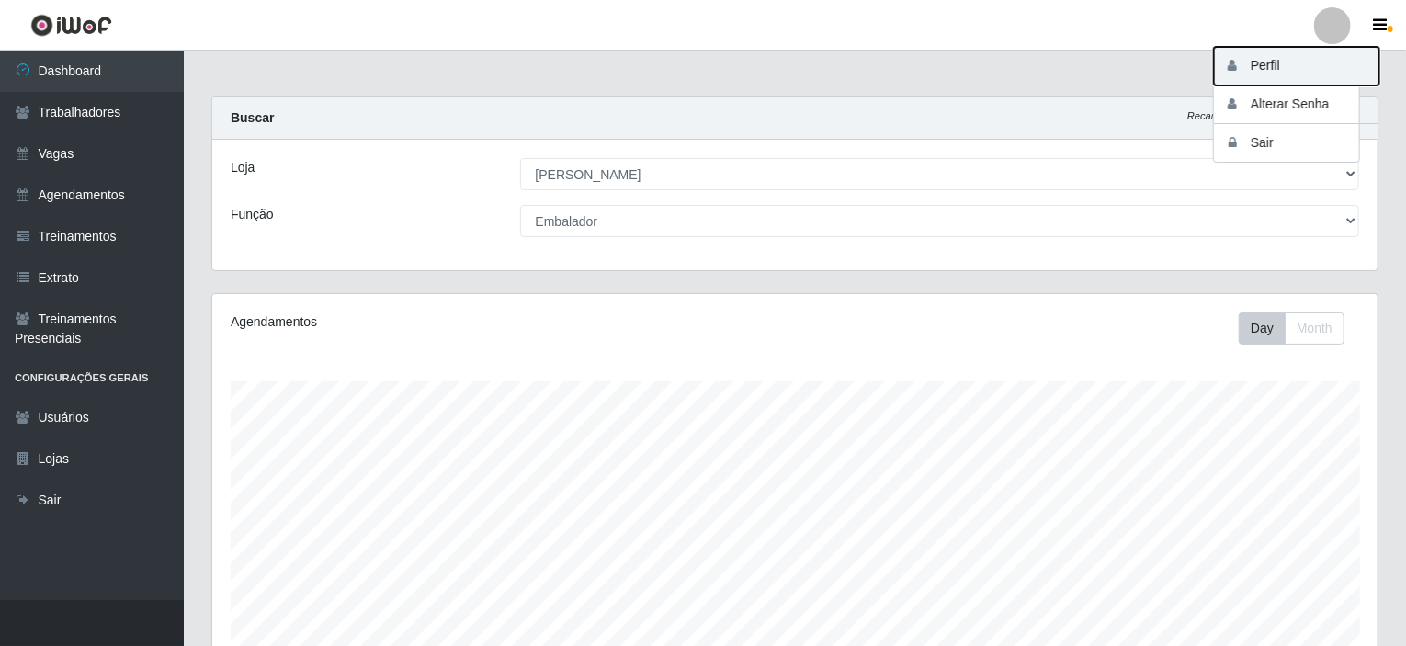
click at [1293, 54] on button "Perfil" at bounding box center [1296, 66] width 165 height 39
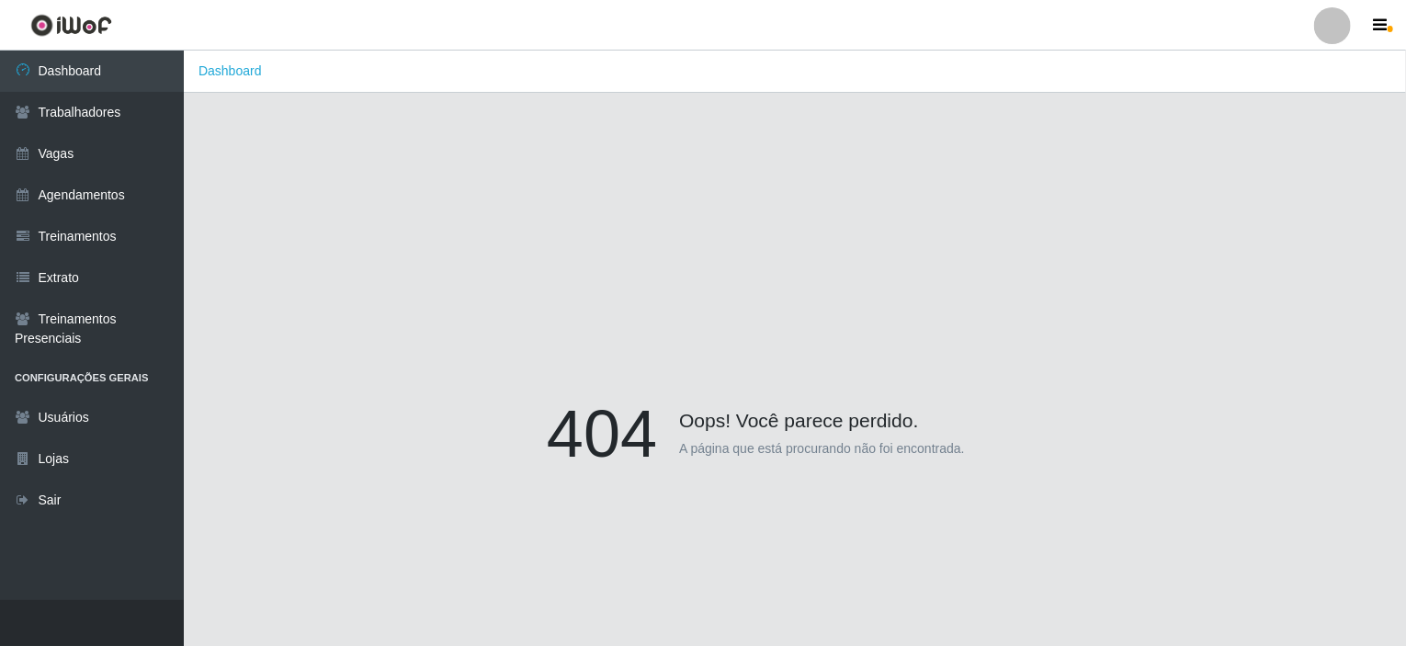
click at [1327, 32] on div at bounding box center [1332, 25] width 37 height 37
click at [1387, 32] on span "button" at bounding box center [1390, 29] width 6 height 6
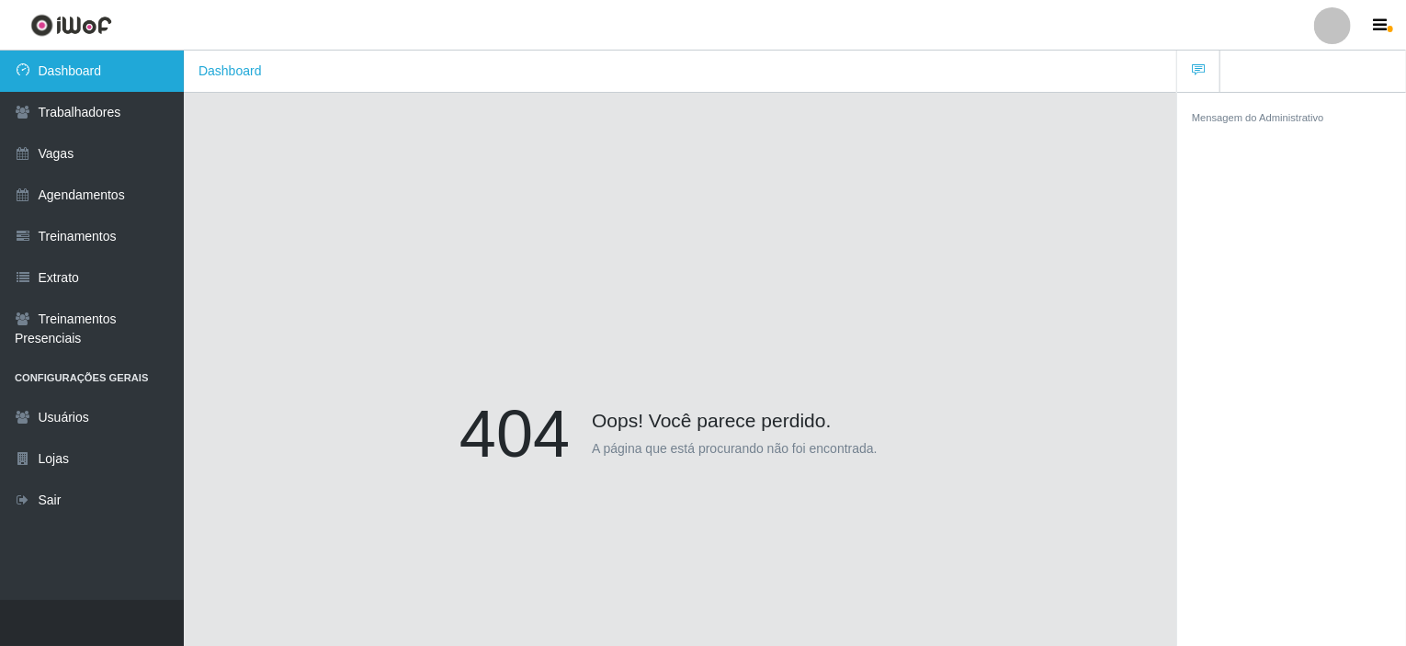
click at [82, 71] on link "Dashboard" at bounding box center [92, 71] width 184 height 41
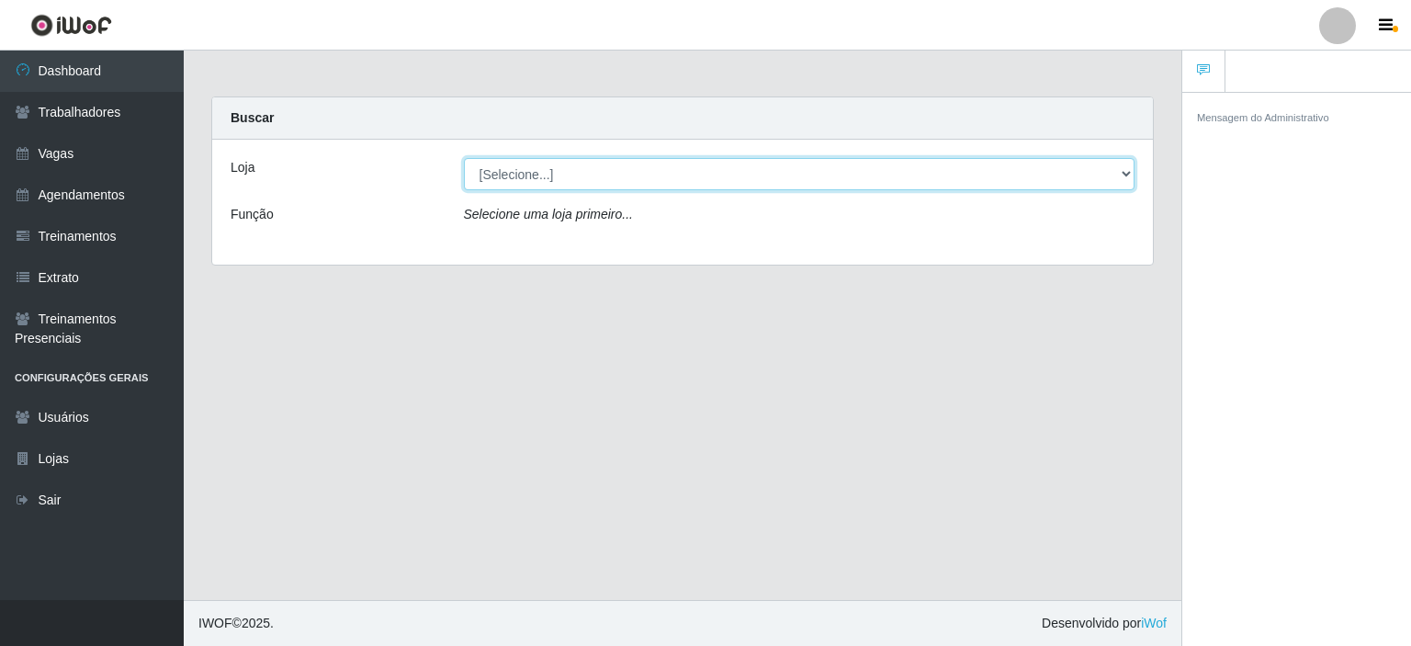
click at [535, 185] on select "[Selecione...] Iskisita Atakado - Alecrim" at bounding box center [800, 174] width 672 height 32
select select "430"
click at [464, 158] on select "[Selecione...] Iskisita Atakado - Alecrim" at bounding box center [800, 174] width 672 height 32
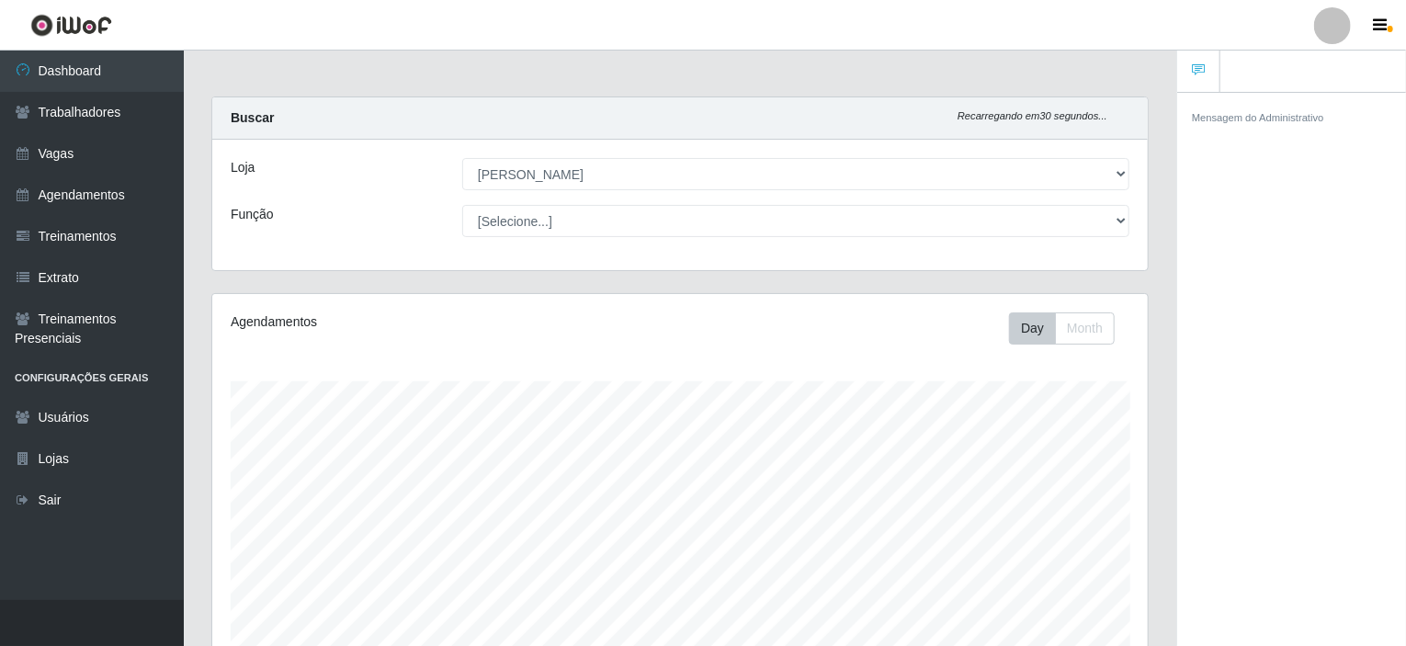
click at [539, 208] on select "[Selecione...] Auxiliar de Estacionamento Auxiliar de Estacionamento + Auxiliar…" at bounding box center [795, 221] width 667 height 32
select select "70"
click at [462, 205] on select "[Selecione...] Auxiliar de Estacionamento Auxiliar de Estacionamento + Auxiliar…" at bounding box center [795, 221] width 667 height 32
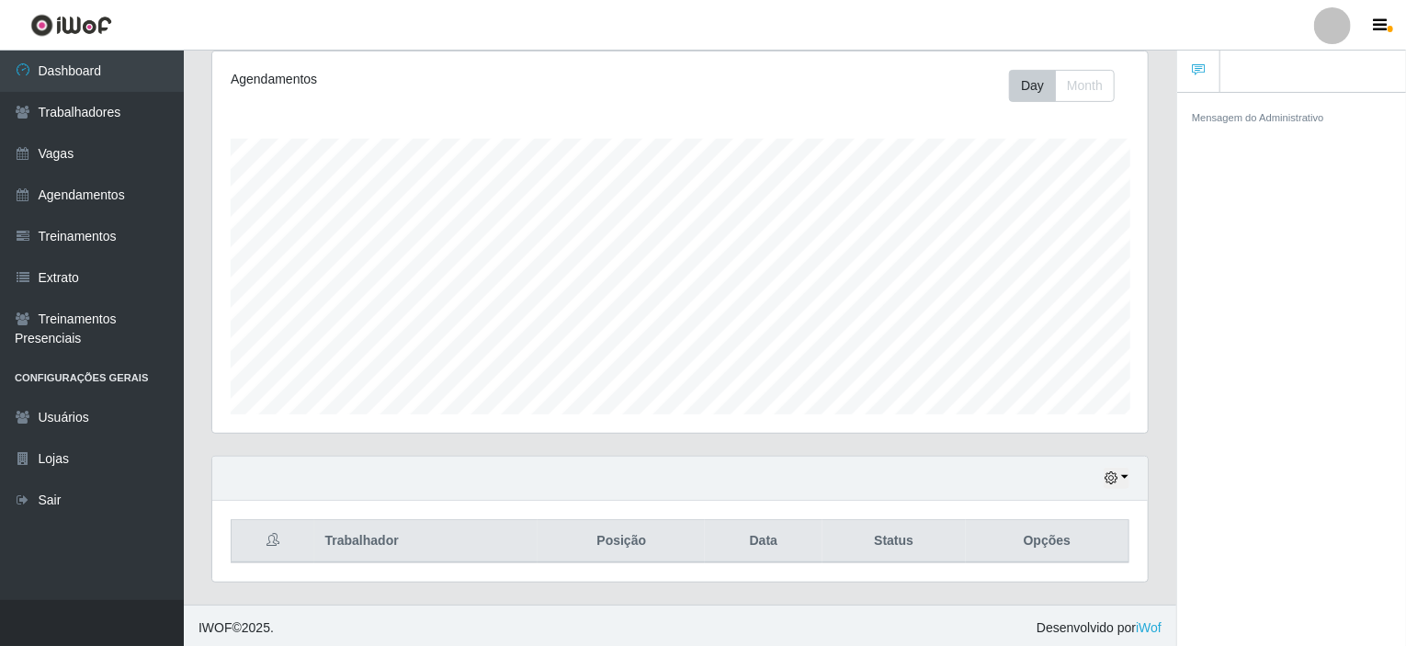
scroll to position [243, 0]
click at [1114, 473] on icon "button" at bounding box center [1110, 476] width 13 height 13
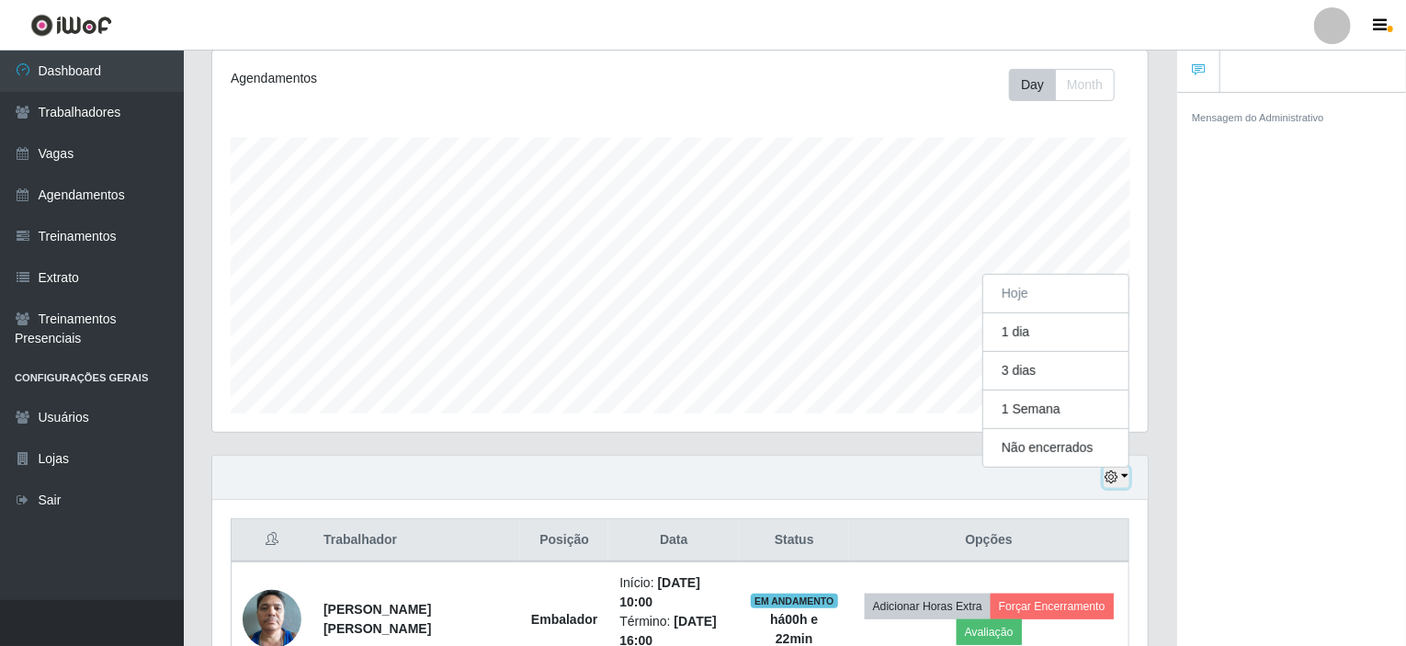
click at [1114, 473] on icon "button" at bounding box center [1110, 476] width 13 height 13
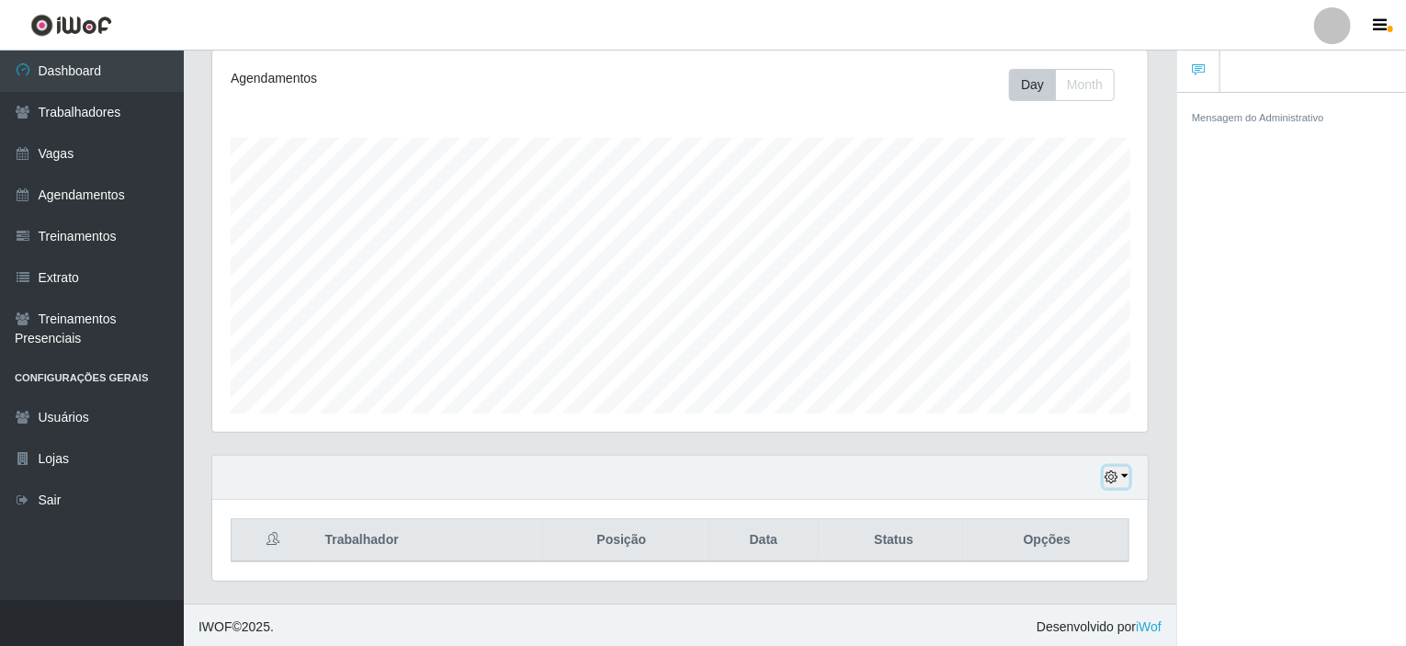
click at [1123, 475] on button "button" at bounding box center [1117, 477] width 26 height 21
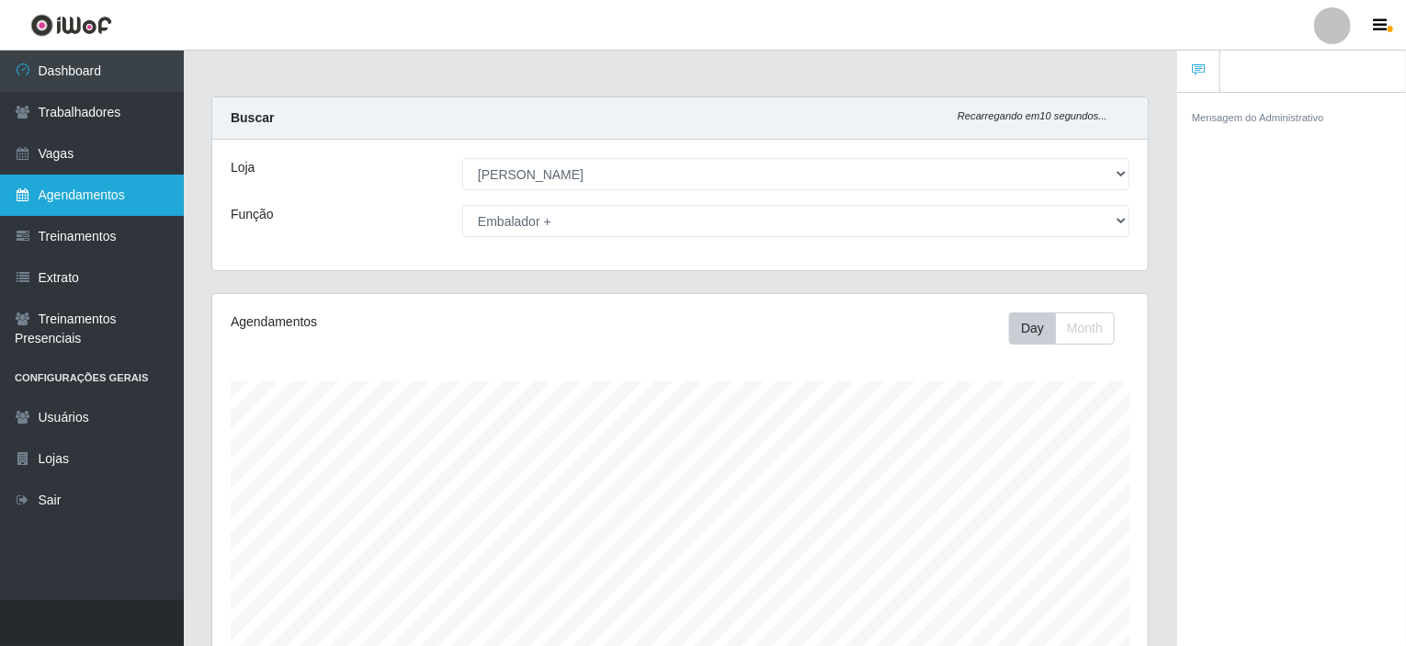
click at [92, 190] on link "Agendamentos" at bounding box center [92, 195] width 184 height 41
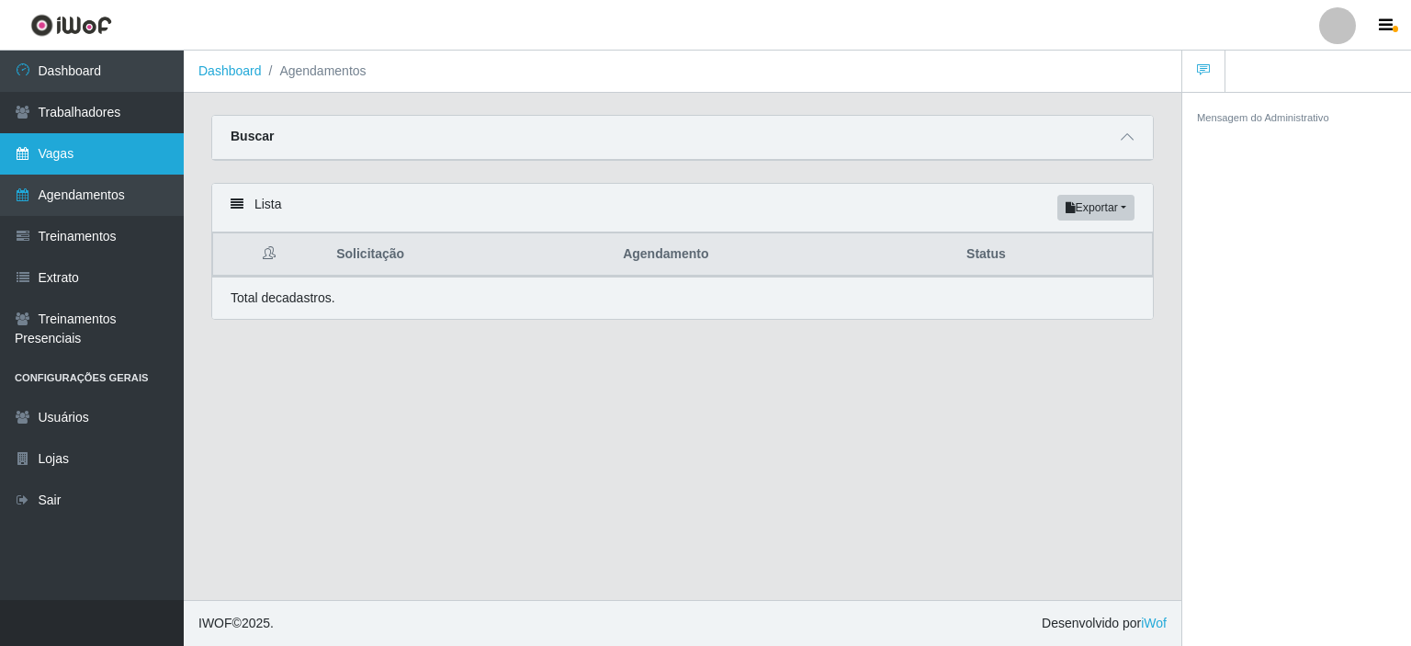
click at [51, 149] on link "Vagas" at bounding box center [92, 153] width 184 height 41
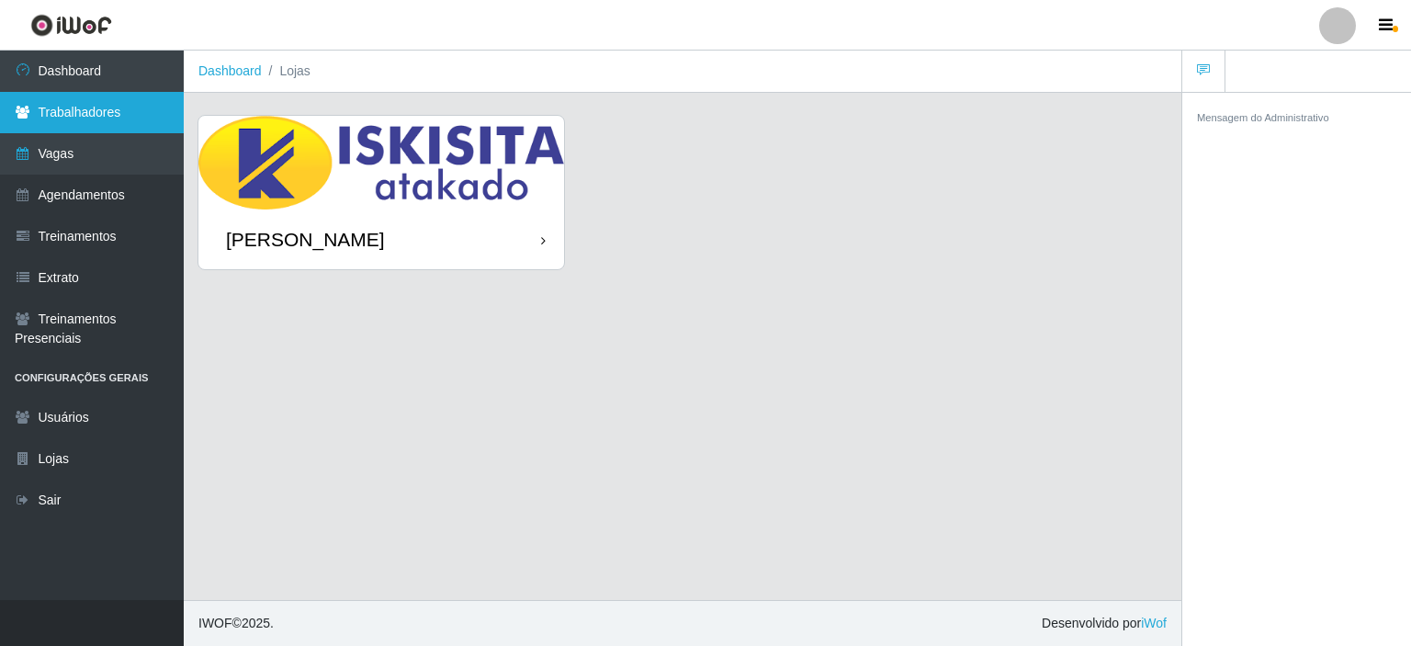
click at [103, 113] on link "Trabalhadores" at bounding box center [92, 112] width 184 height 41
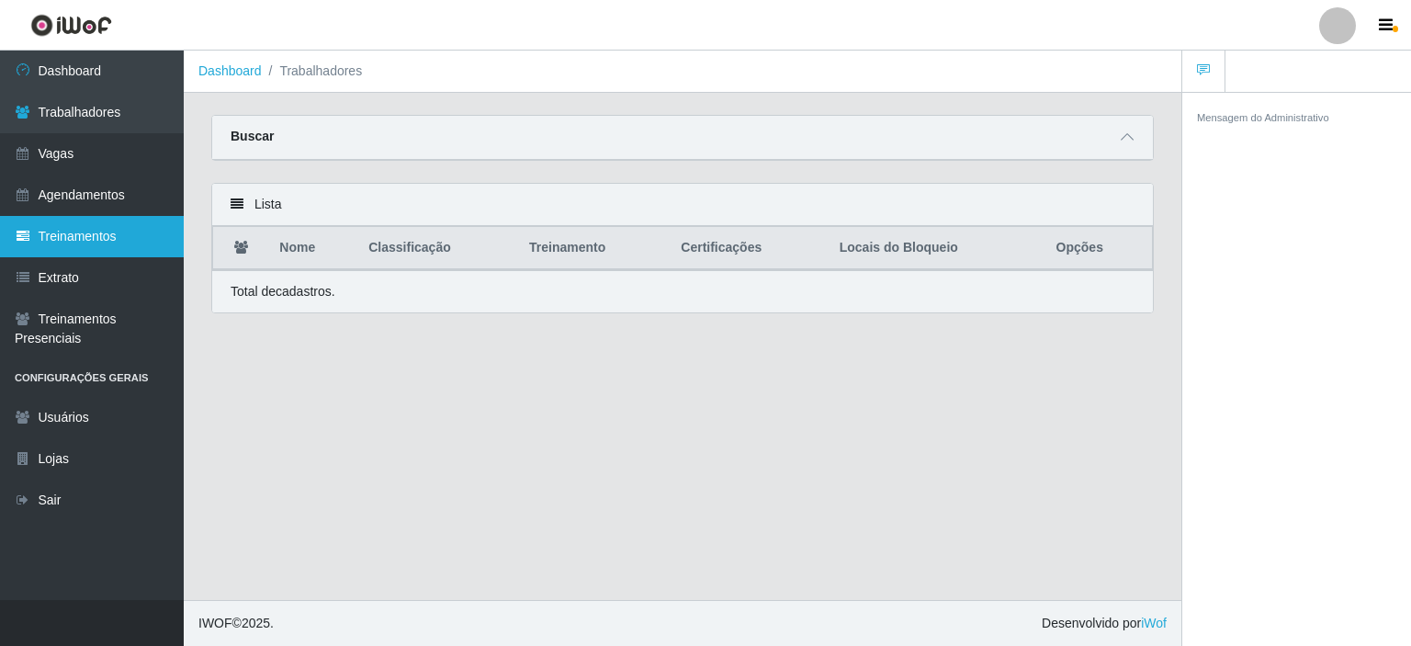
click at [90, 235] on link "Treinamentos" at bounding box center [92, 236] width 184 height 41
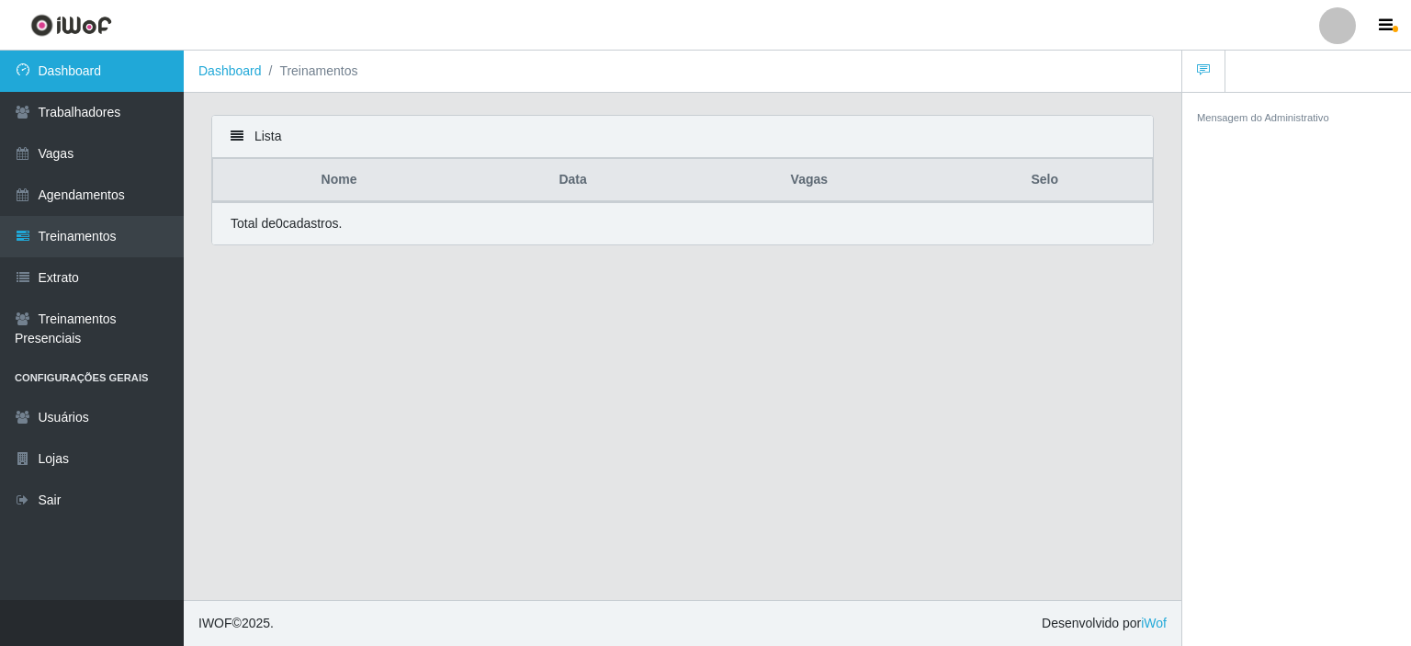
click at [118, 72] on link "Dashboard" at bounding box center [92, 71] width 184 height 41
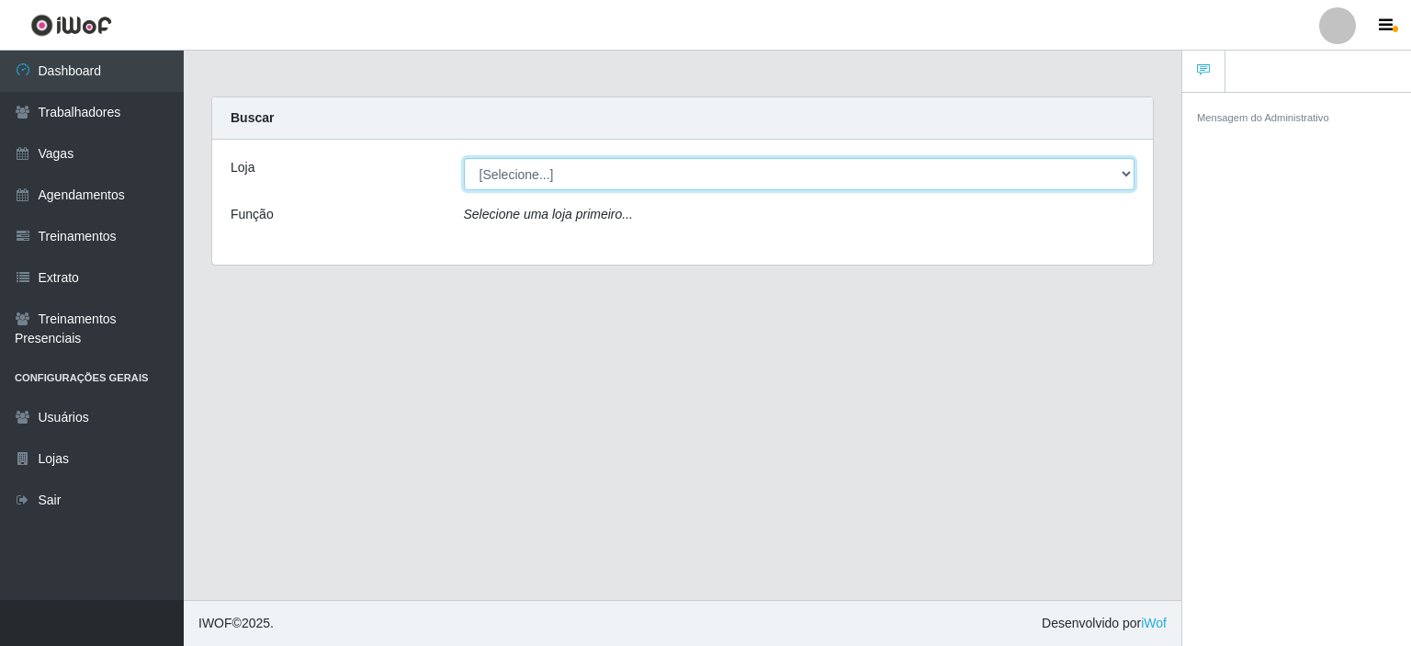
click at [546, 179] on select "[Selecione...] Iskisita Atakado - Alecrim" at bounding box center [800, 174] width 672 height 32
select select "430"
click at [464, 158] on select "[Selecione...] Iskisita Atakado - Alecrim" at bounding box center [800, 174] width 672 height 32
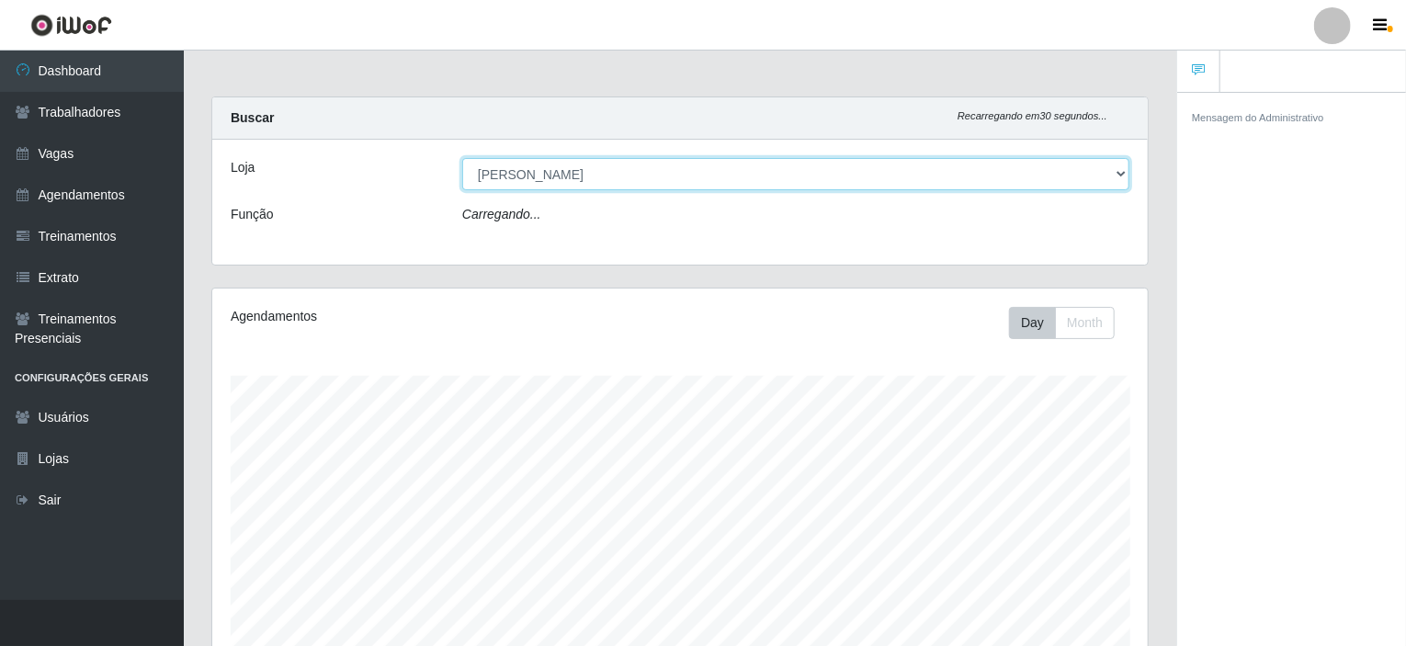
scroll to position [381, 935]
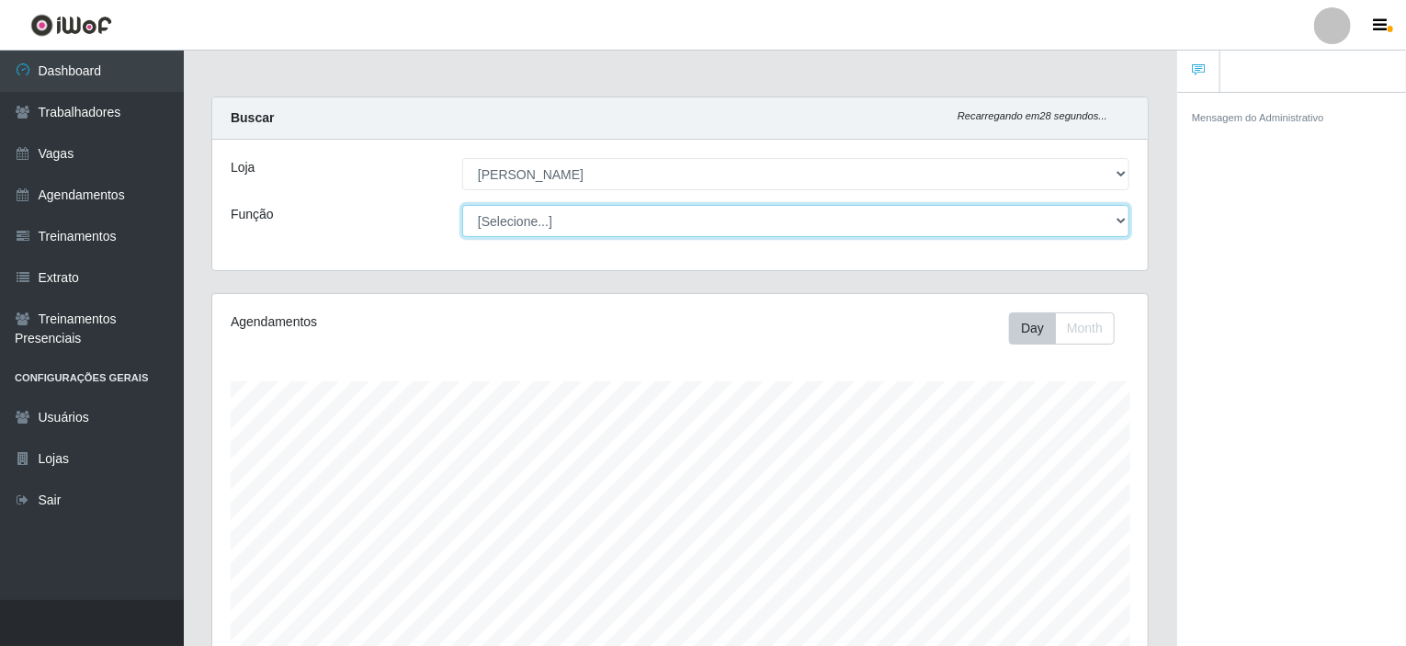
click at [628, 220] on select "[Selecione...] Auxiliar de Estacionamento Auxiliar de Estacionamento + Auxiliar…" at bounding box center [795, 221] width 667 height 32
select select "70"
click at [462, 205] on select "[Selecione...] Auxiliar de Estacionamento Auxiliar de Estacionamento + Auxiliar…" at bounding box center [795, 221] width 667 height 32
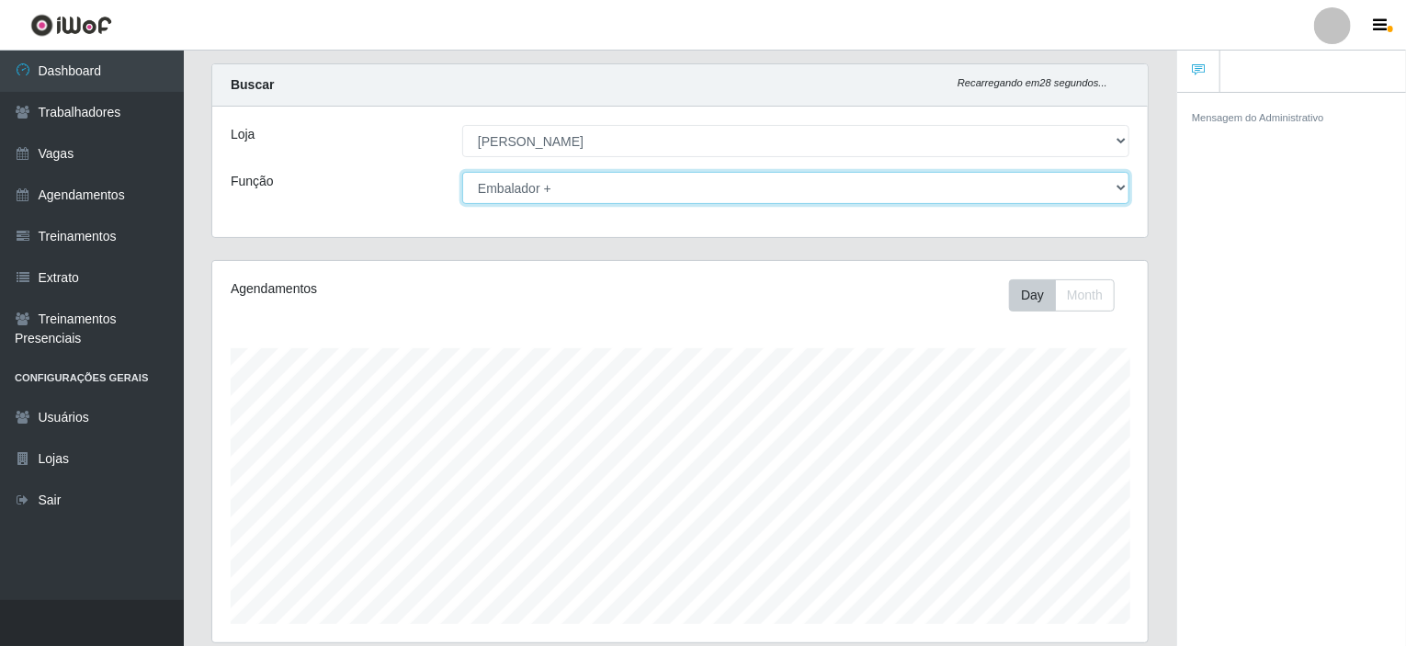
scroll to position [0, 0]
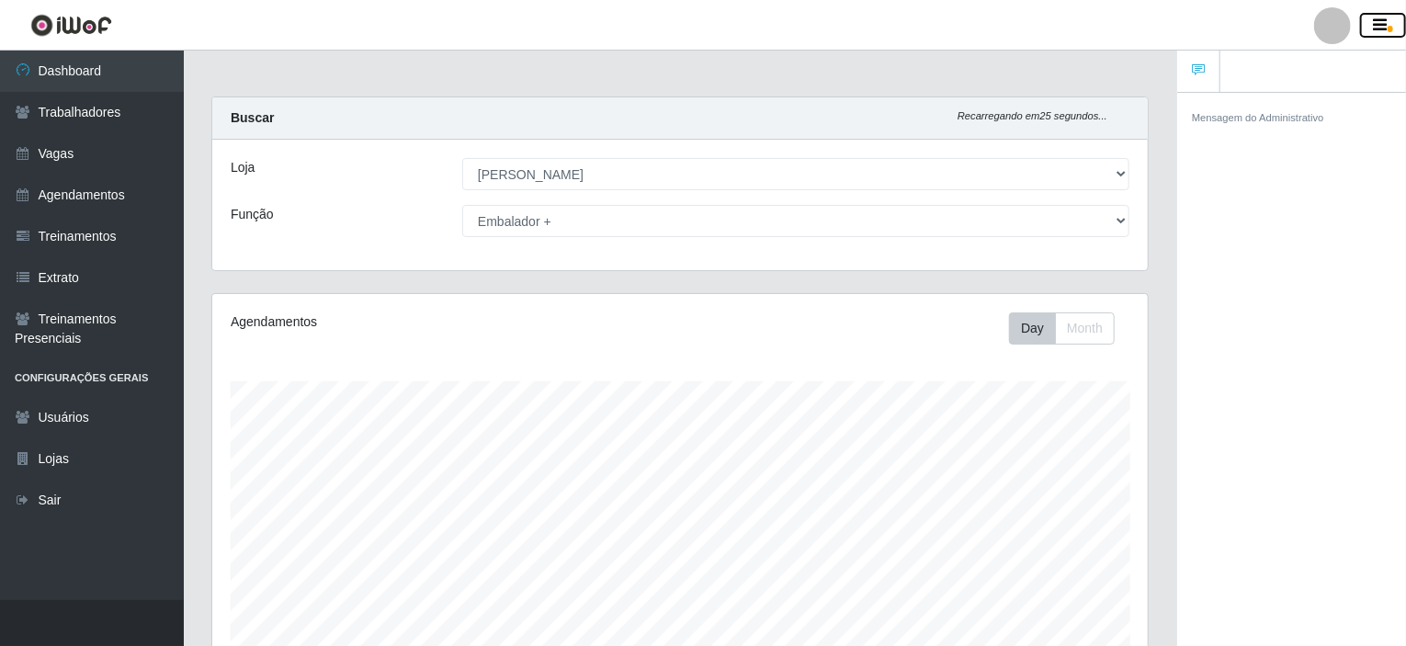
click at [1382, 22] on icon "button" at bounding box center [1381, 25] width 14 height 17
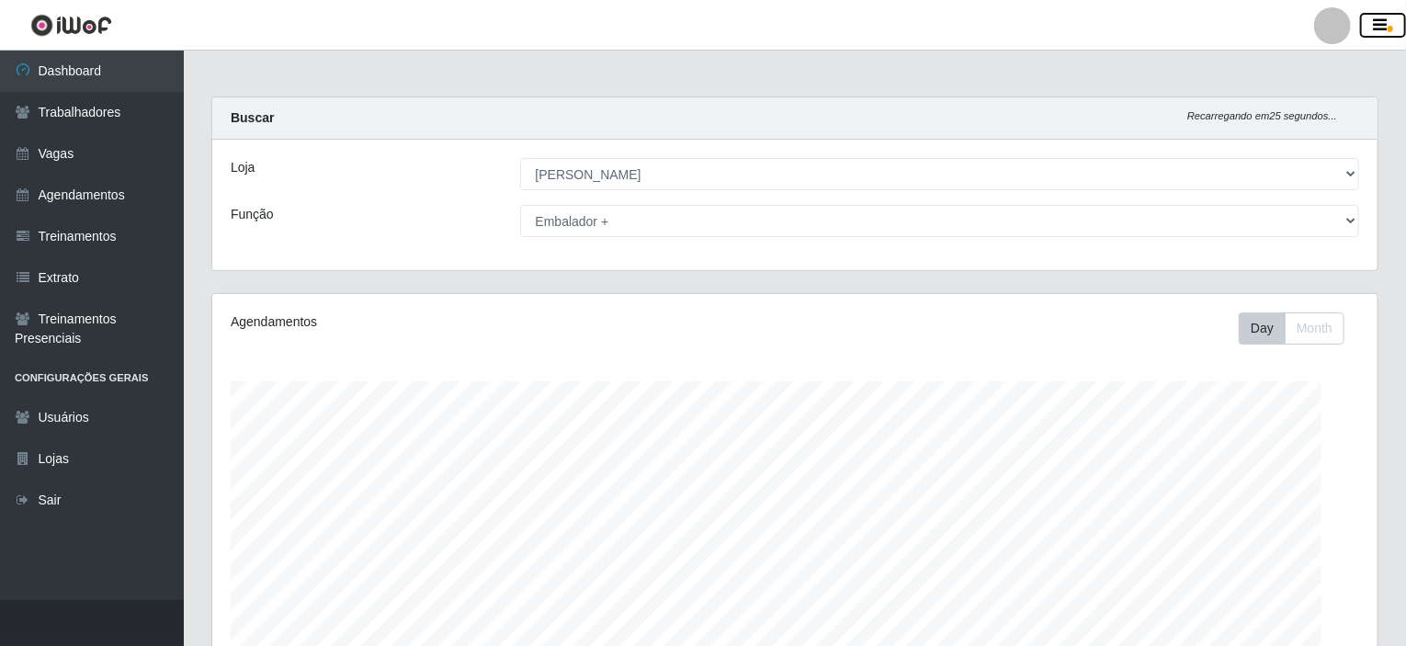
scroll to position [381, 1165]
click at [1389, 32] on span "button" at bounding box center [1390, 29] width 6 height 6
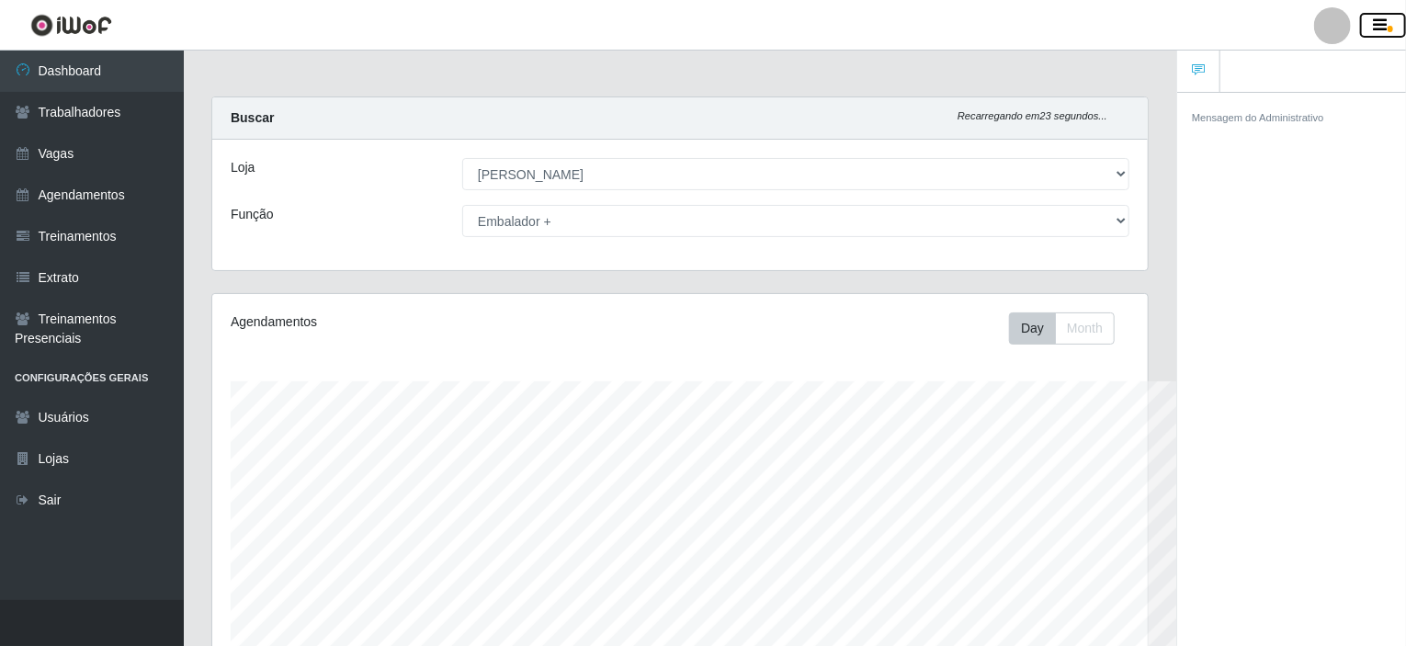
scroll to position [918443, 917887]
click at [1382, 32] on icon "button" at bounding box center [1381, 25] width 14 height 17
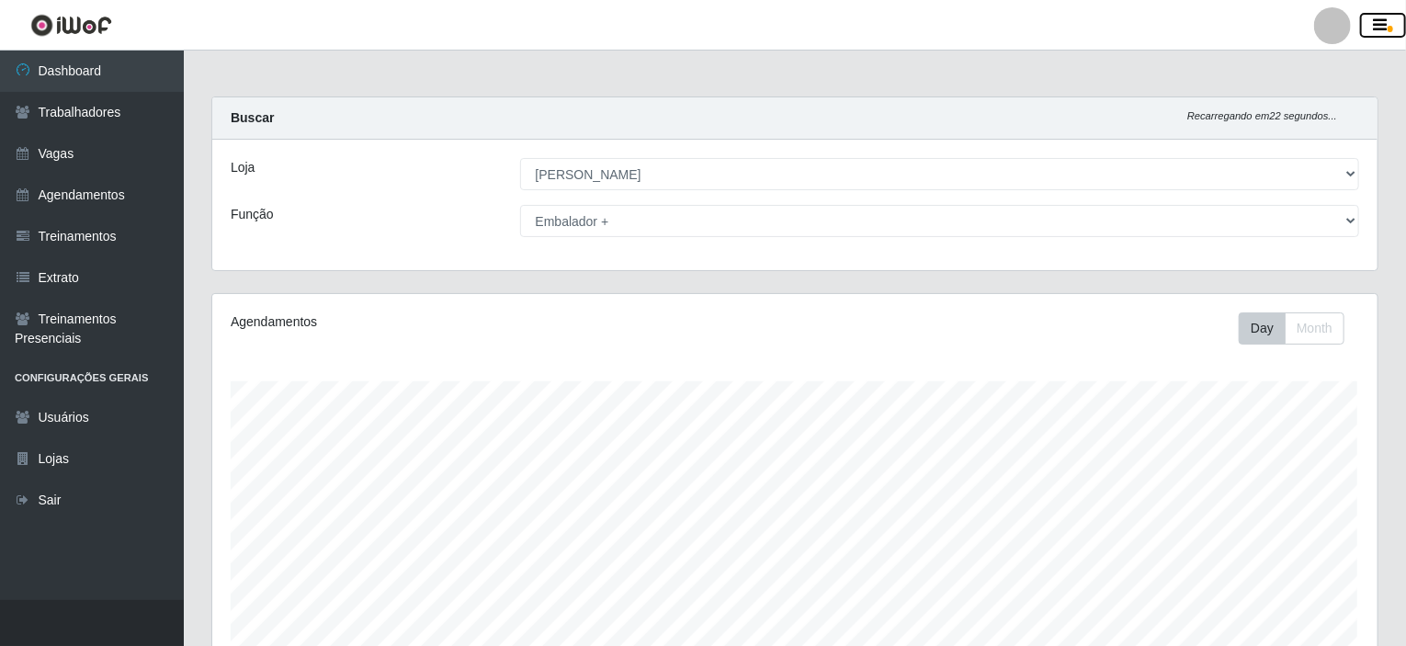
scroll to position [381, 1165]
click at [1313, 31] on link at bounding box center [1332, 25] width 55 height 37
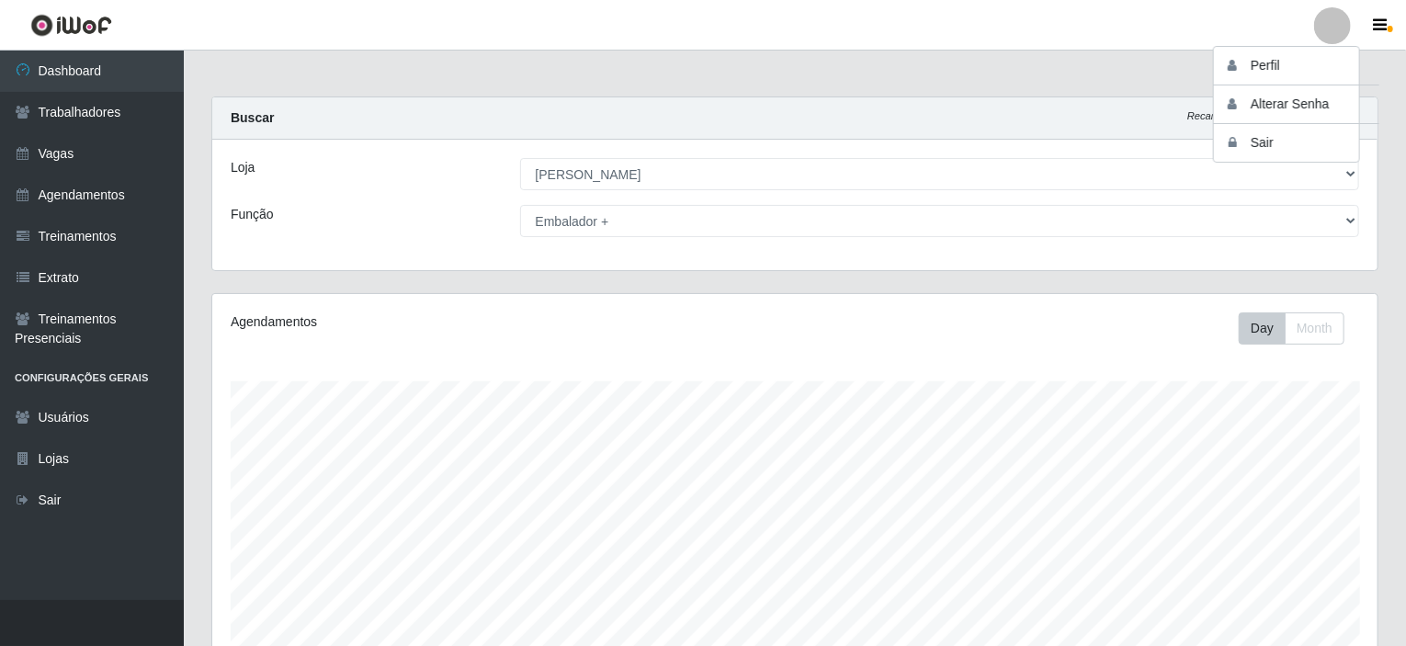
click at [1218, 30] on header "Perfil Alterar Senha Sair" at bounding box center [703, 25] width 1406 height 51
click at [1322, 23] on div at bounding box center [1332, 25] width 37 height 37
click at [1285, 61] on button "Perfil" at bounding box center [1296, 66] width 165 height 39
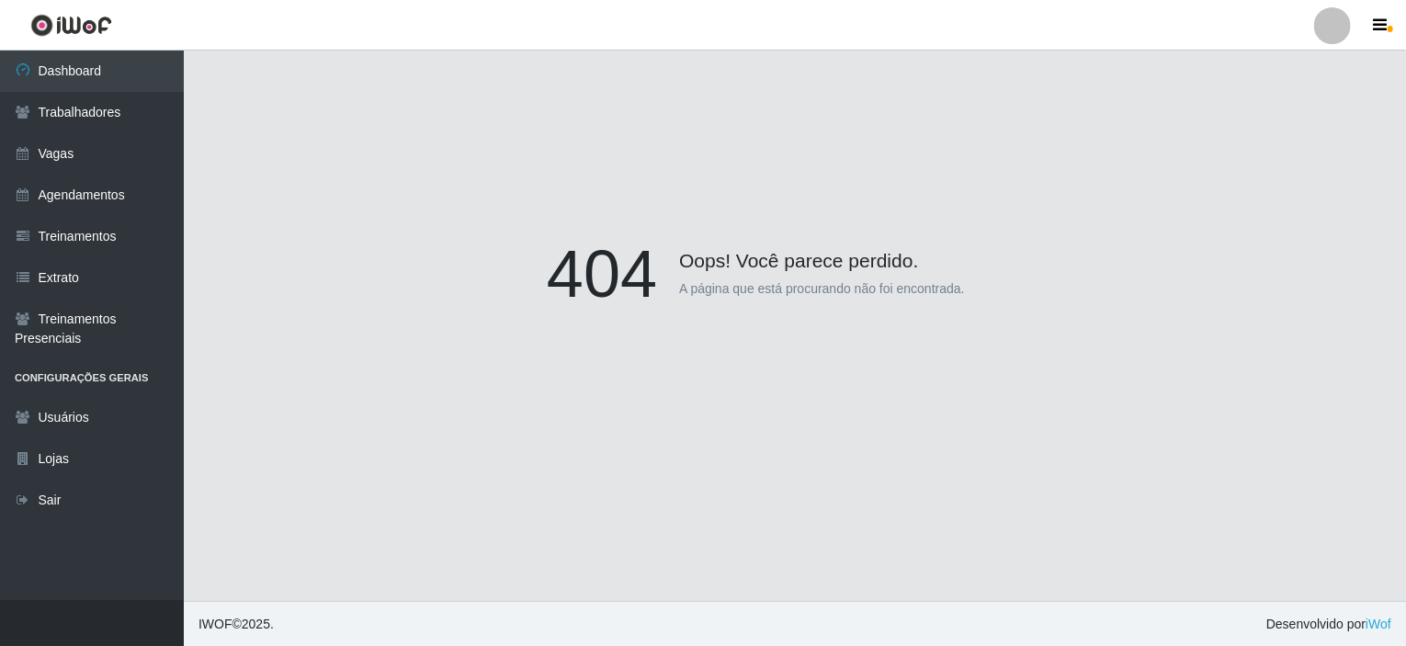
scroll to position [161, 0]
click at [1322, 28] on div at bounding box center [1332, 25] width 37 height 37
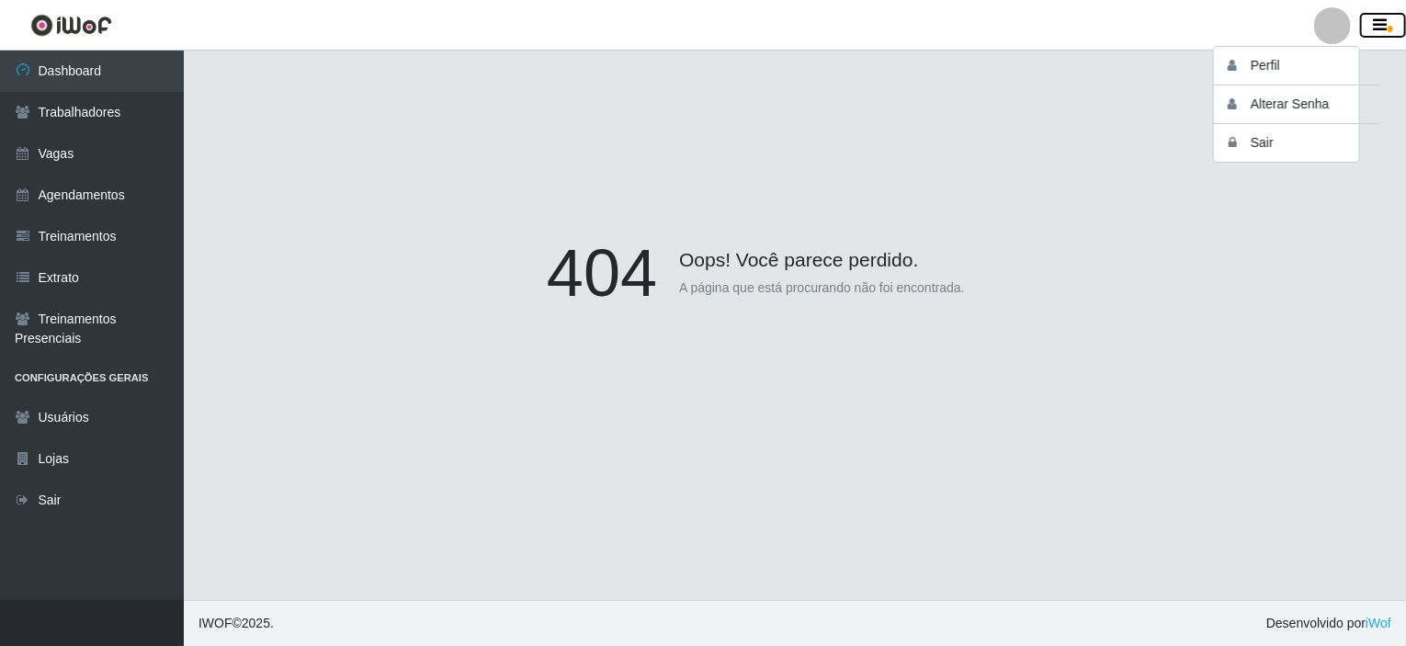
click at [1364, 32] on button "button" at bounding box center [1383, 26] width 46 height 26
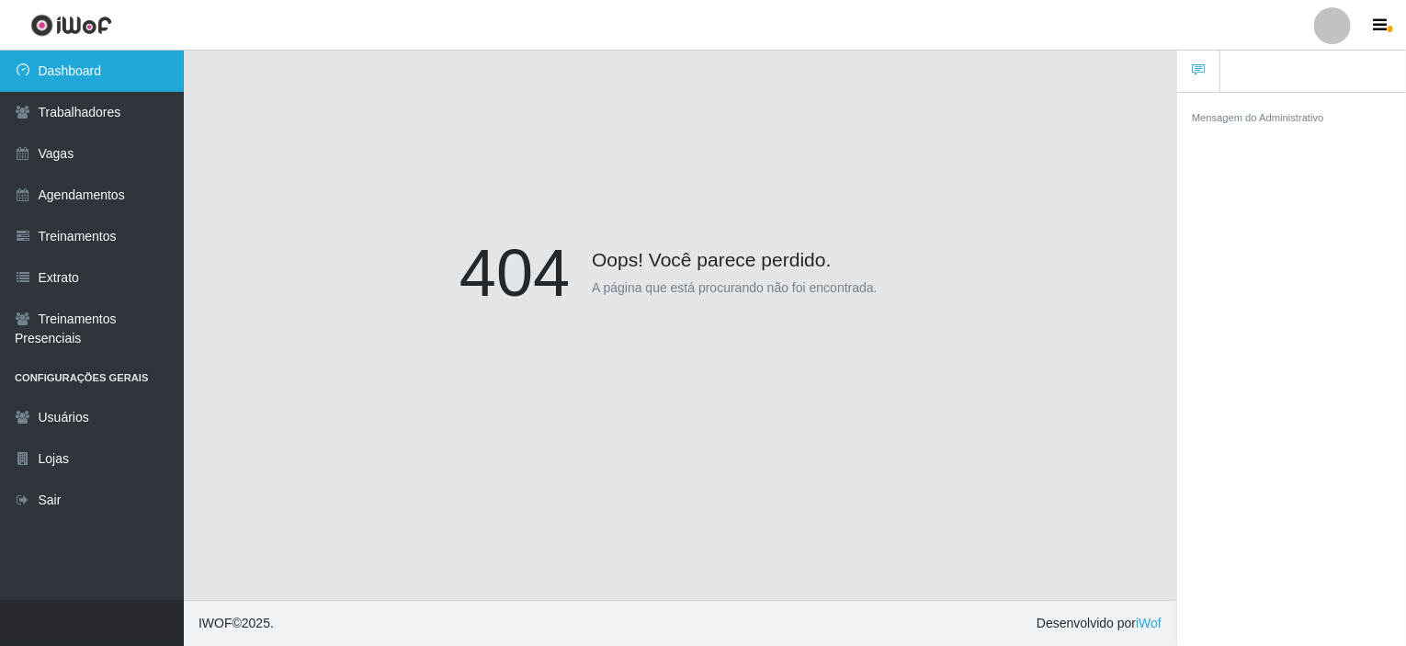
click at [145, 65] on link "Dashboard" at bounding box center [92, 71] width 184 height 41
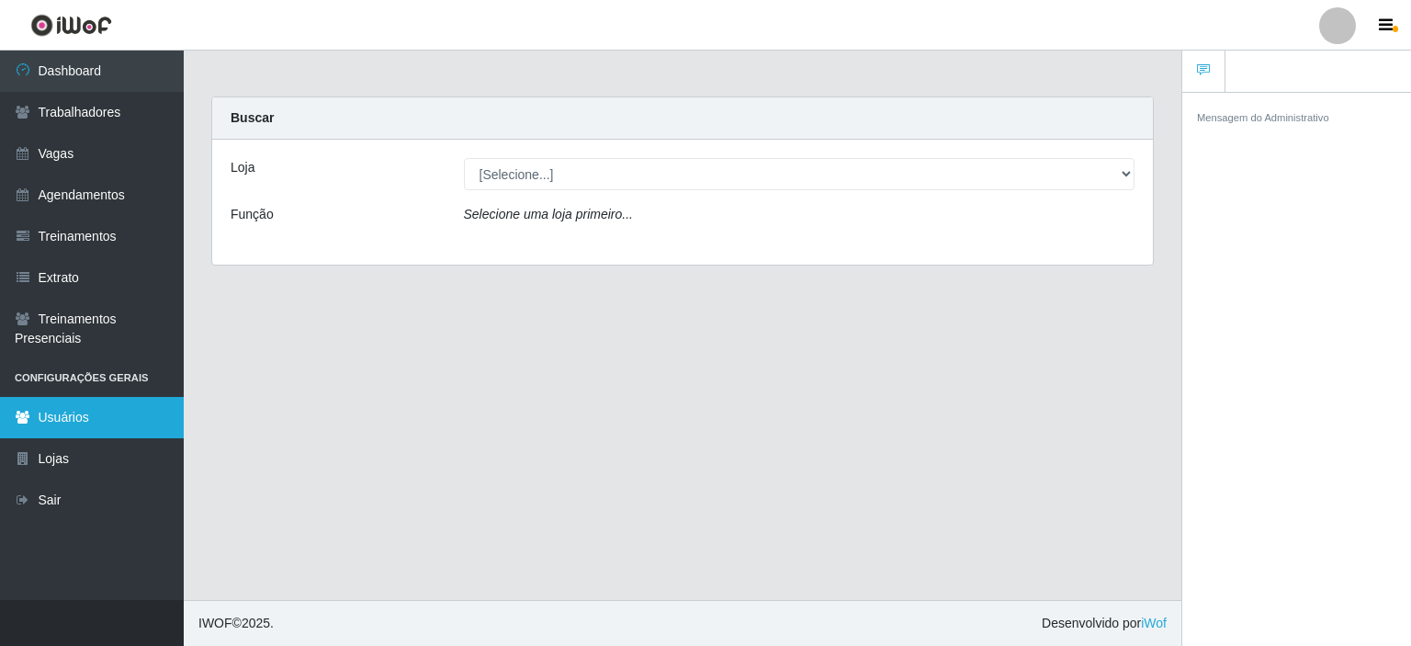
click at [66, 419] on link "Usuários" at bounding box center [92, 417] width 184 height 41
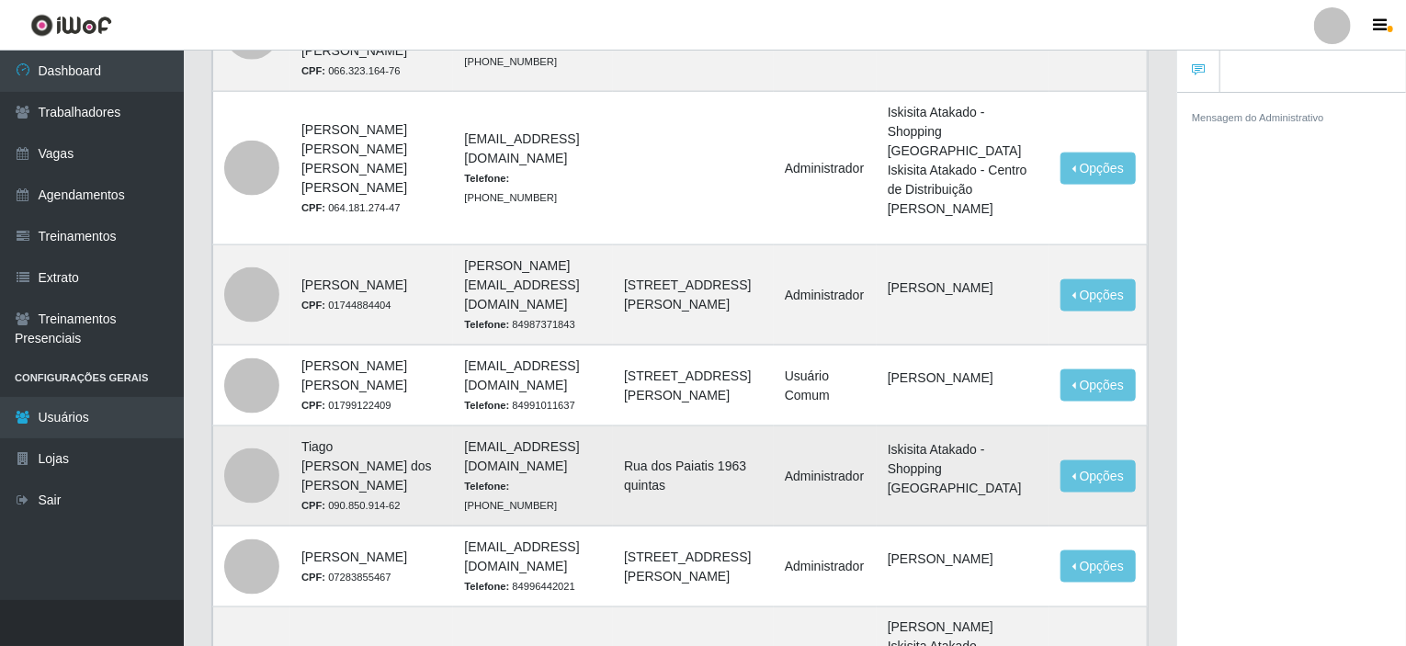
scroll to position [1174, 0]
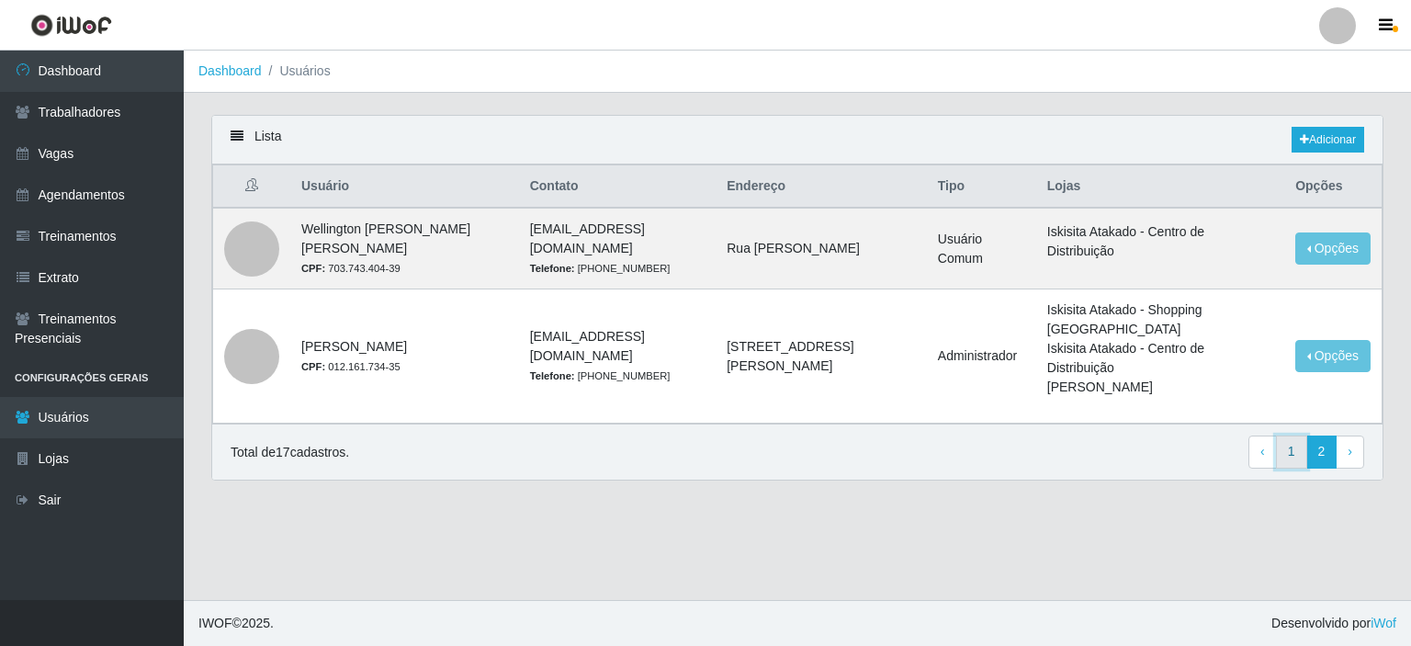
click at [1297, 436] on link "1" at bounding box center [1291, 452] width 31 height 33
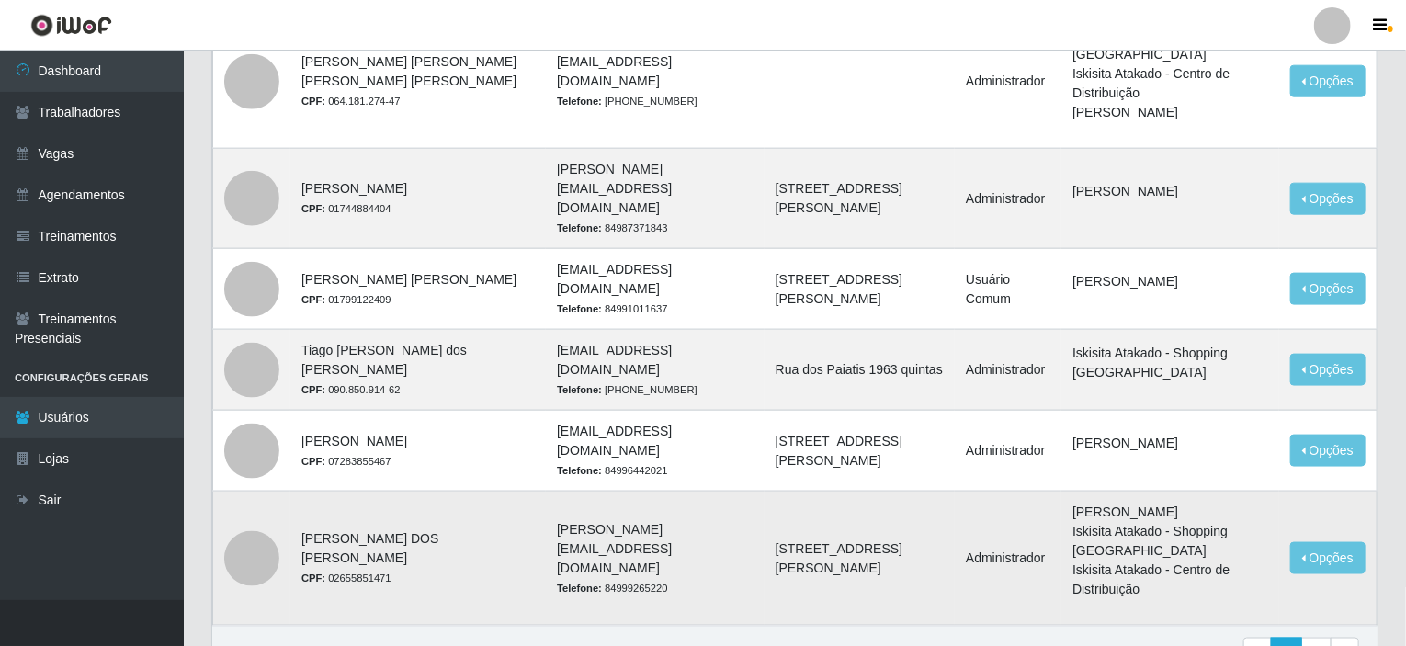
scroll to position [1078, 0]
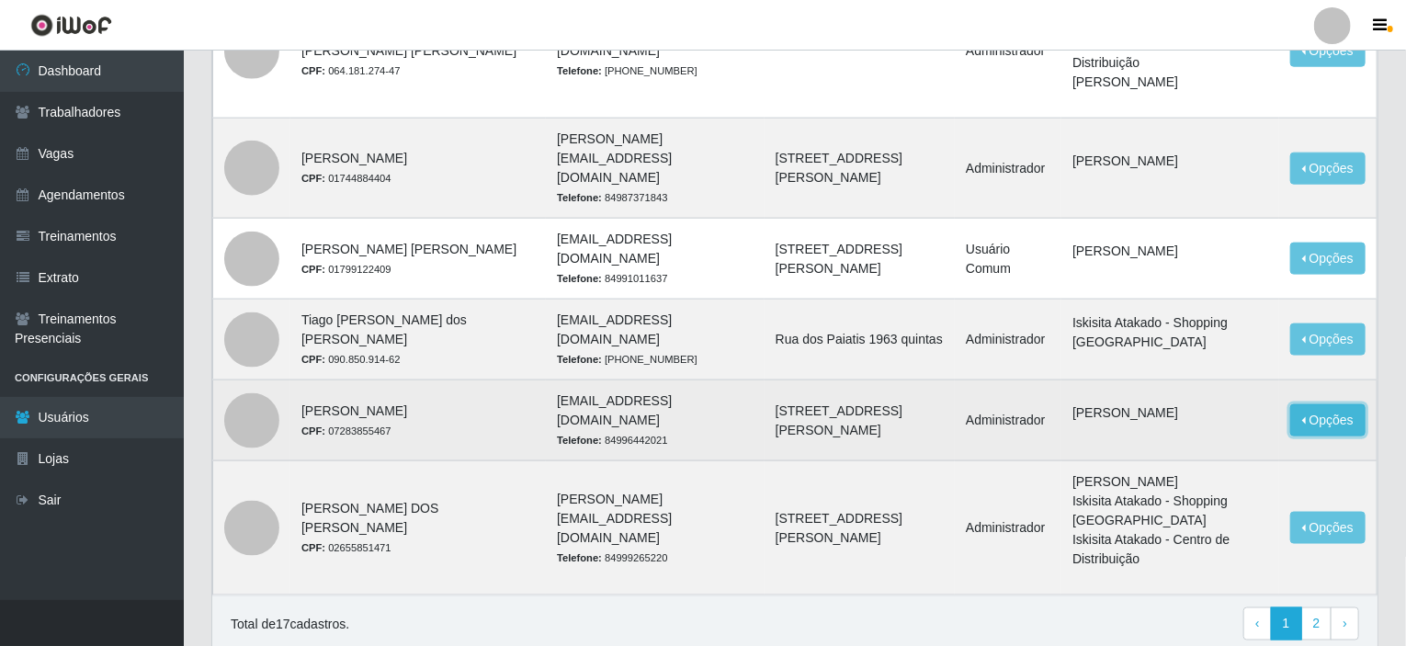
click at [1302, 404] on button "Opções" at bounding box center [1327, 420] width 75 height 32
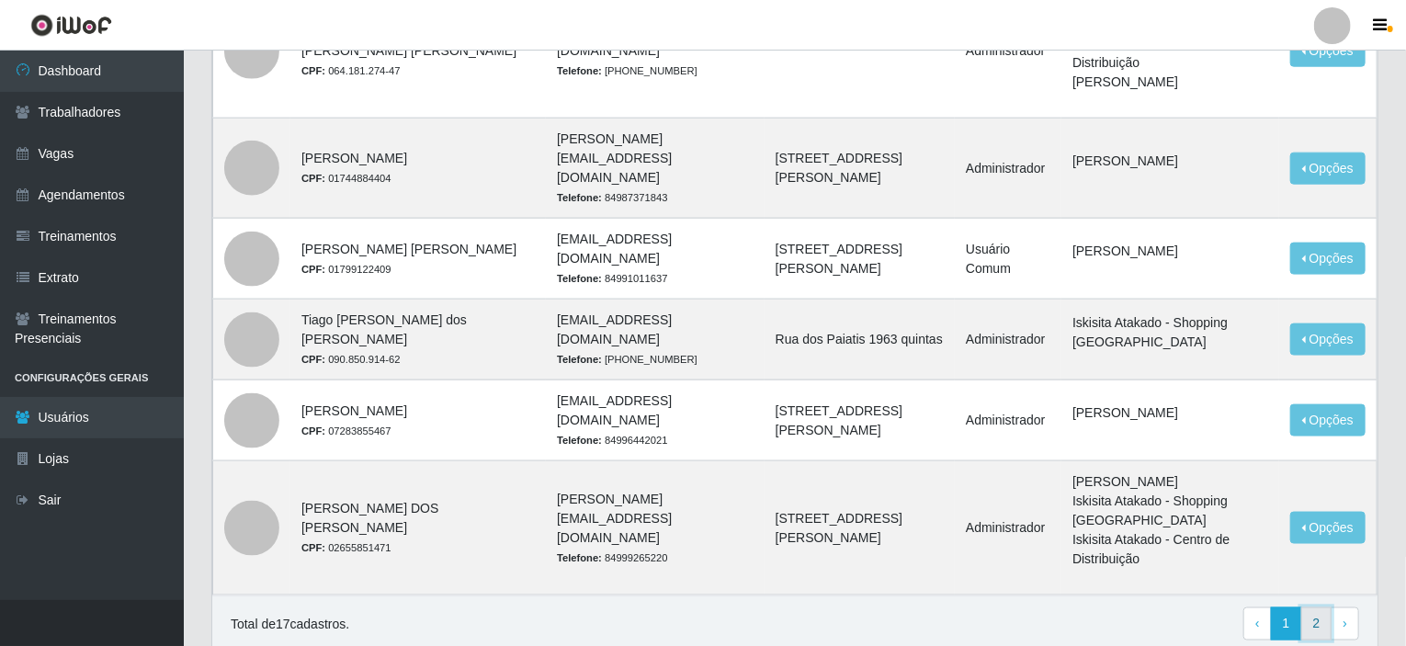
click at [1322, 607] on link "2" at bounding box center [1316, 623] width 31 height 33
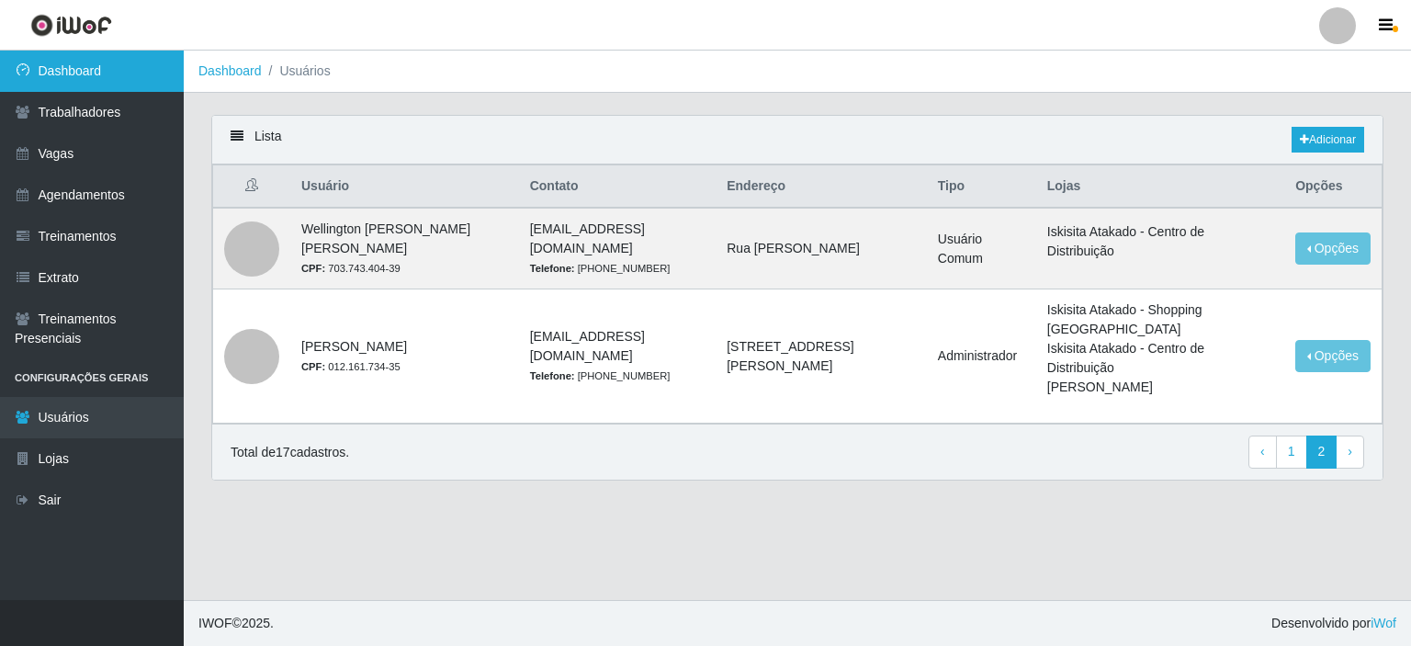
click at [67, 80] on link "Dashboard" at bounding box center [92, 71] width 184 height 41
